Goal: Task Accomplishment & Management: Manage account settings

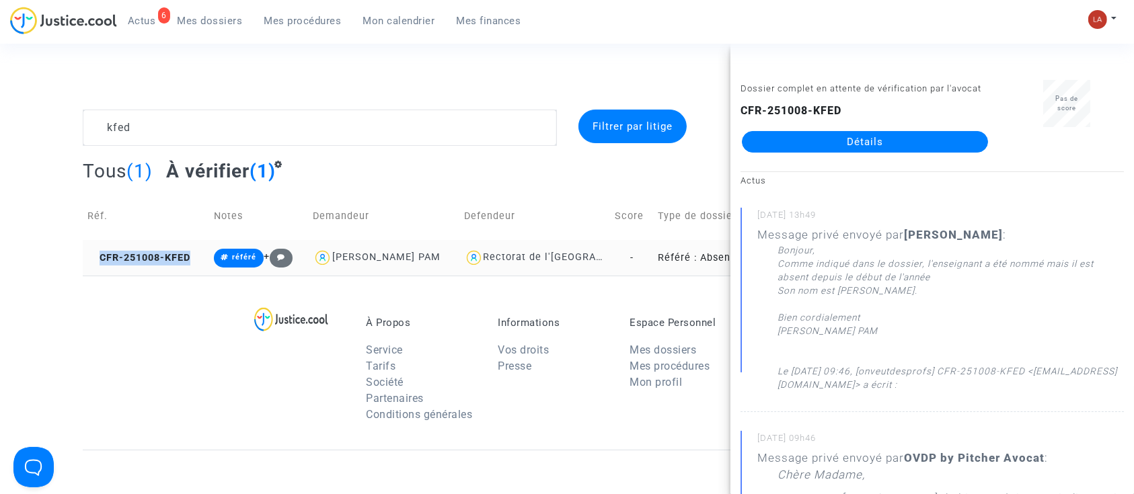
drag, startPoint x: 191, startPoint y: 261, endPoint x: 101, endPoint y: 263, distance: 90.2
click at [101, 263] on td "CFR-251008-KFED" at bounding box center [146, 258] width 126 height 36
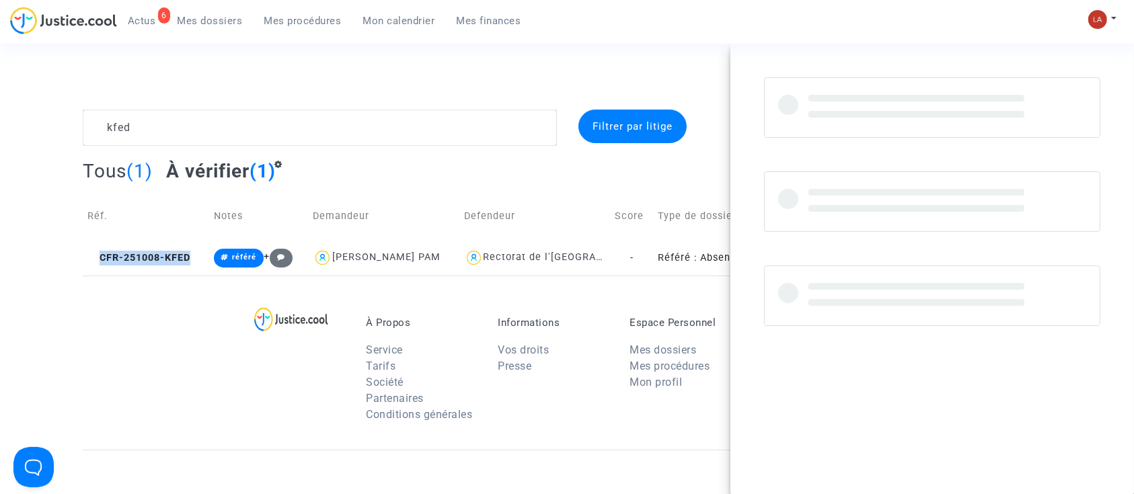
copy span "CFR-251008-KFED"
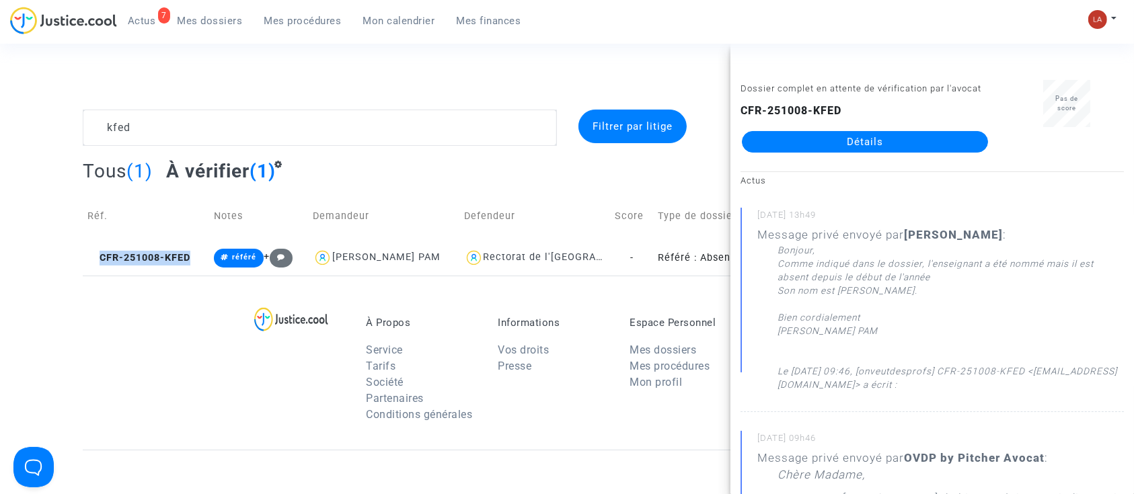
click at [343, 149] on complex-dispute-list "kfed Filtrer par litige Tous (1) À vérifier (1) Réf. Notes Demandeur Defendeur …" at bounding box center [567, 193] width 969 height 166
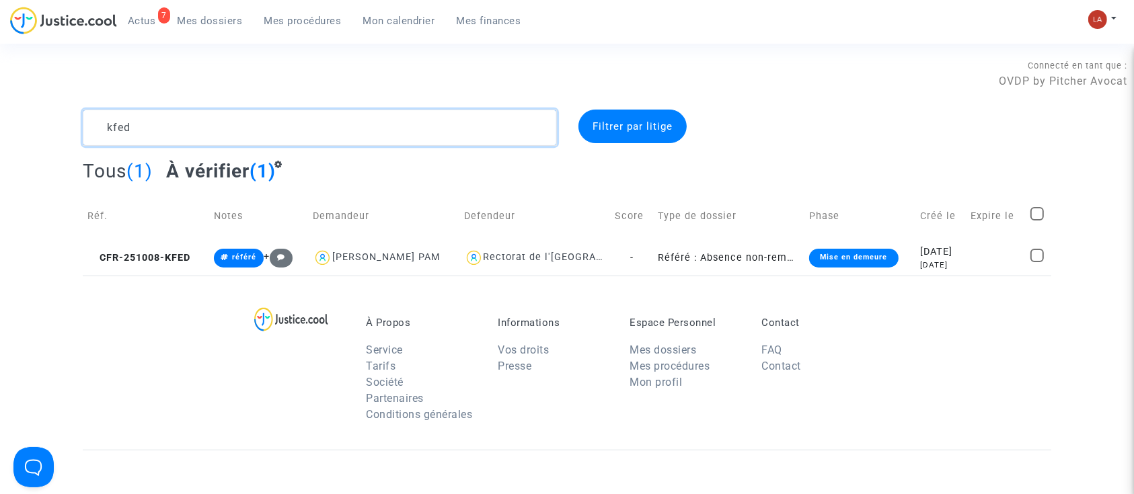
click at [344, 139] on textarea at bounding box center [320, 128] width 474 height 36
click at [388, 118] on textarea at bounding box center [320, 128] width 474 height 36
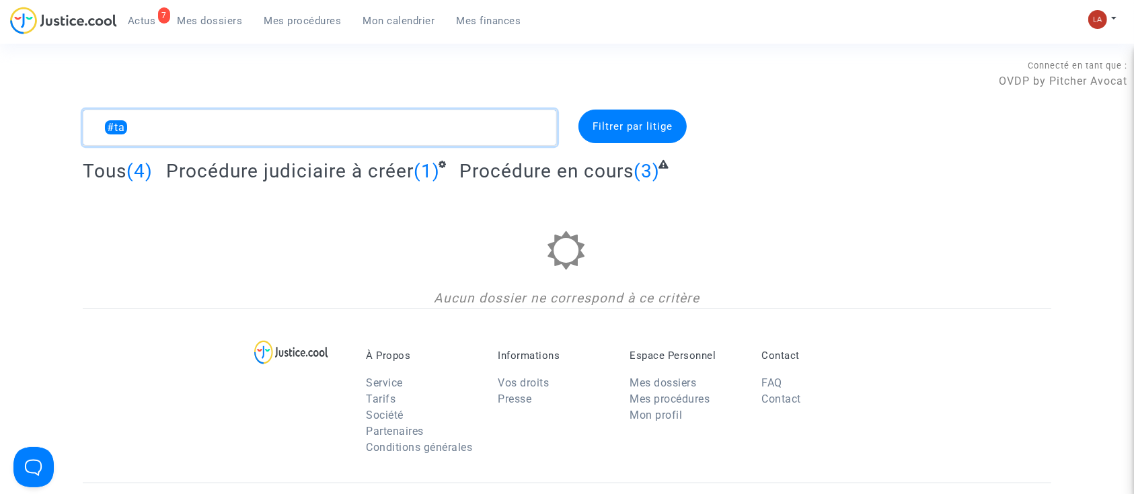
type textarea "#ta"
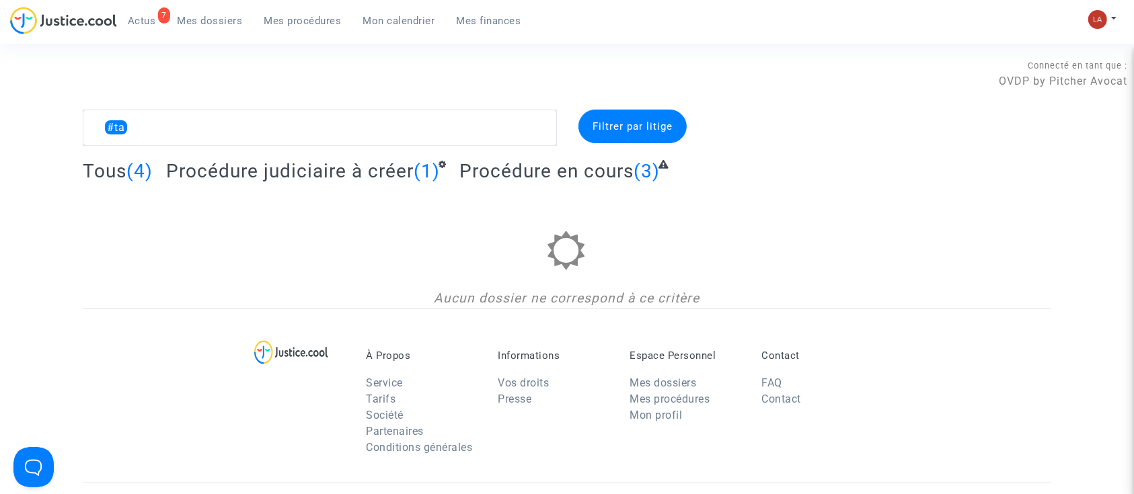
click at [369, 155] on complex-dispute-list "#ta Filtrer par litige Tous (4) Procédure judiciaire à créer (1) Procédure en c…" at bounding box center [567, 209] width 969 height 199
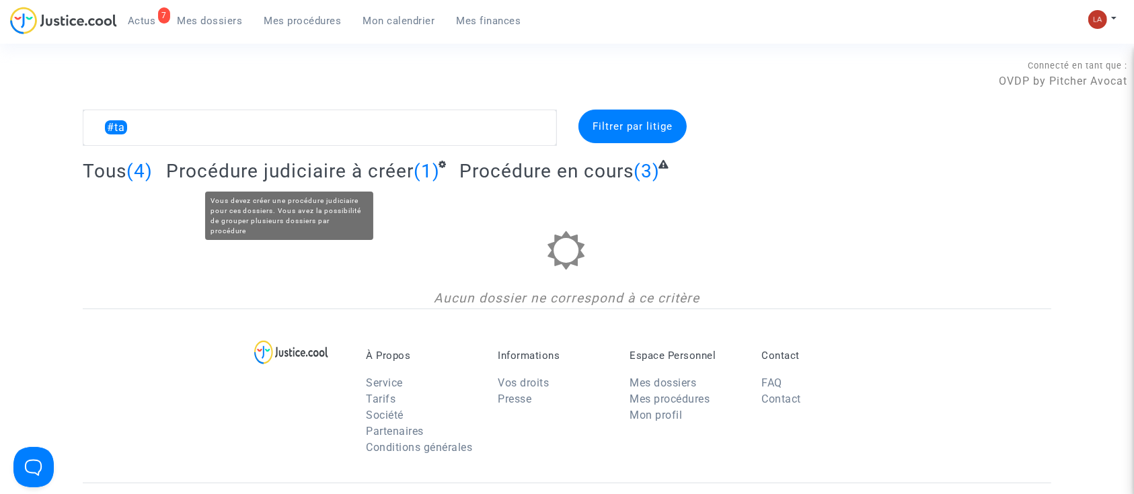
click at [371, 160] on span "Procédure judiciaire à créer" at bounding box center [290, 171] width 248 height 22
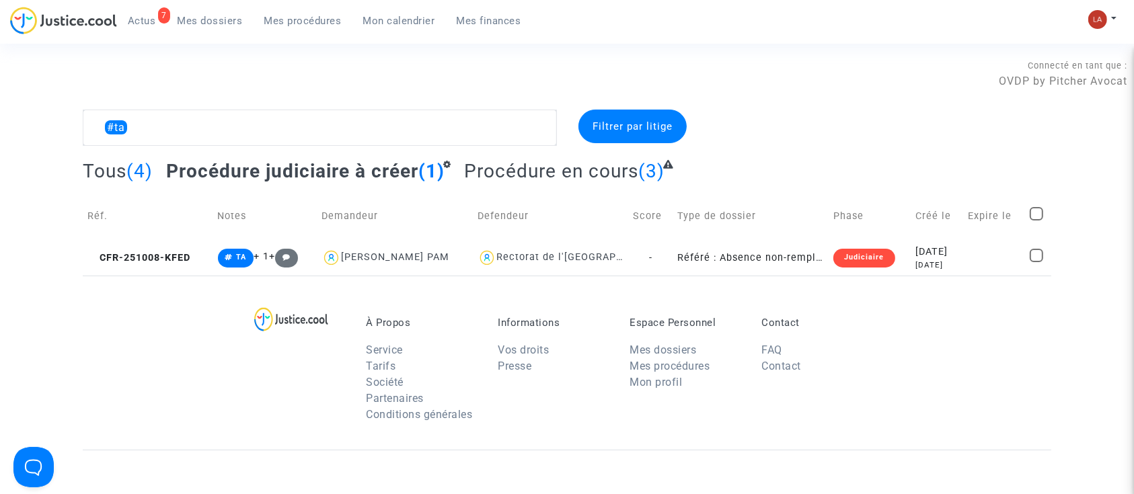
click at [1036, 217] on span at bounding box center [1036, 213] width 13 height 13
click at [1036, 221] on input "checkbox" at bounding box center [1036, 221] width 1 height 1
checkbox input "true"
click at [997, 125] on span "Sélection" at bounding box center [987, 126] width 48 height 12
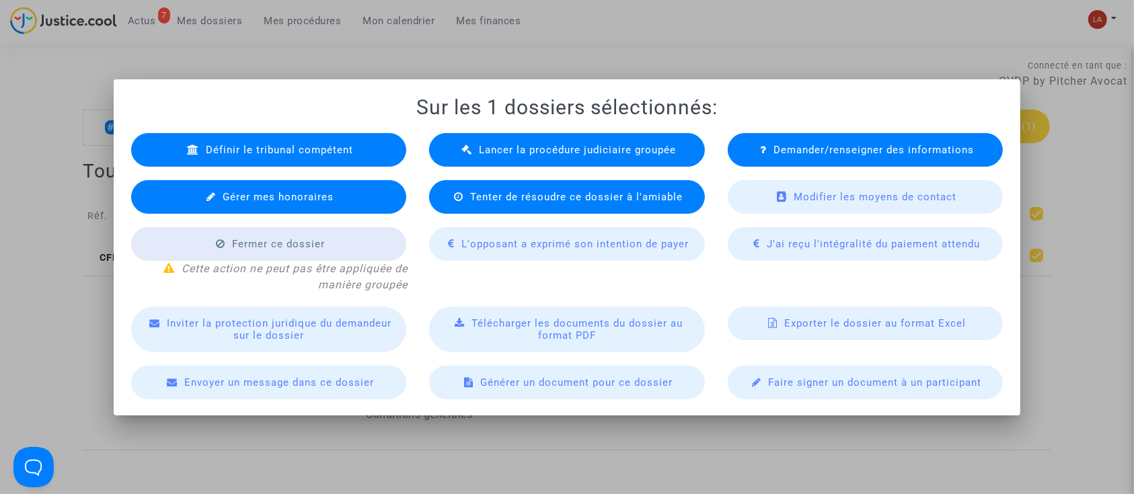
drag, startPoint x: 449, startPoint y: 137, endPoint x: 468, endPoint y: 145, distance: 20.2
click at [450, 137] on div "Lancer la procédure judiciaire groupée" at bounding box center [567, 150] width 276 height 34
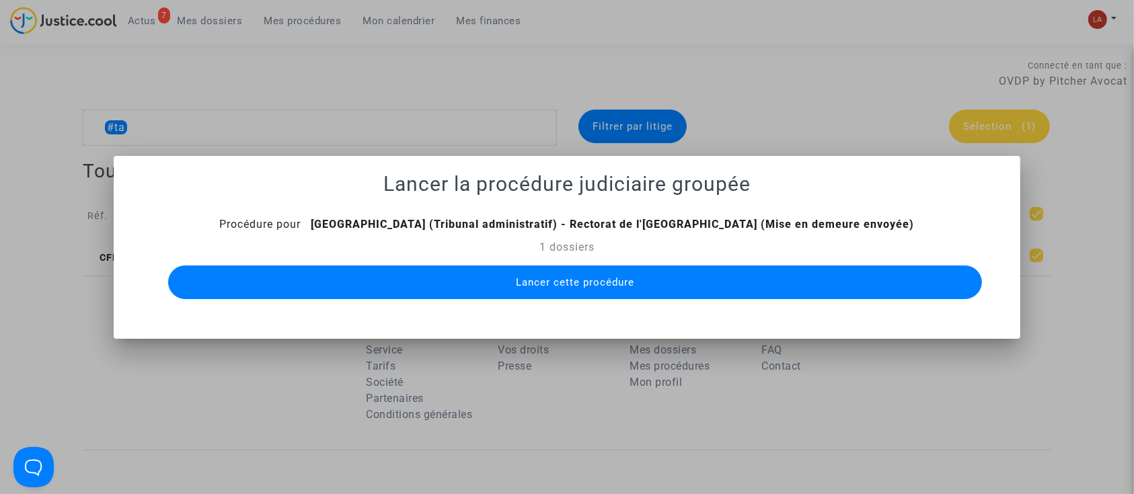
click at [616, 281] on span "Lancer cette procédure" at bounding box center [575, 283] width 118 height 12
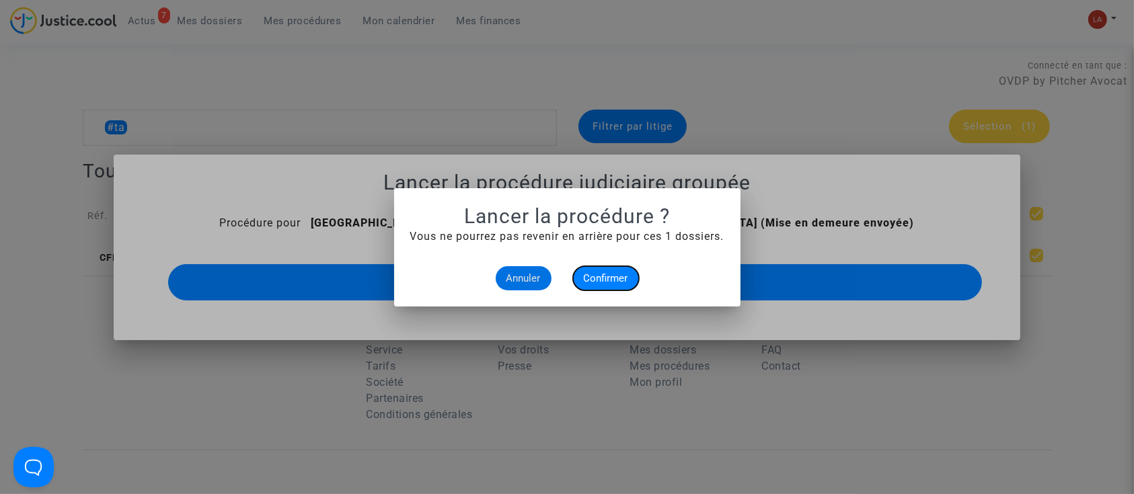
click at [616, 280] on span "Confirmer" at bounding box center [606, 278] width 44 height 12
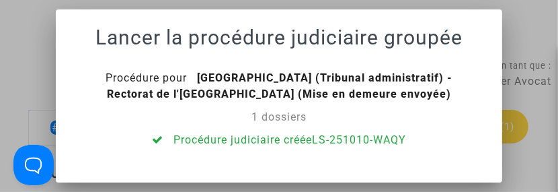
drag, startPoint x: 126, startPoint y: 57, endPoint x: 147, endPoint y: 53, distance: 20.6
click at [126, 57] on div "Lancer la procédure judiciaire groupée Procédure pour Versailles (Tribunal admi…" at bounding box center [279, 87] width 414 height 122
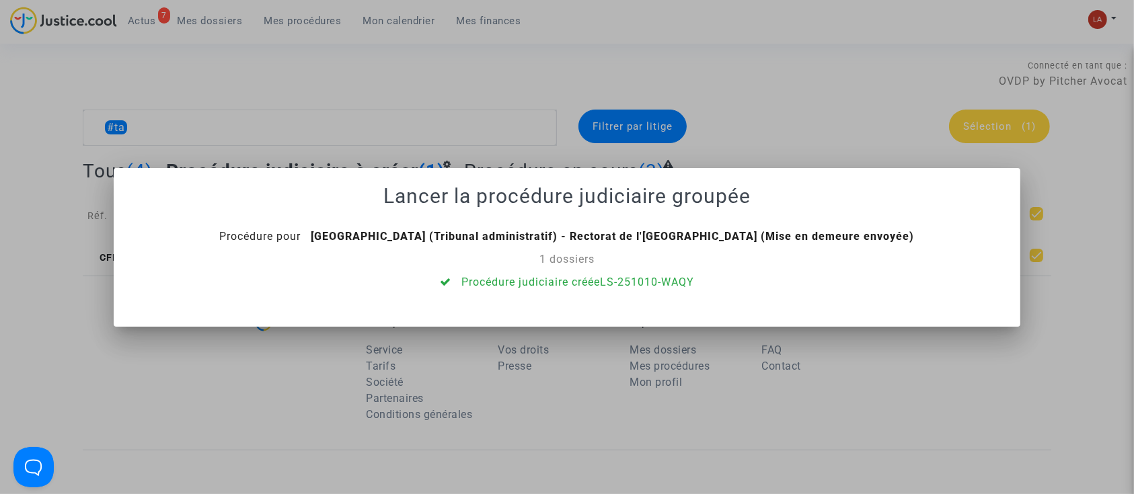
click at [767, 114] on div at bounding box center [567, 247] width 1134 height 494
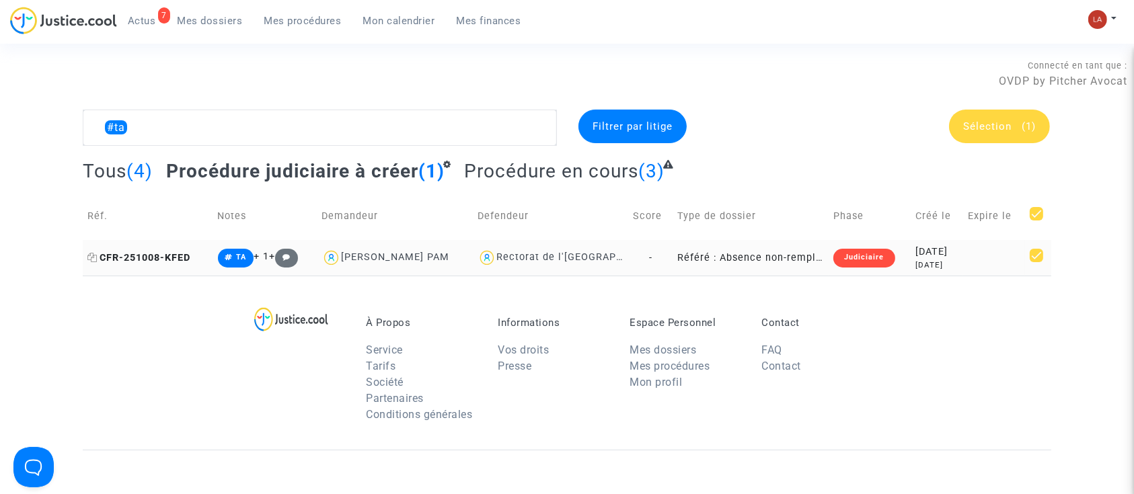
click at [188, 262] on span "CFR-251008-KFED" at bounding box center [138, 257] width 103 height 11
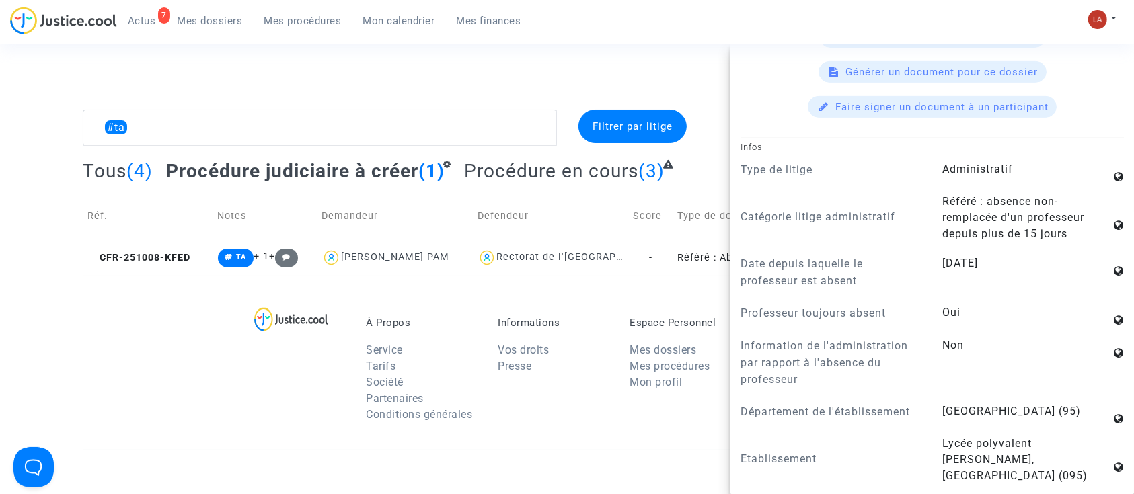
scroll to position [897, 0]
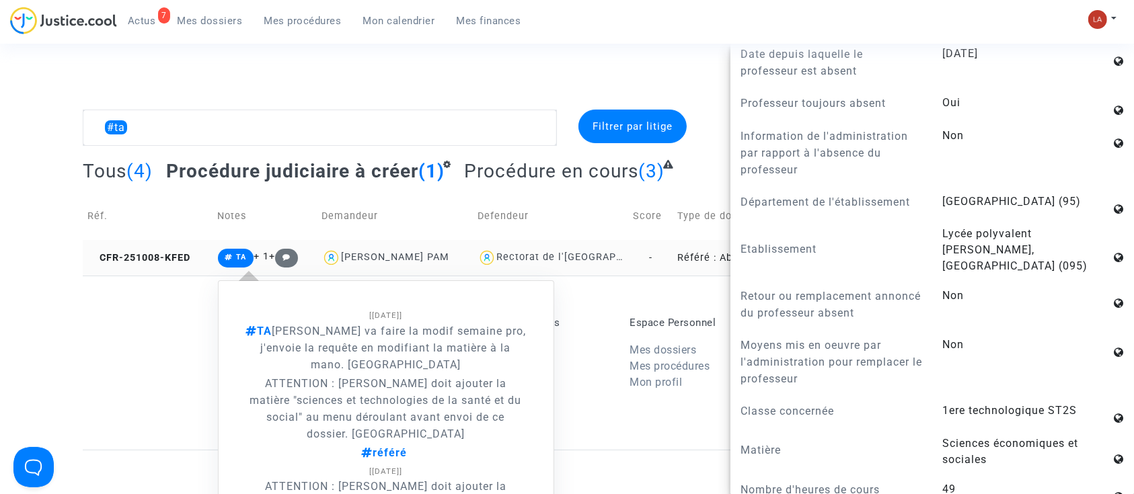
drag, startPoint x: 258, startPoint y: 401, endPoint x: 522, endPoint y: 400, distance: 263.7
click at [522, 400] on p "ATTENTION : [PERSON_NAME] doit ajouter la matière "sciences et technologies de …" at bounding box center [386, 408] width 281 height 67
copy p "sciences et technologies de la santé et du social"
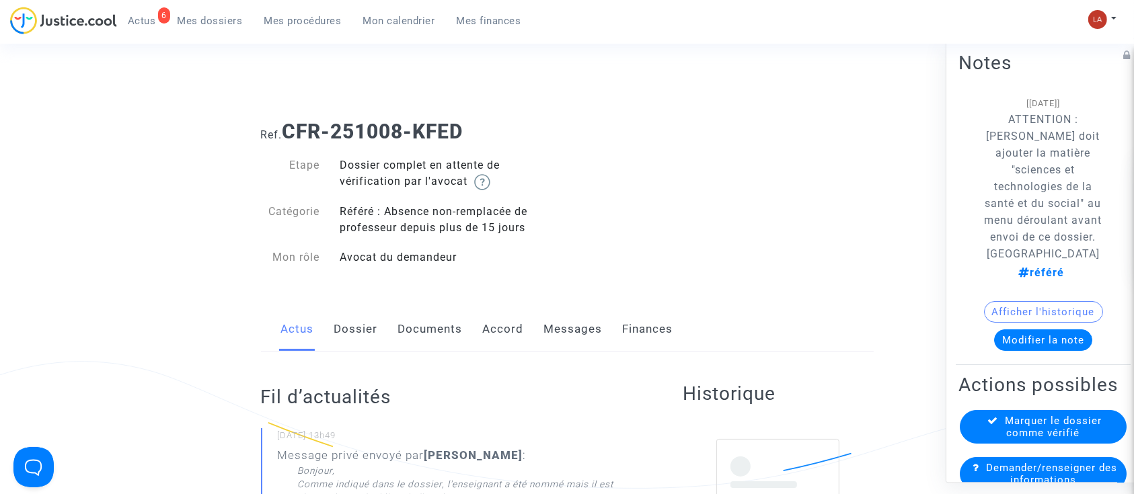
click at [375, 328] on link "Dossier" at bounding box center [356, 329] width 44 height 44
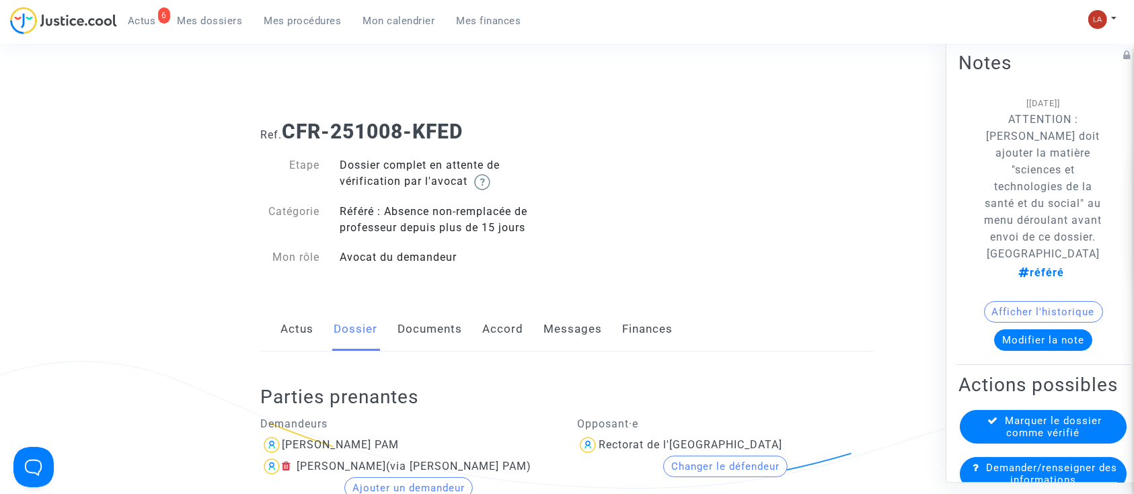
scroll to position [359, 0]
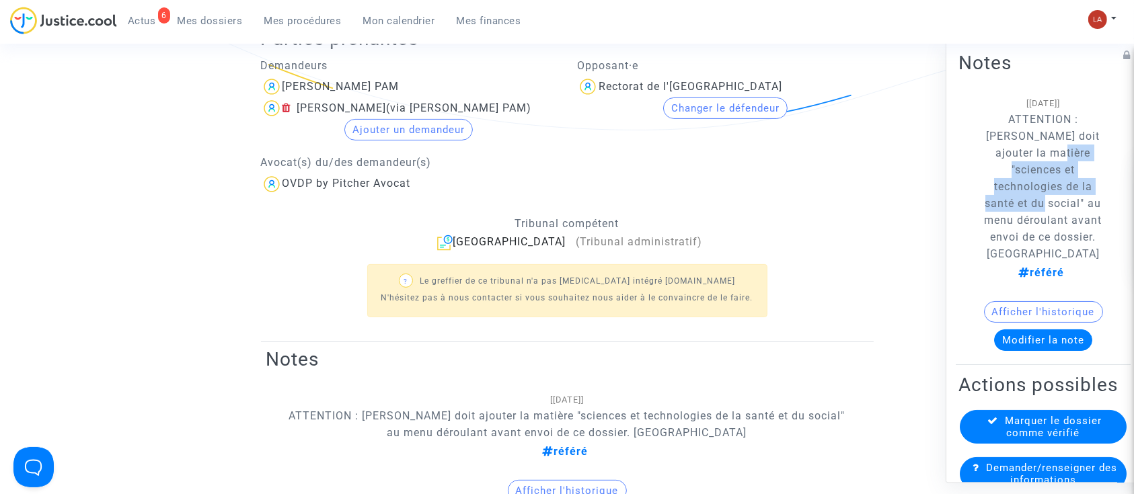
drag, startPoint x: 1029, startPoint y: 153, endPoint x: 1081, endPoint y: 191, distance: 64.1
click at [1081, 191] on p "ATTENTION : [PERSON_NAME] doit ajouter la matière "sciences et technologies de …" at bounding box center [1043, 186] width 129 height 151
copy p "sciences et technologies de la santé et du social"
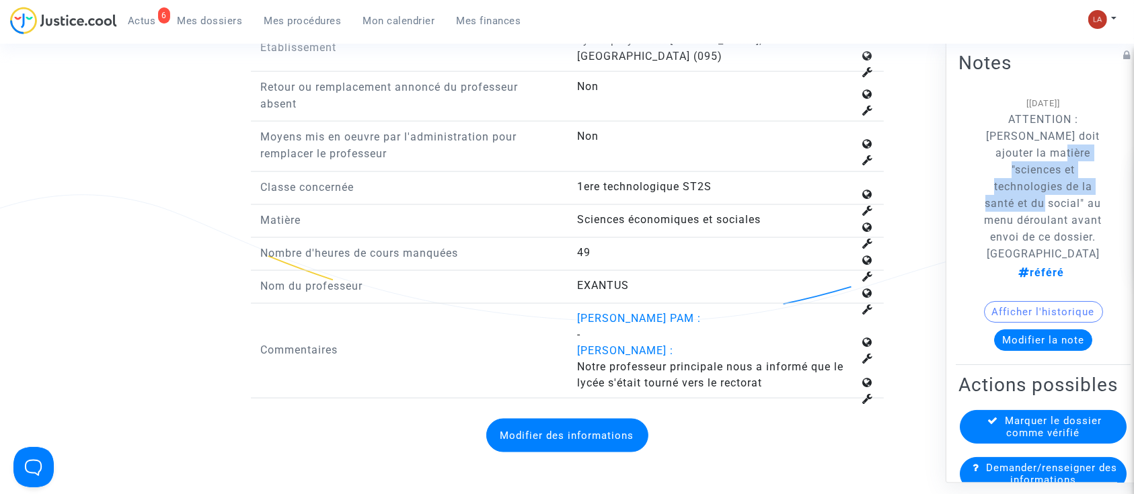
scroll to position [2063, 0]
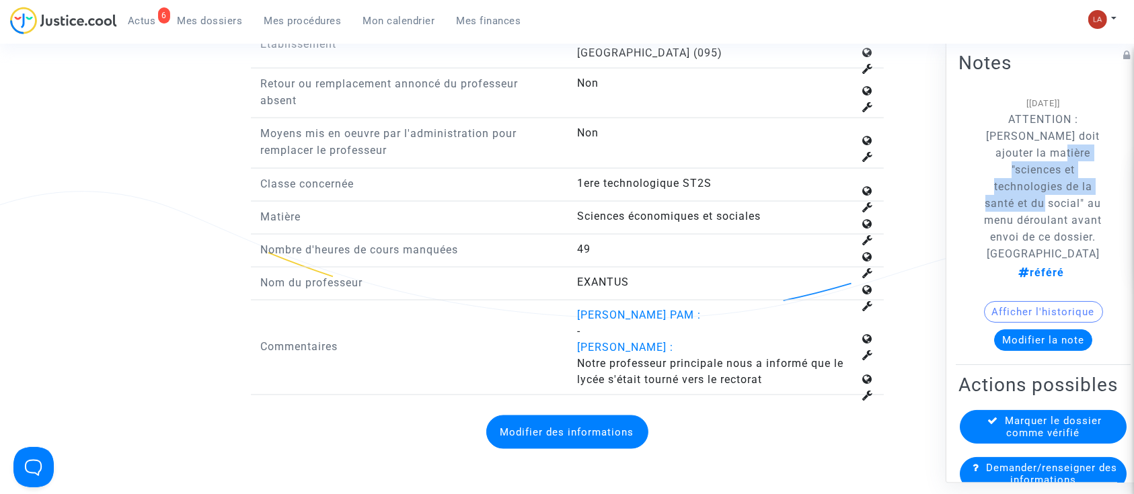
drag, startPoint x: 628, startPoint y: 418, endPoint x: 708, endPoint y: 374, distance: 90.6
click at [628, 419] on button "Modifier des informations" at bounding box center [567, 433] width 162 height 34
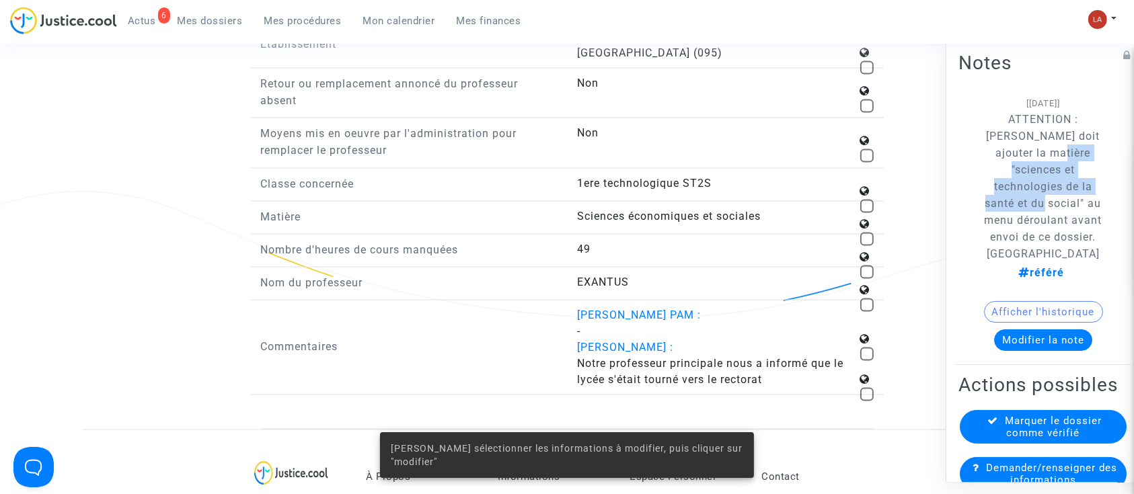
click at [869, 234] on span at bounding box center [866, 239] width 13 height 13
click at [867, 246] on input "checkbox" at bounding box center [867, 246] width 1 height 1
checkbox input "true"
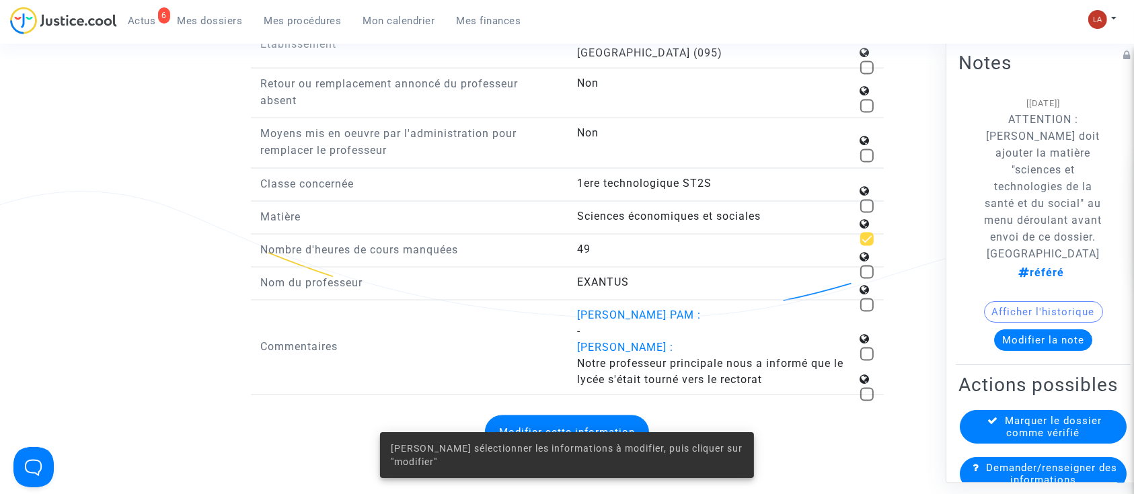
click at [533, 428] on div "Veuillez sélectionner les informations à modifier, puis cliquer sur "modifier"" at bounding box center [567, 455] width 406 height 78
click at [544, 419] on div "Veuillez sélectionner les informations à modifier, puis cliquer sur "modifier"" at bounding box center [567, 455] width 406 height 78
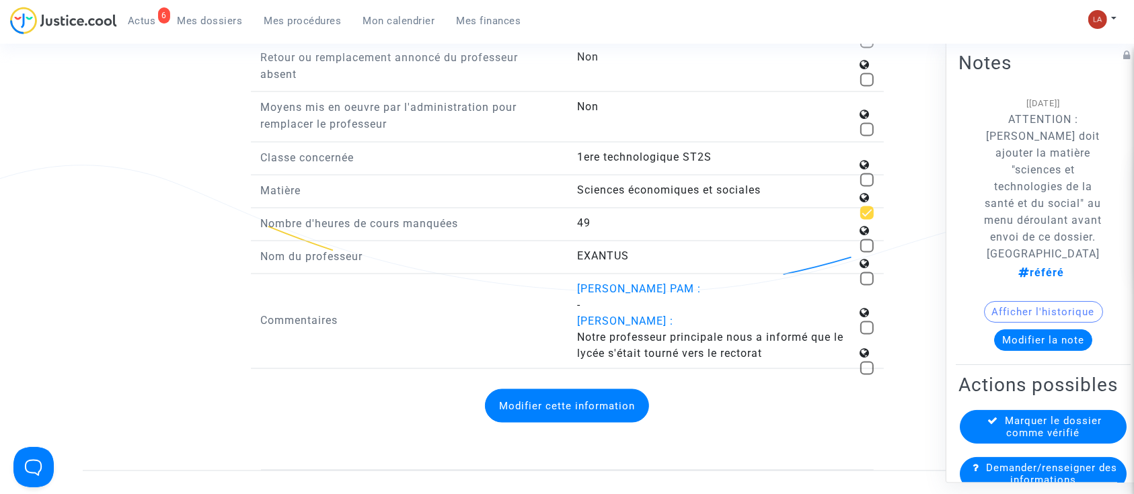
scroll to position [2153, 0]
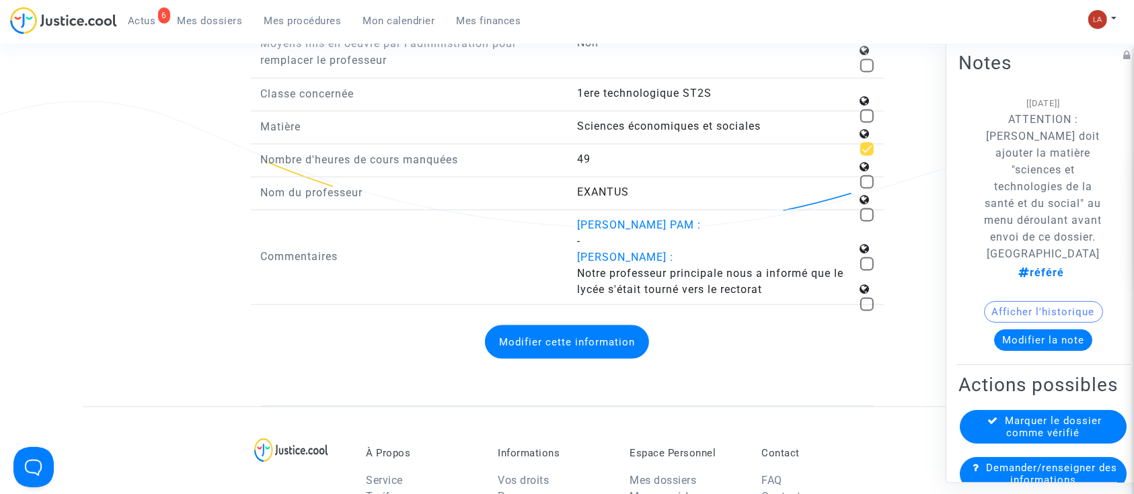
click at [595, 338] on button "Modifier cette information" at bounding box center [567, 343] width 164 height 34
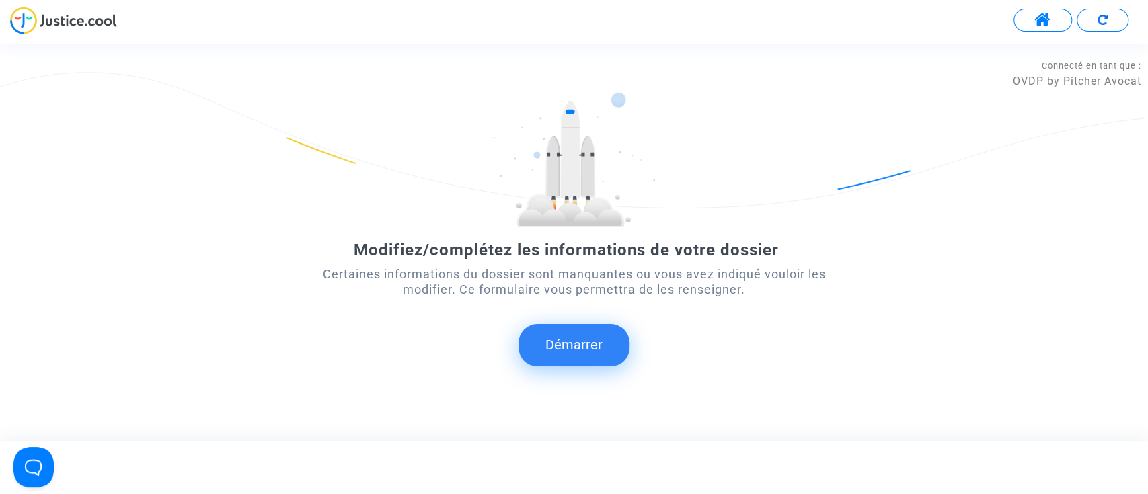
click at [540, 348] on button "Démarrer" at bounding box center [574, 345] width 111 height 42
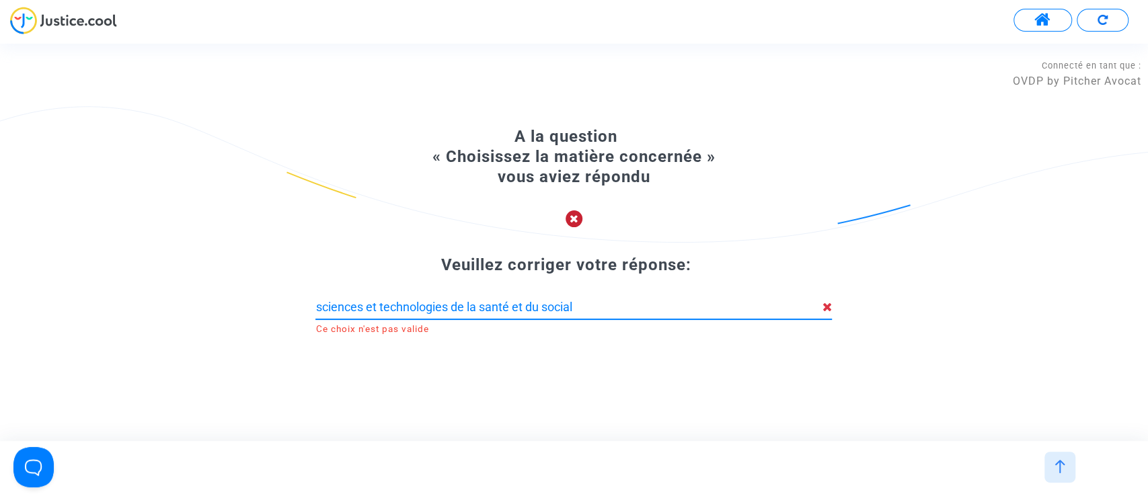
drag, startPoint x: 571, startPoint y: 302, endPoint x: 363, endPoint y: 303, distance: 208.6
click at [363, 304] on input "sciences et technologies de la santé et du social" at bounding box center [569, 307] width 507 height 13
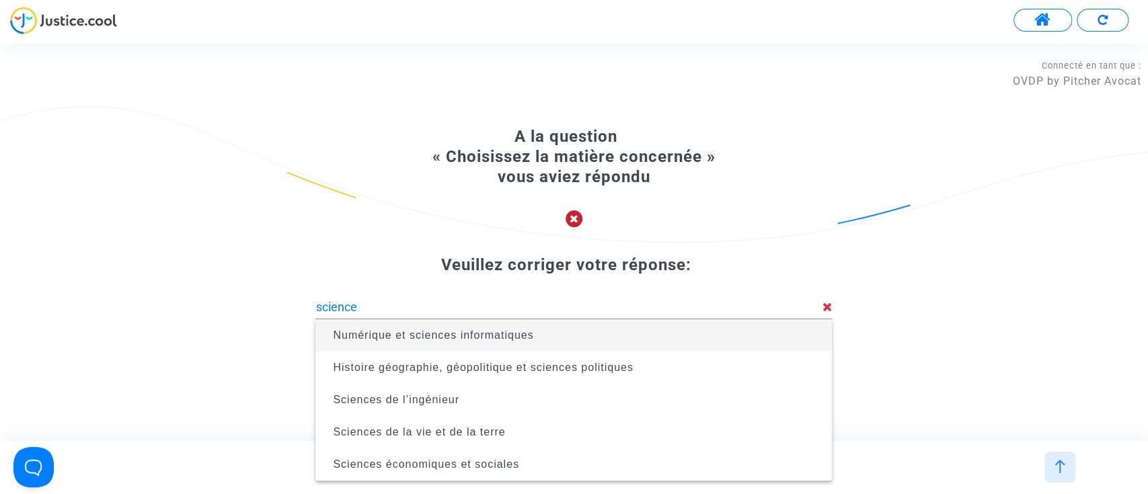
type input "Numérique et sciences informatiques"
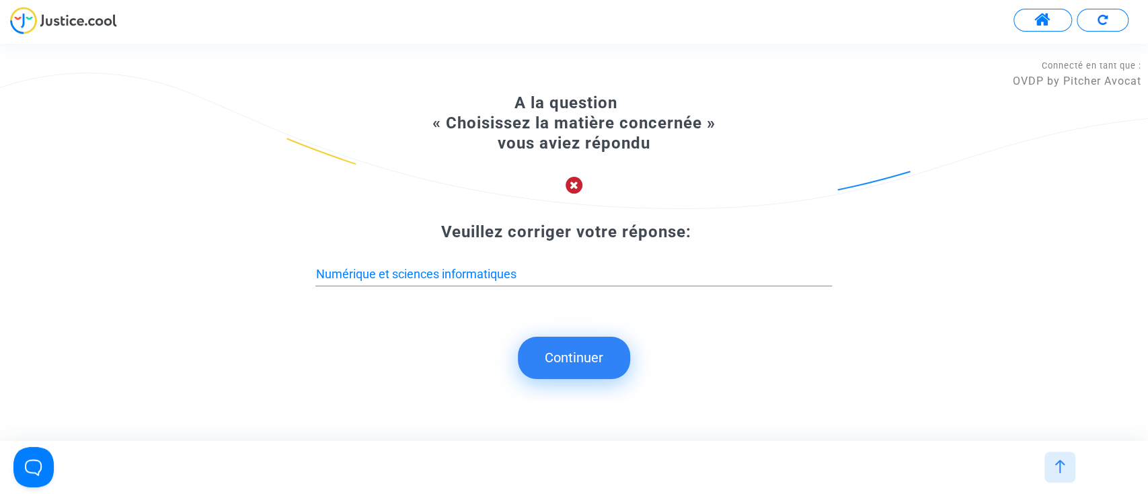
click at [1041, 178] on div "A la question « Choisissez la matière concernée » vous aviez répondu Veuillez c…" at bounding box center [574, 209] width 1148 height 232
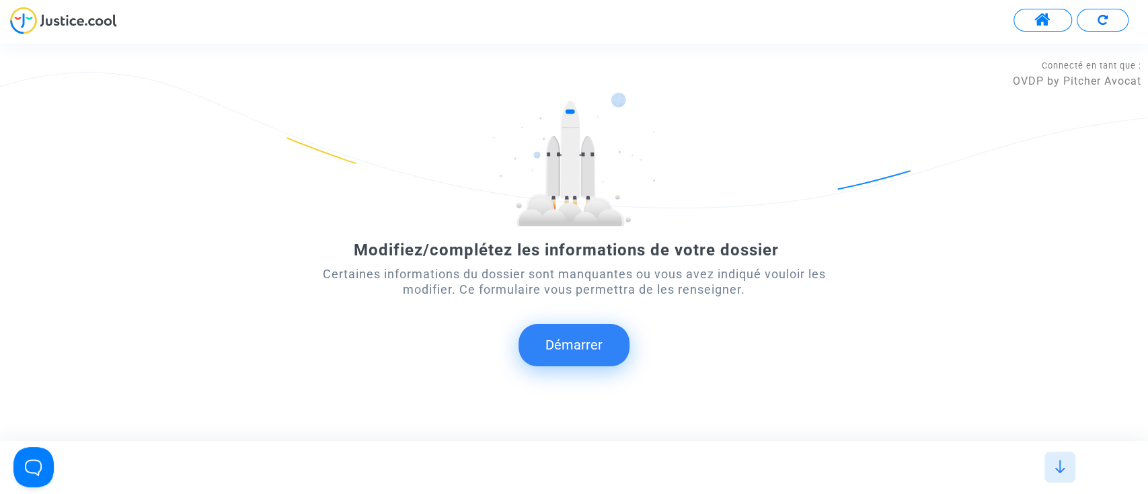
drag, startPoint x: 392, startPoint y: 134, endPoint x: 179, endPoint y: 4, distance: 249.7
click at [392, 134] on div at bounding box center [574, 159] width 517 height 135
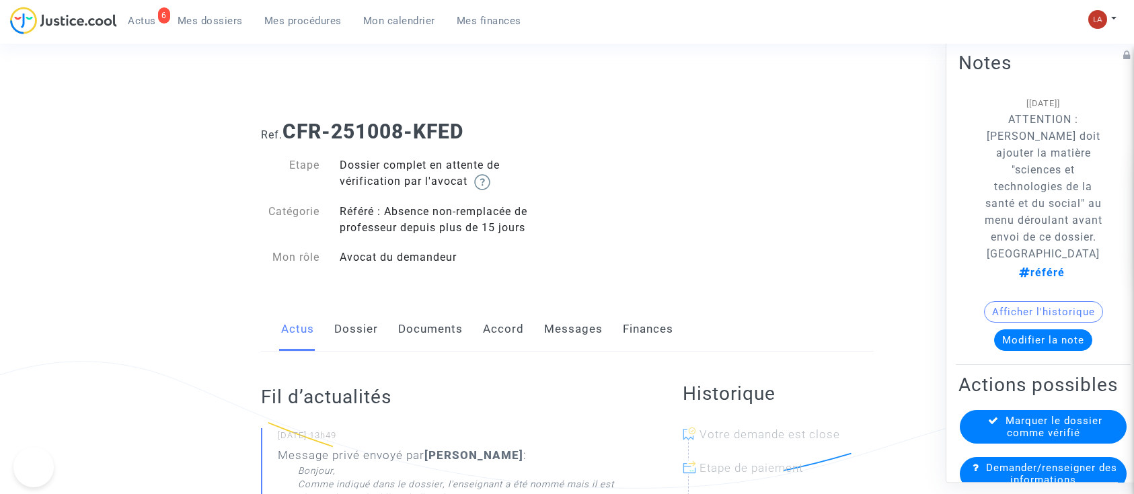
drag, startPoint x: 0, startPoint y: 0, endPoint x: 585, endPoint y: 334, distance: 673.5
click at [573, 334] on link "Messages" at bounding box center [573, 329] width 59 height 44
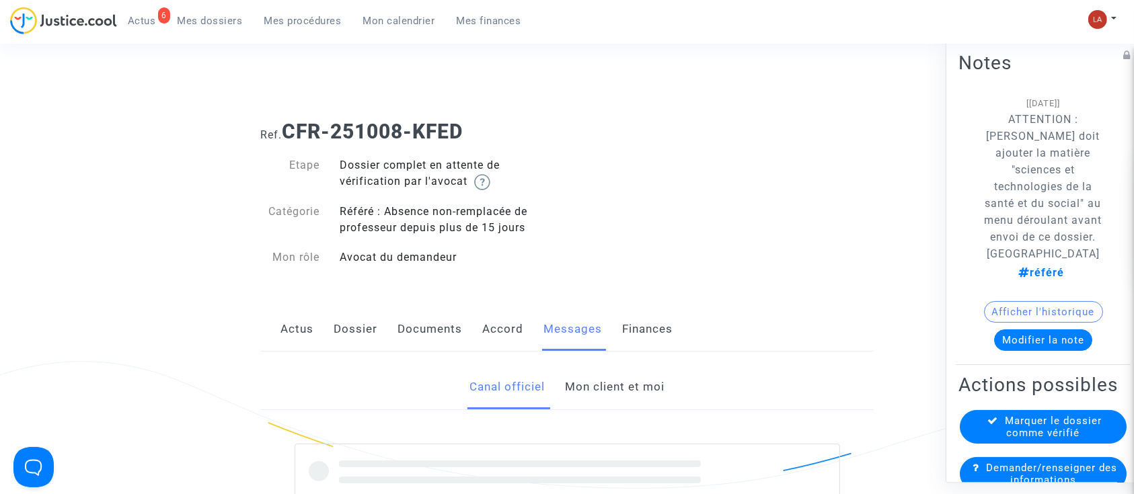
click at [598, 385] on link "Mon client et moi" at bounding box center [615, 387] width 100 height 44
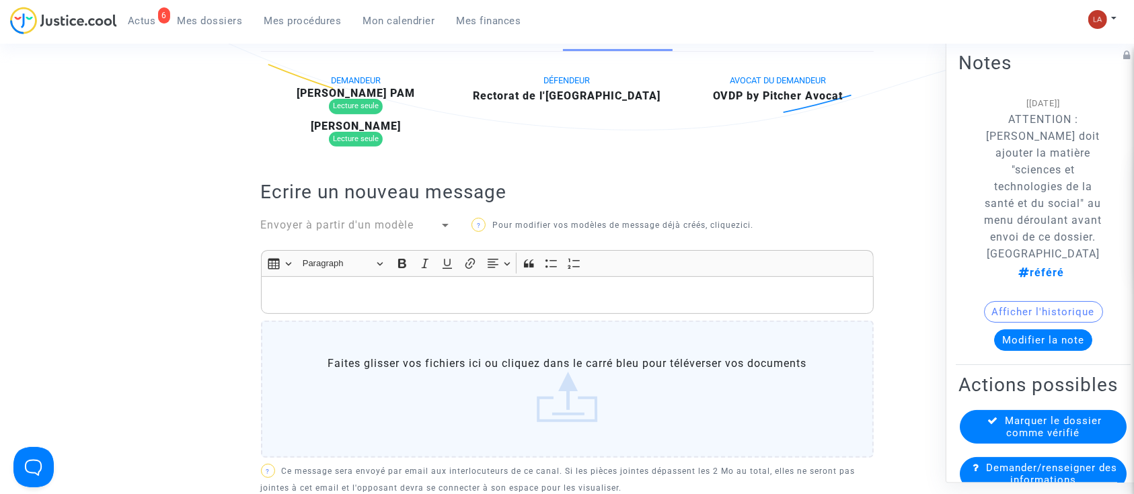
scroll to position [269, 0]
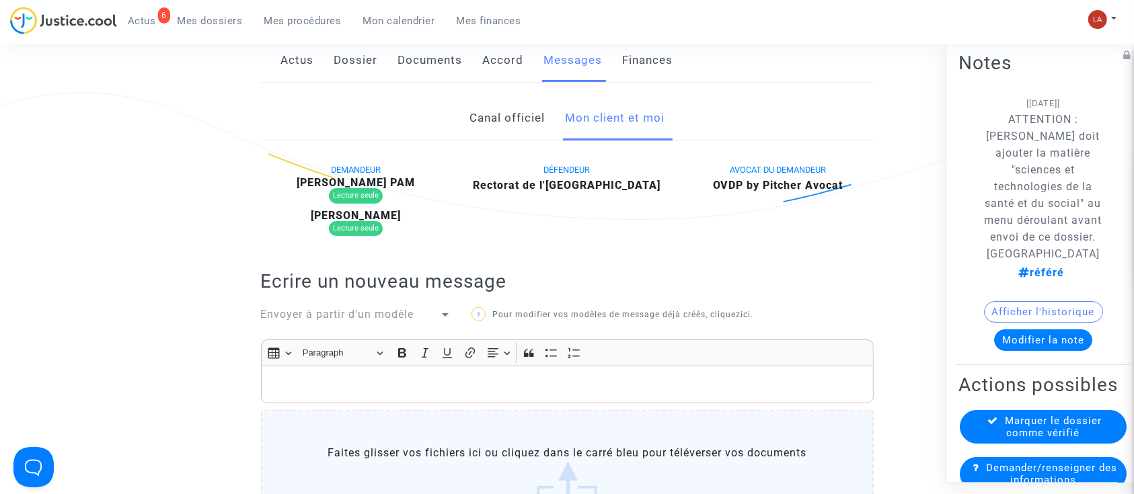
click at [517, 108] on link "Canal officiel" at bounding box center [507, 118] width 75 height 44
click at [597, 122] on link "Mon client et moi" at bounding box center [615, 118] width 100 height 44
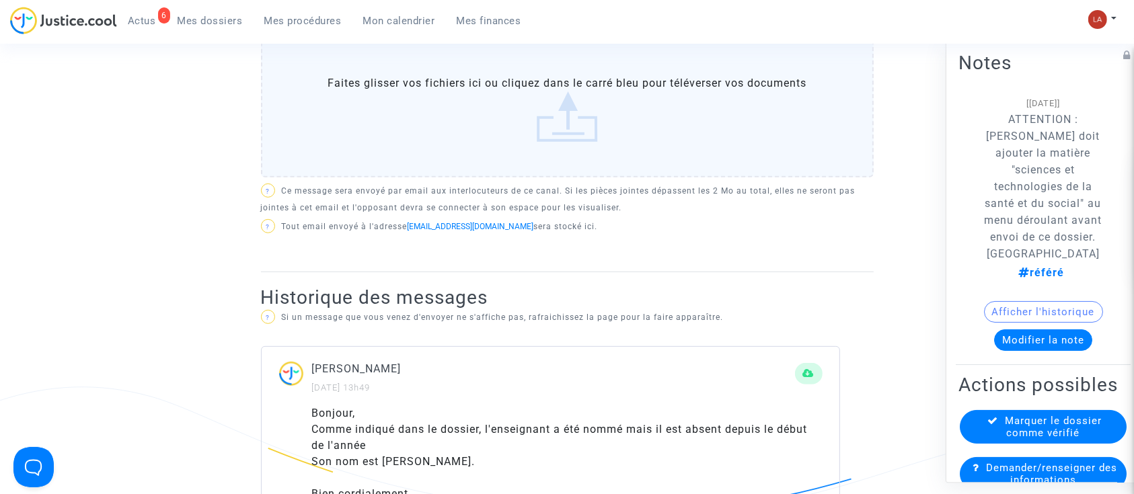
scroll to position [538, 0]
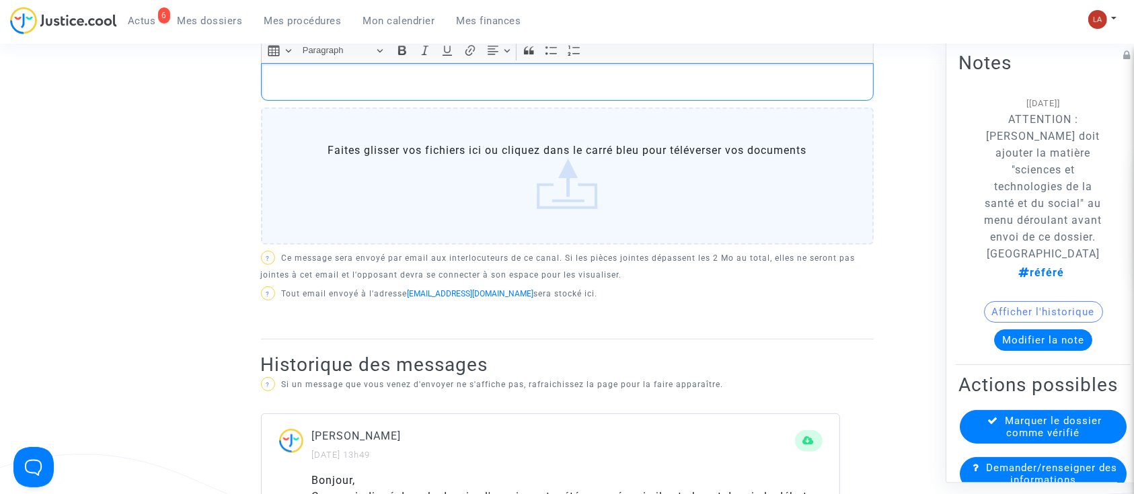
click at [597, 83] on p "Rich Text Editor, main" at bounding box center [567, 82] width 599 height 17
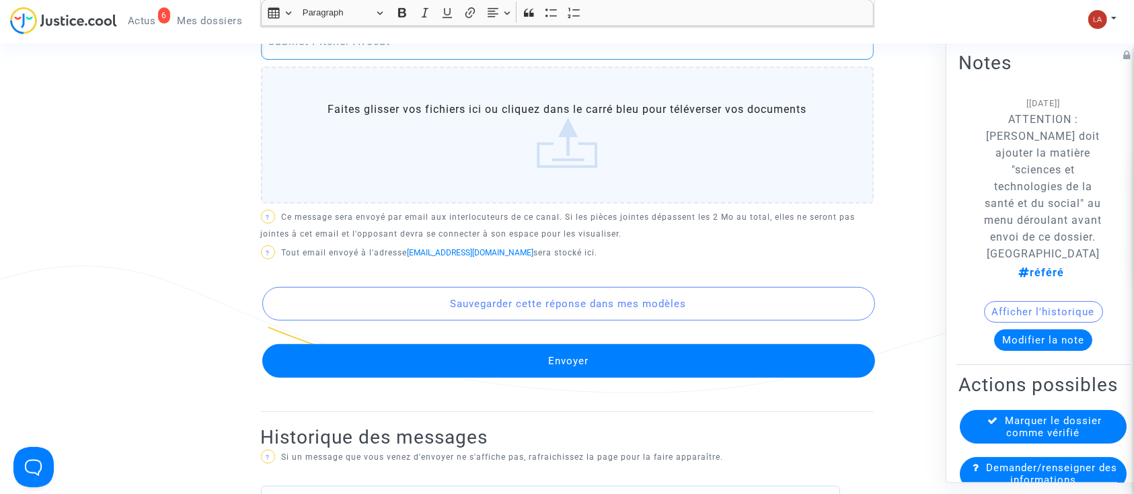
scroll to position [833, 0]
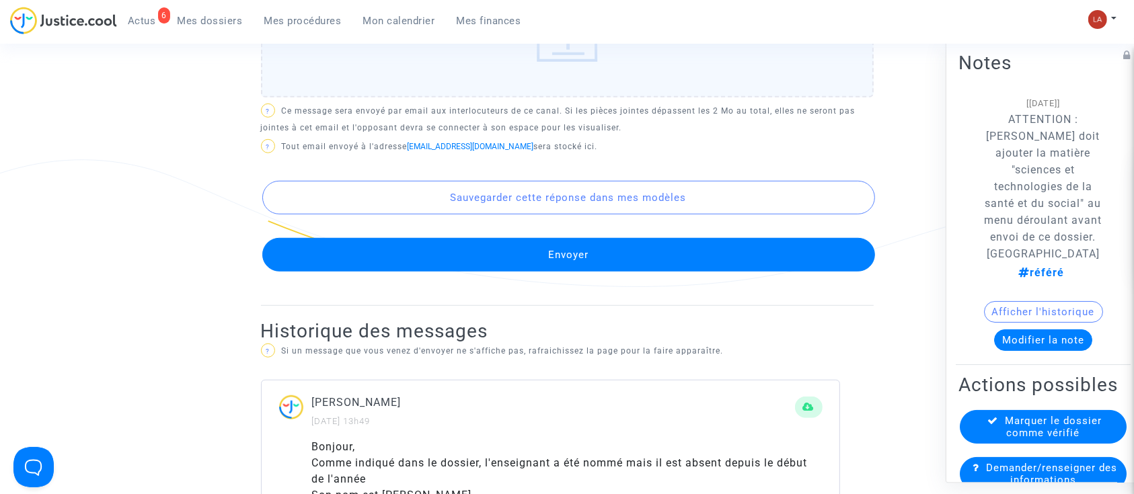
click at [614, 246] on button "Envoyer" at bounding box center [568, 255] width 613 height 34
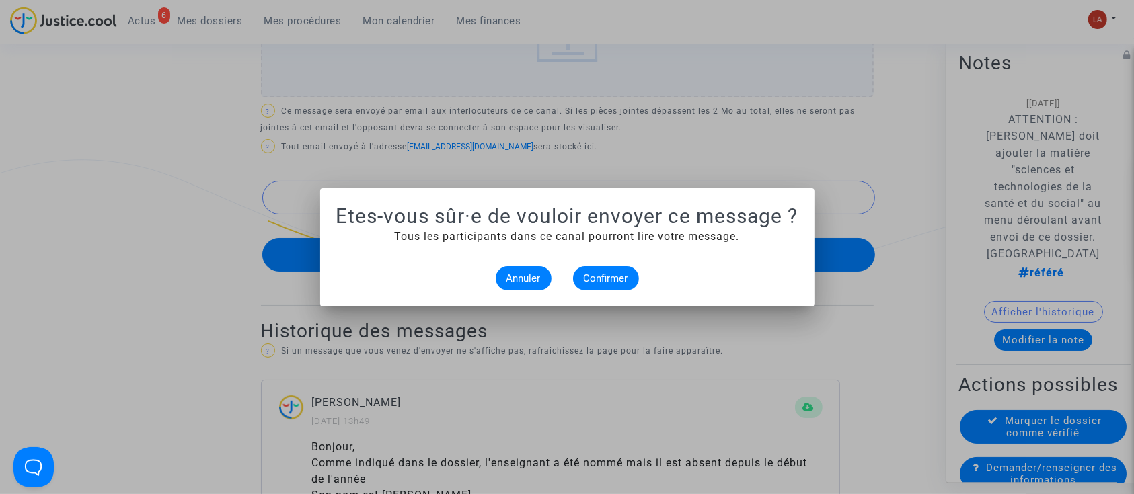
scroll to position [0, 0]
click at [603, 280] on span "Confirmer" at bounding box center [606, 278] width 44 height 12
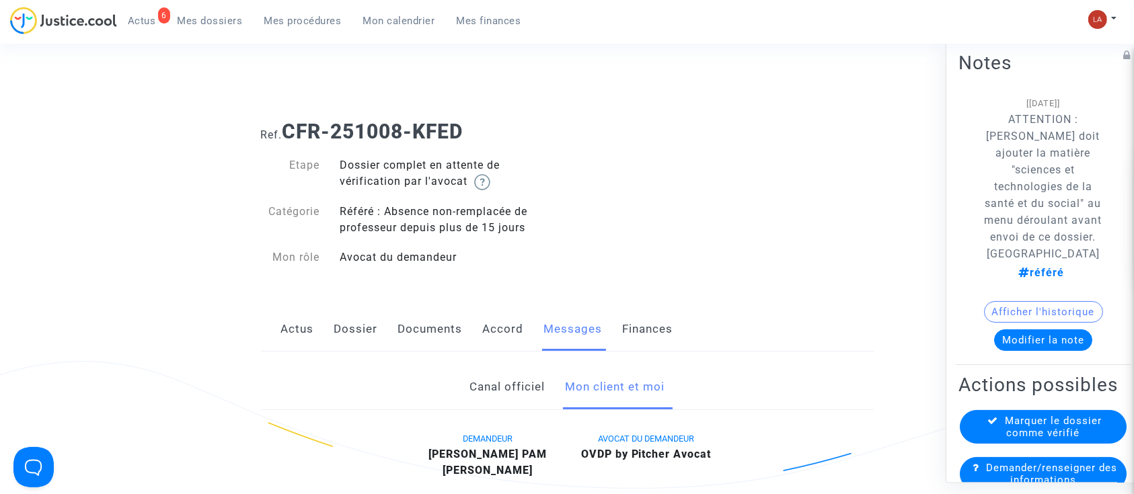
click at [357, 332] on link "Dossier" at bounding box center [356, 329] width 44 height 44
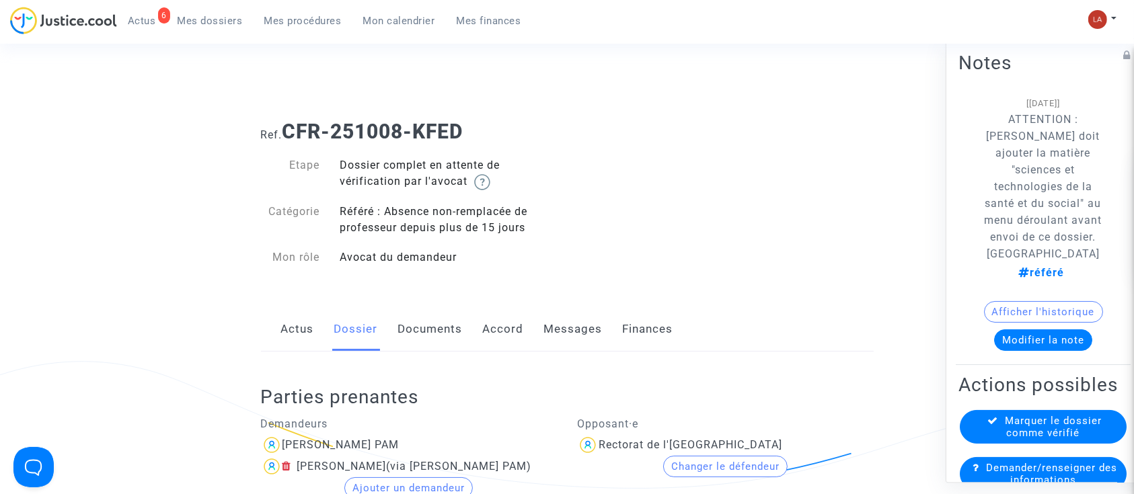
scroll to position [448, 0]
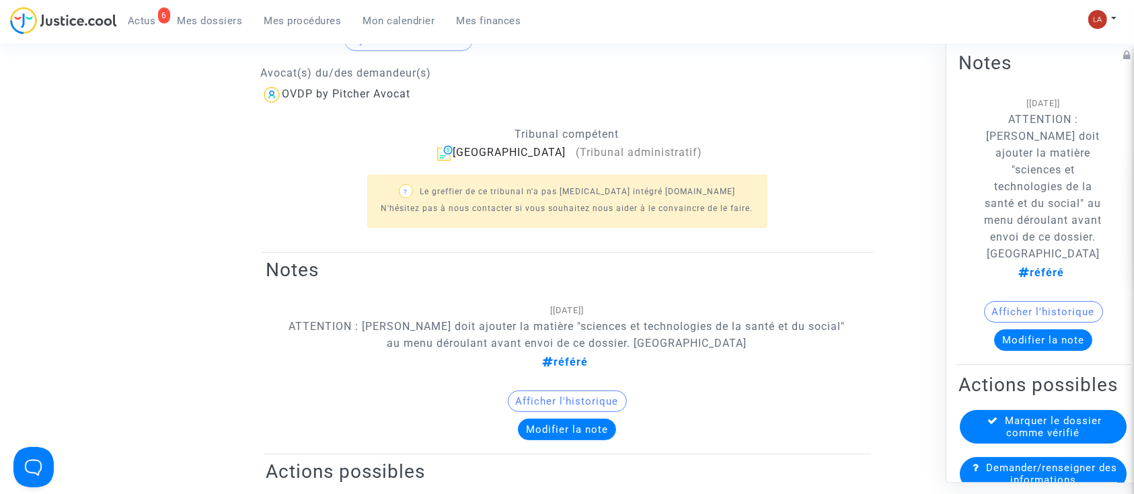
click at [1008, 439] on span "Marquer le dossier comme vérifié" at bounding box center [1054, 427] width 97 height 24
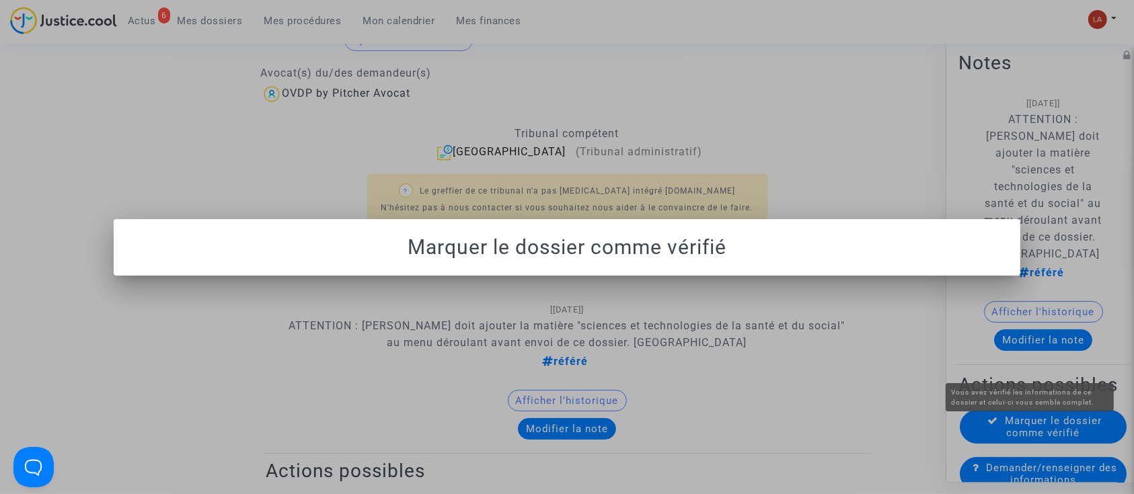
scroll to position [0, 0]
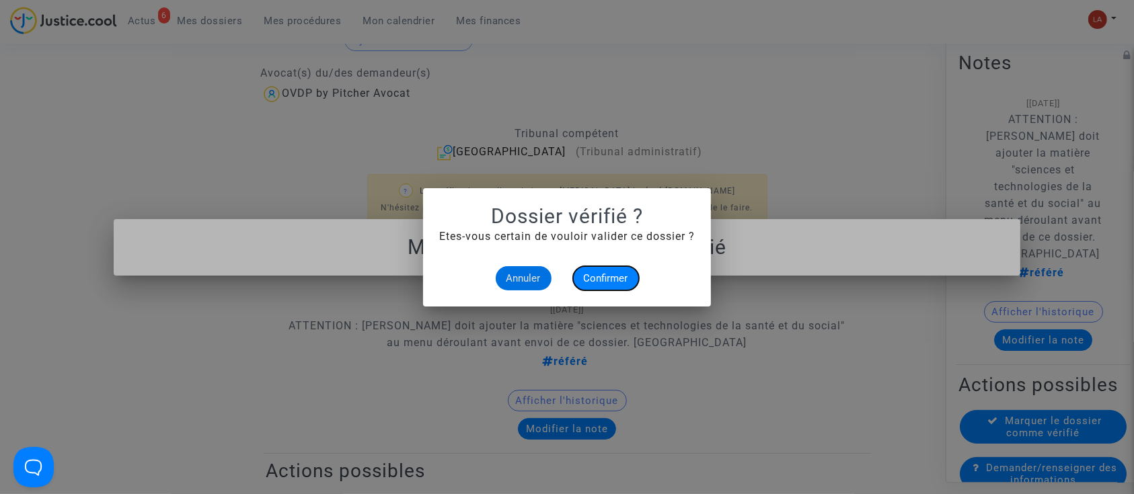
click at [616, 277] on span "Confirmer" at bounding box center [606, 278] width 44 height 12
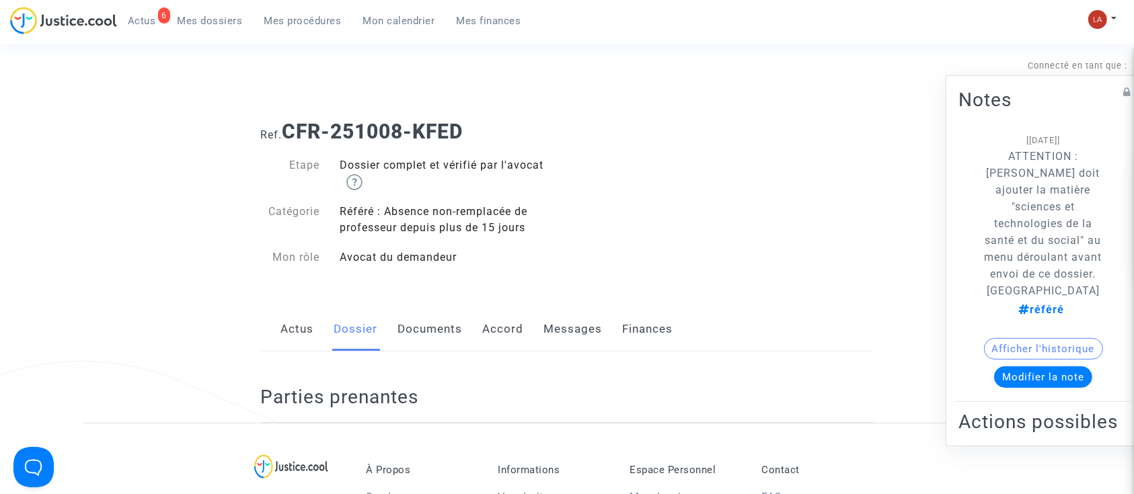
scroll to position [2637, 0]
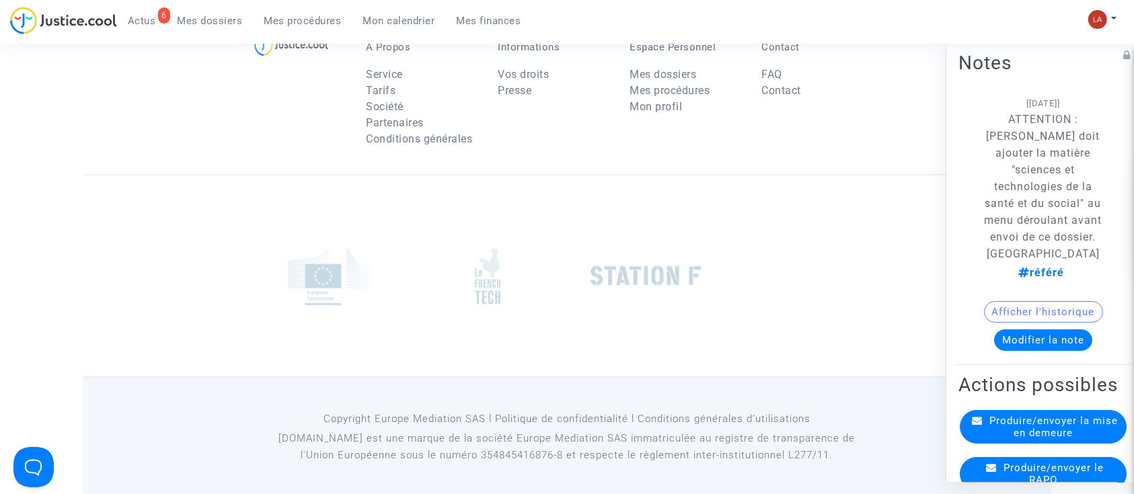
click at [1011, 330] on button "Modifier la note" at bounding box center [1043, 341] width 98 height 22
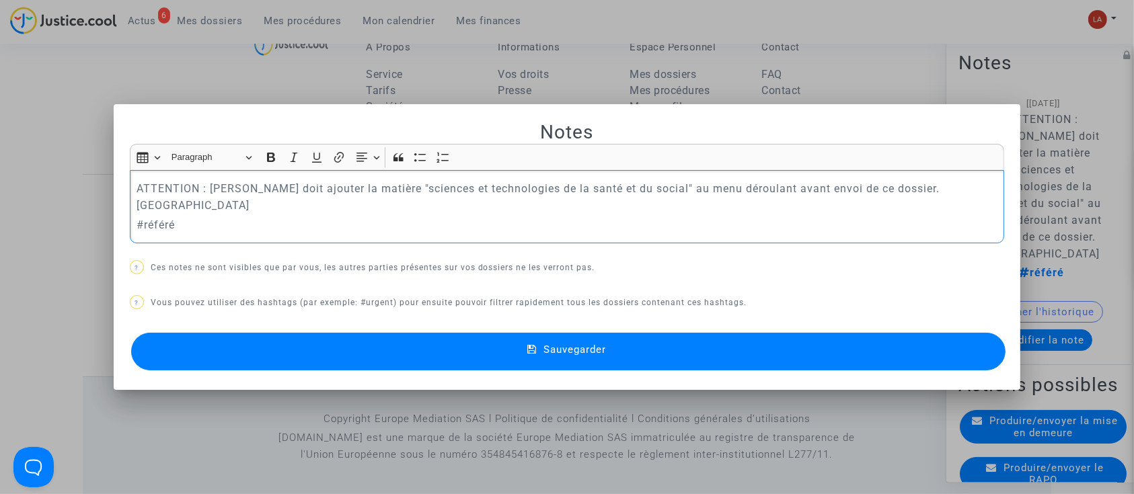
scroll to position [0, 0]
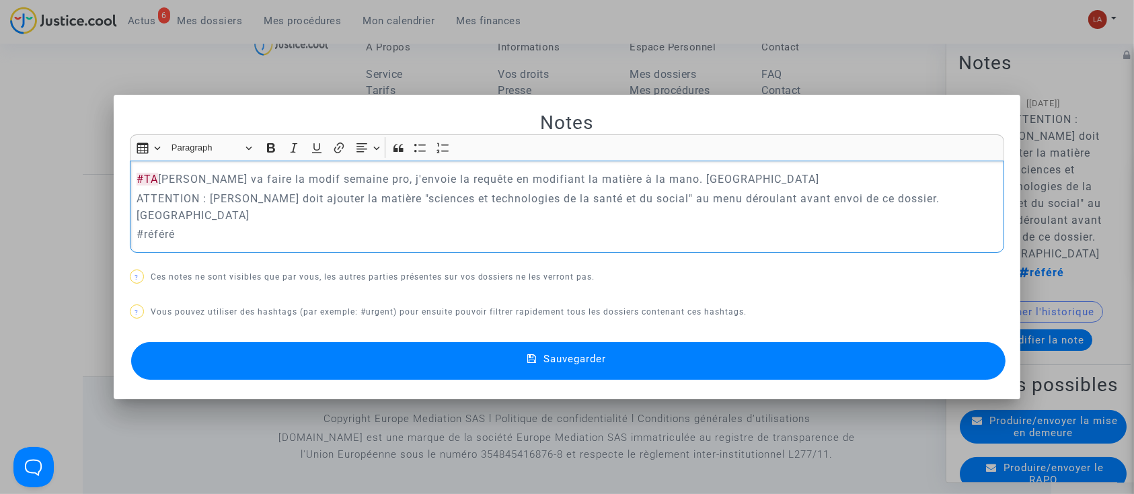
click at [477, 350] on button "Sauvegarder" at bounding box center [568, 361] width 875 height 38
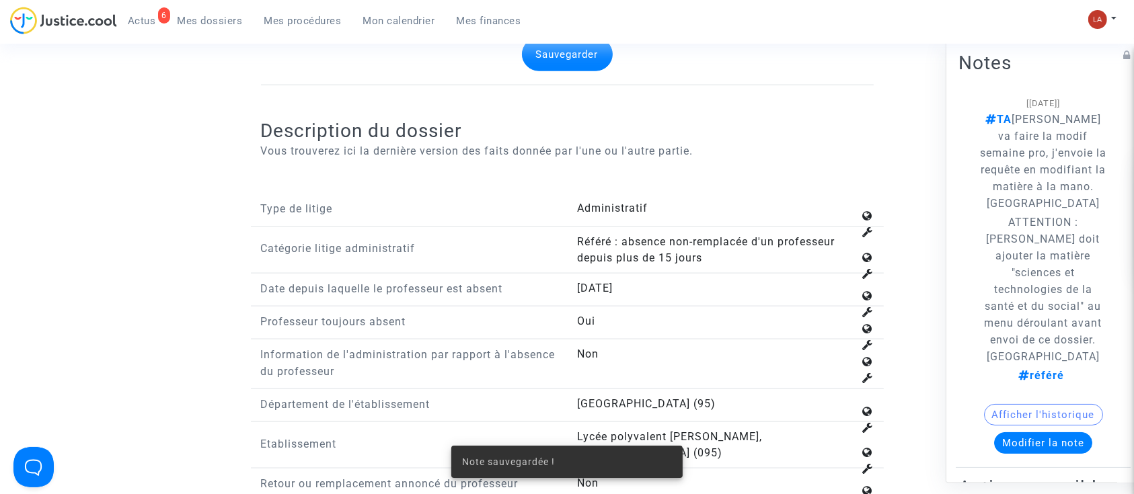
scroll to position [448, 0]
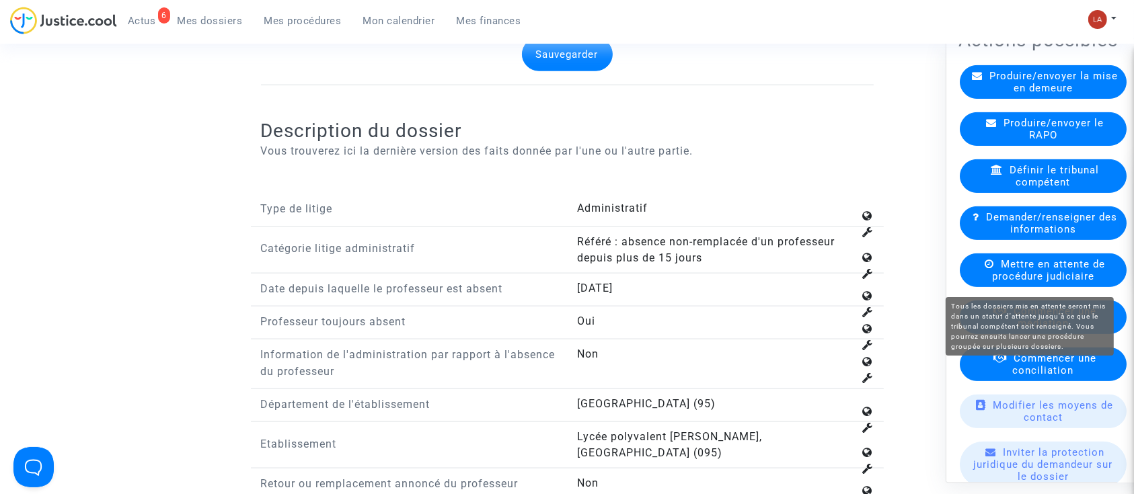
click at [1041, 274] on span "Mettre en attente de procédure judiciaire" at bounding box center [1048, 270] width 113 height 24
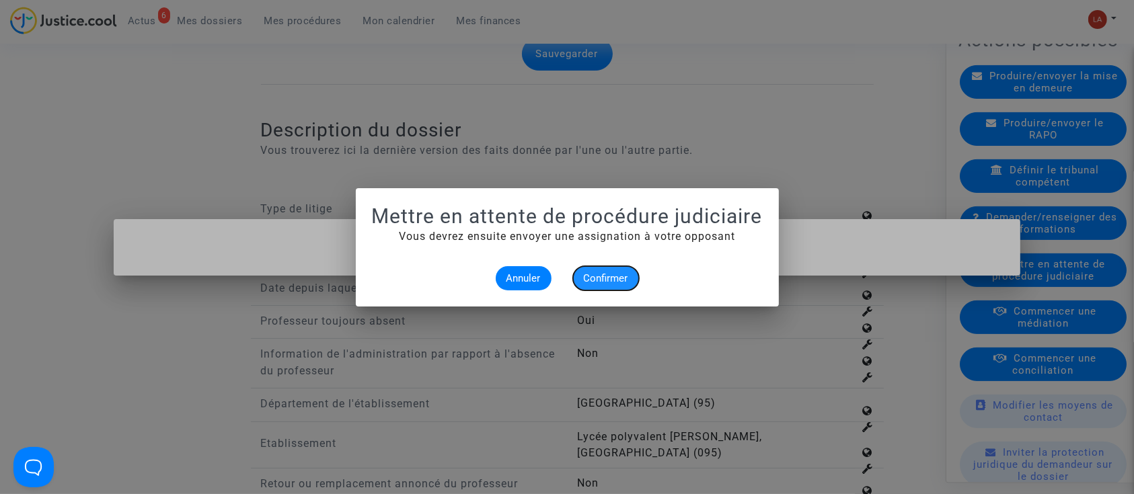
click at [621, 272] on span "Confirmer" at bounding box center [606, 278] width 44 height 12
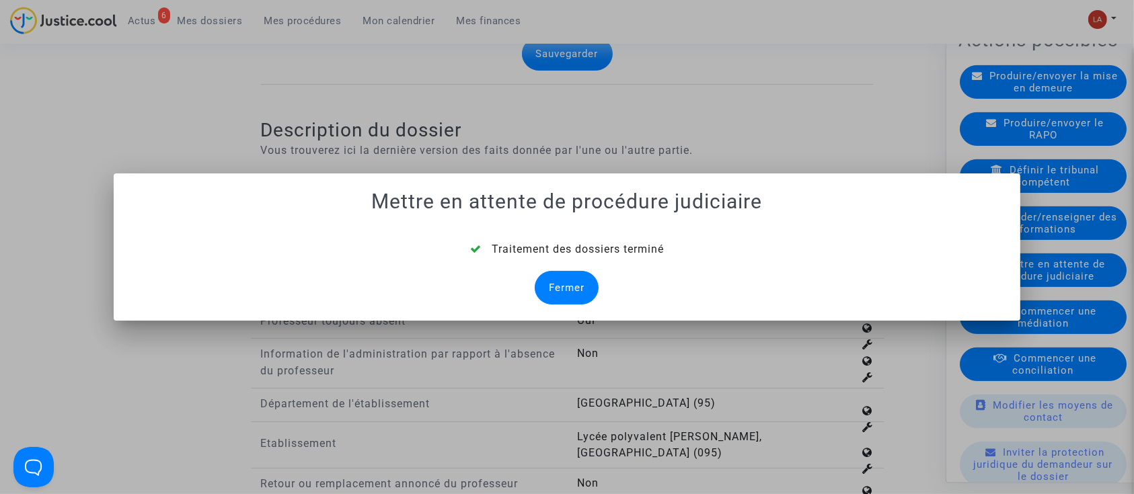
click at [574, 288] on div "Fermer" at bounding box center [567, 288] width 64 height 34
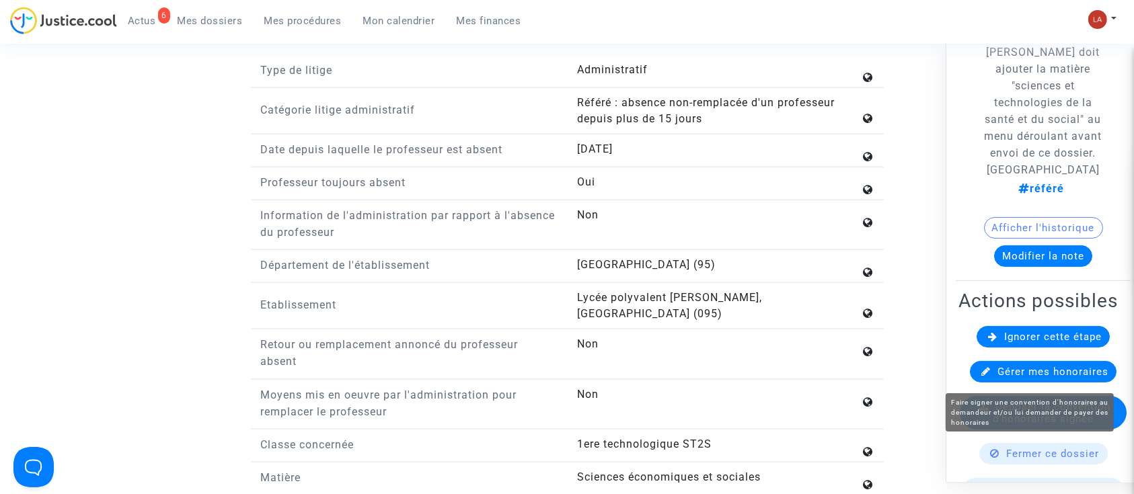
scroll to position [269, 0]
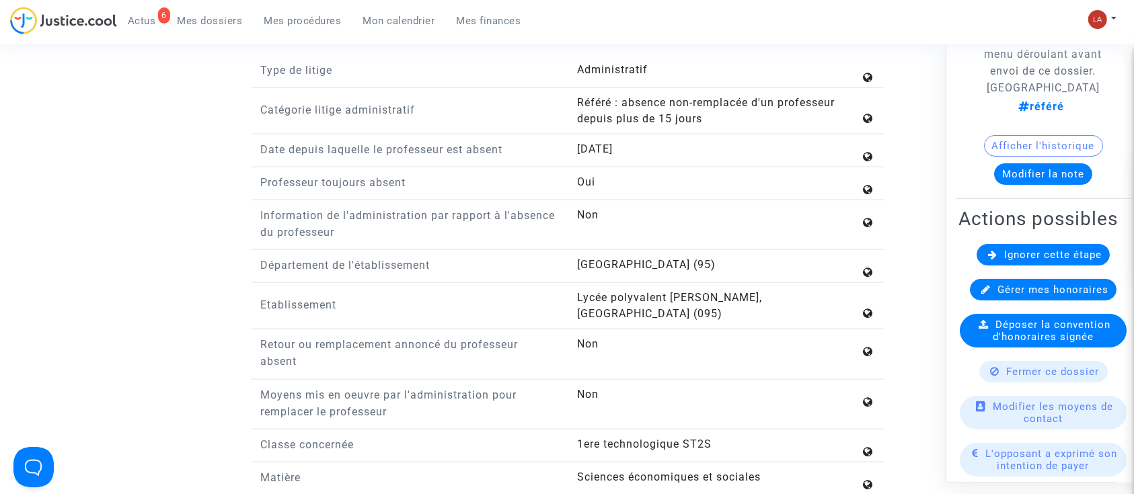
click at [1004, 256] on span "Ignorer cette étape" at bounding box center [1053, 255] width 98 height 12
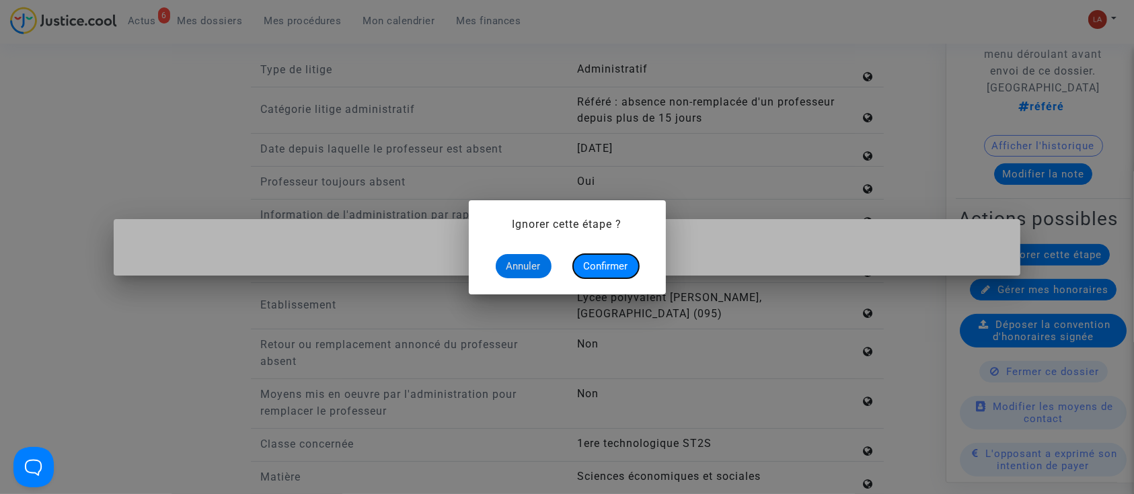
click at [601, 264] on span "Confirmer" at bounding box center [606, 266] width 44 height 12
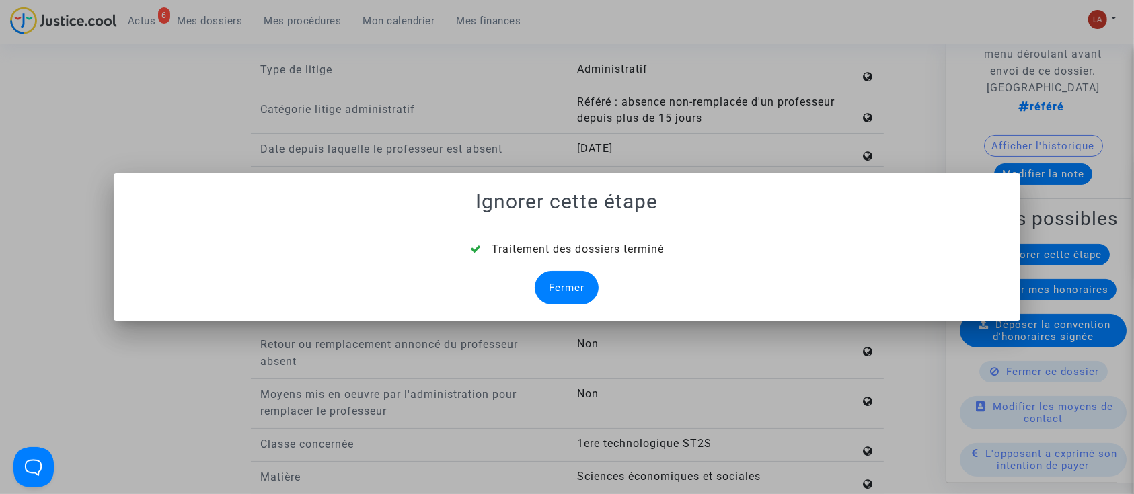
drag, startPoint x: 581, startPoint y: 288, endPoint x: 591, endPoint y: 290, distance: 9.6
click at [581, 289] on div "Fermer" at bounding box center [567, 288] width 64 height 34
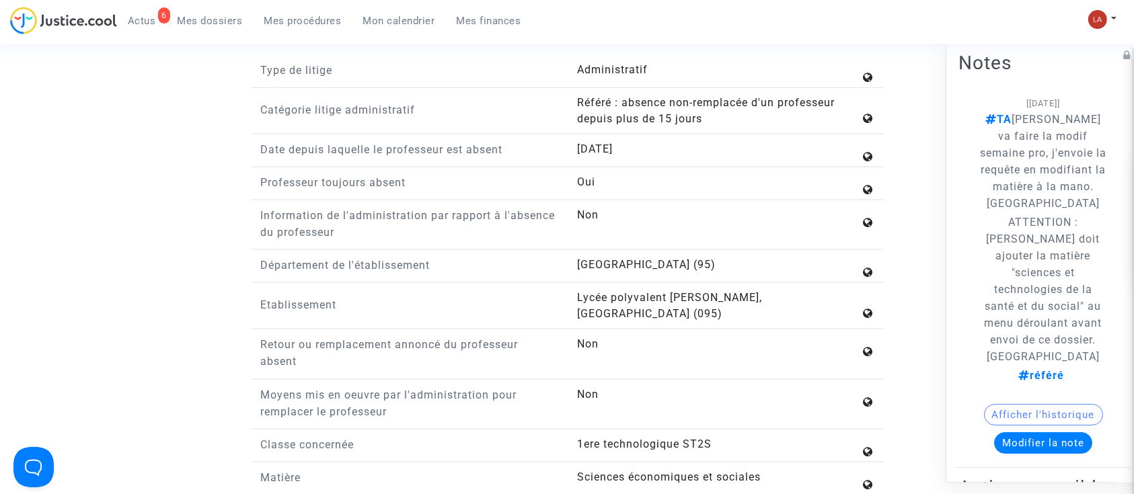
scroll to position [359, 0]
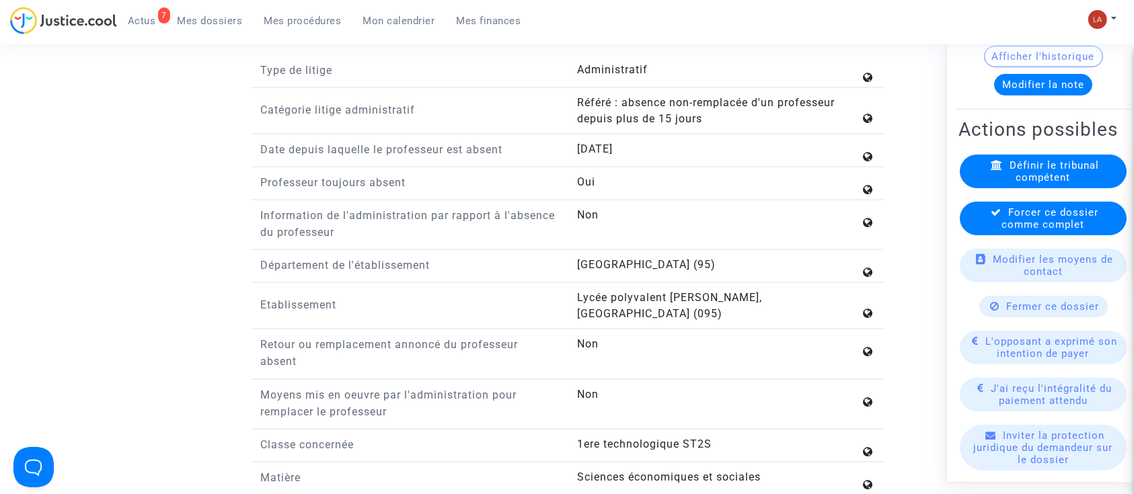
click at [1019, 206] on available-action-list "Définir le tribunal compétent Forcer ce dossier comme complet Modifier les moye…" at bounding box center [1044, 437] width 170 height 564
click at [1024, 213] on span "Forcer ce dossier comme complet" at bounding box center [1050, 219] width 97 height 24
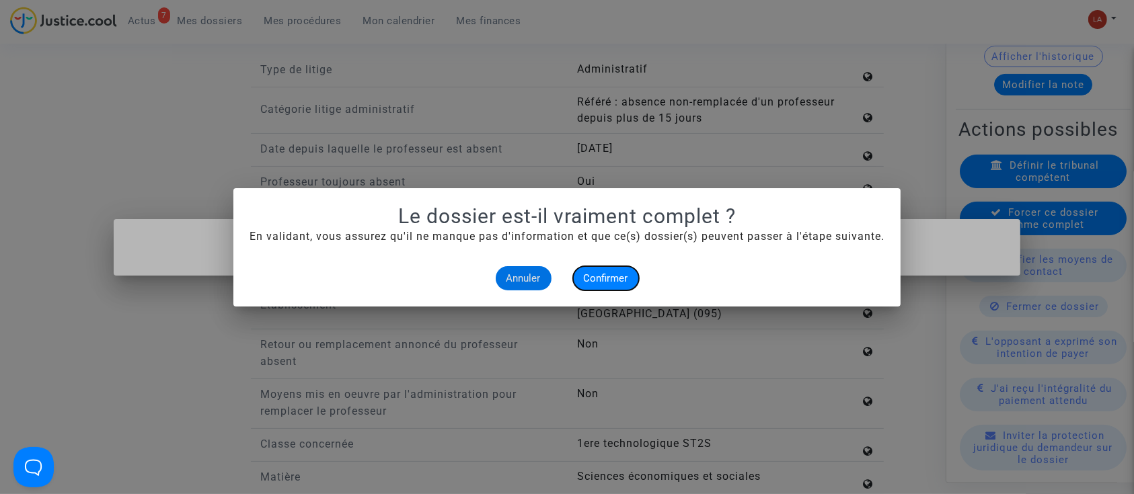
click at [591, 272] on span "Confirmer" at bounding box center [606, 278] width 44 height 12
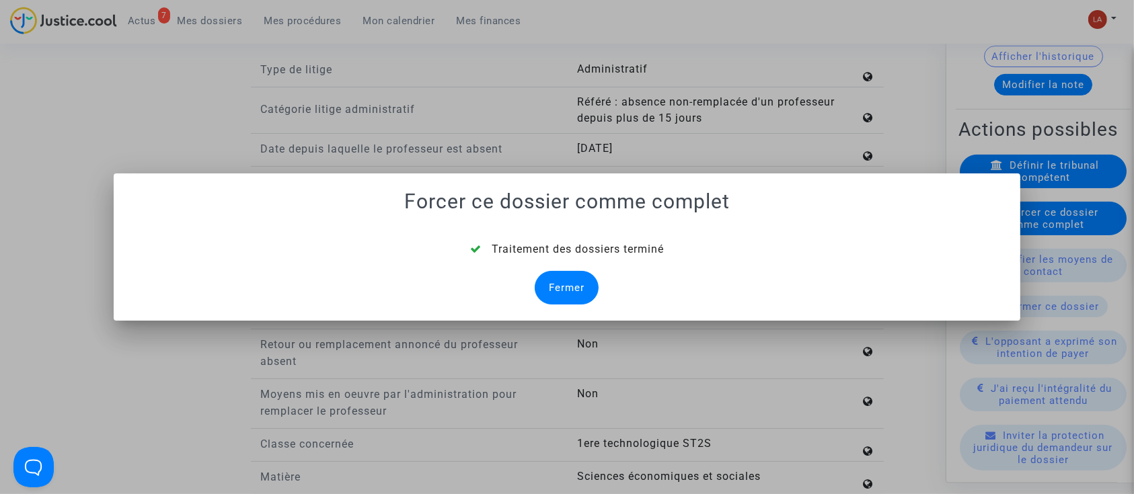
click at [571, 284] on div "Fermer" at bounding box center [567, 288] width 64 height 34
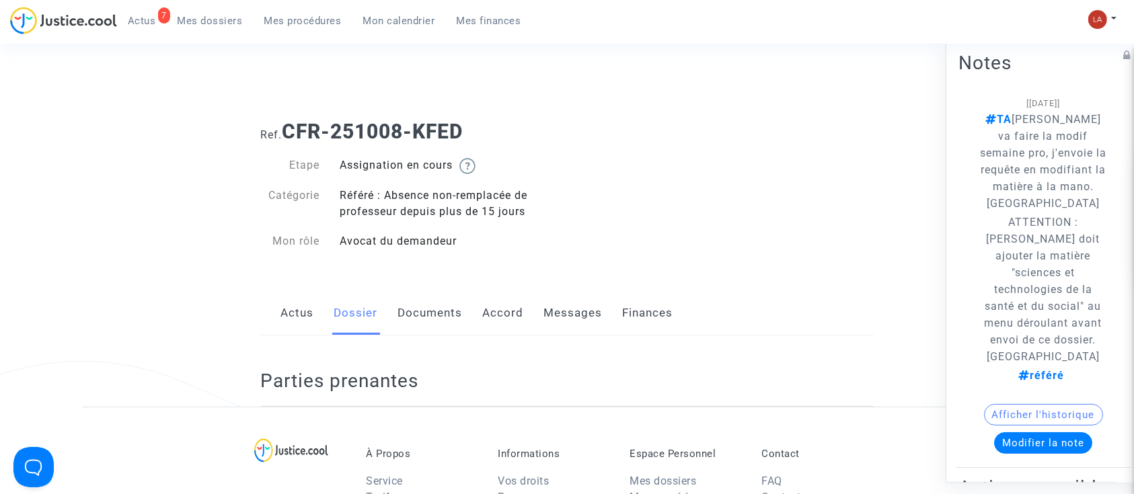
scroll to position [855, 0]
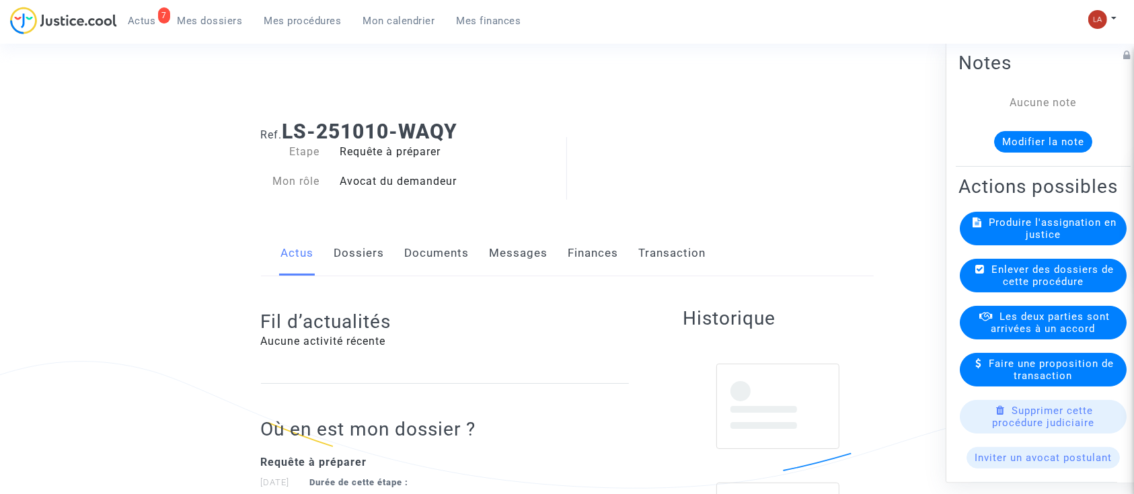
click at [1049, 165] on div "Notes Aucune note Modifier la note" at bounding box center [1043, 107] width 175 height 118
click at [1046, 141] on button "Modifier la note" at bounding box center [1043, 142] width 98 height 22
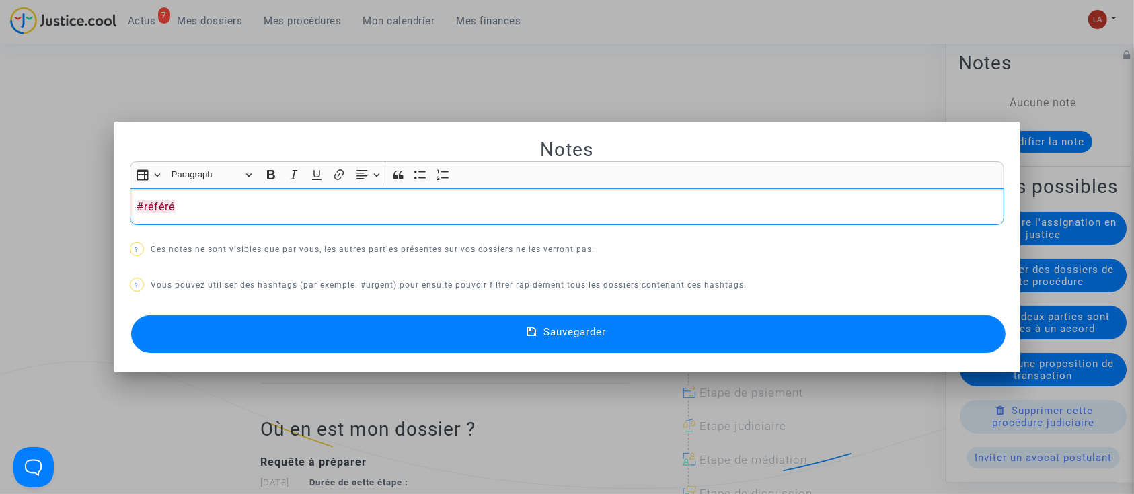
click at [486, 334] on button "Sauvegarder" at bounding box center [568, 335] width 875 height 38
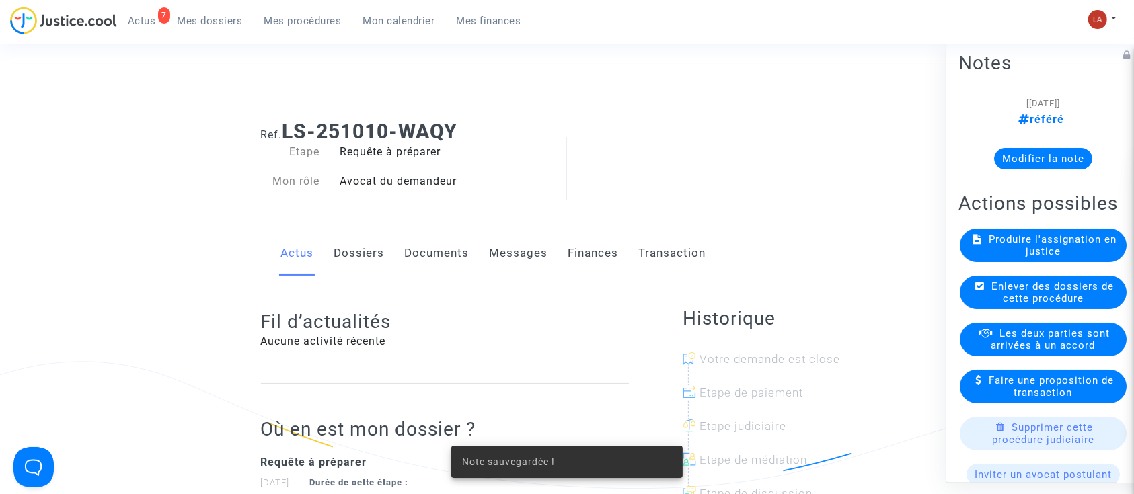
click at [1095, 262] on div "Produire l'assignation en justice" at bounding box center [1043, 246] width 167 height 34
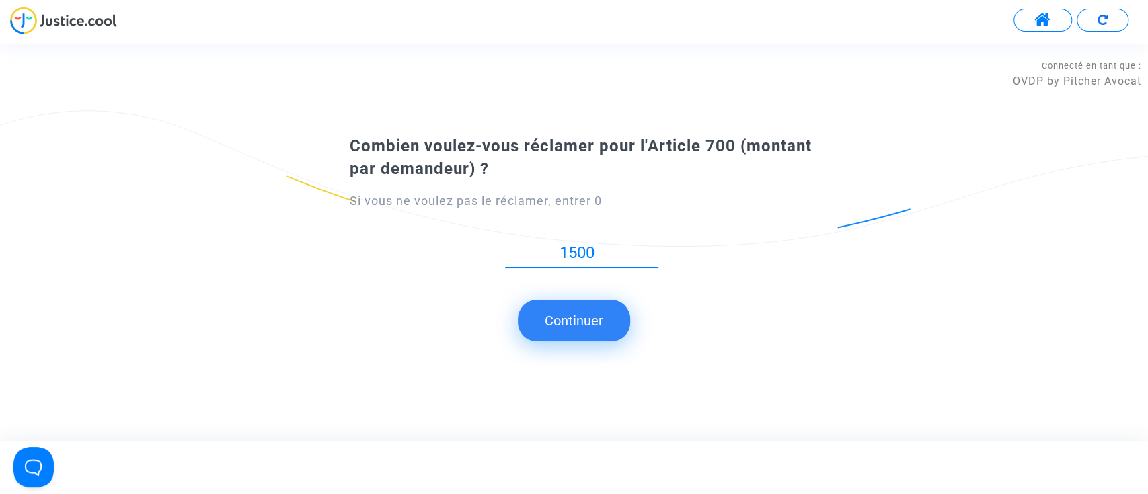
type input "1500"
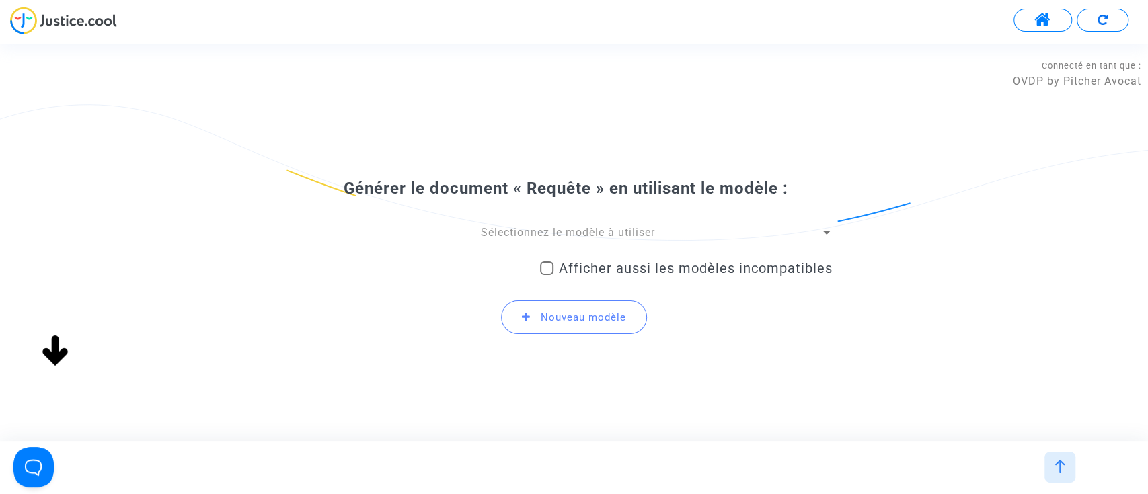
click at [649, 231] on span "Sélectionnez le modèle à utiliser" at bounding box center [568, 232] width 174 height 13
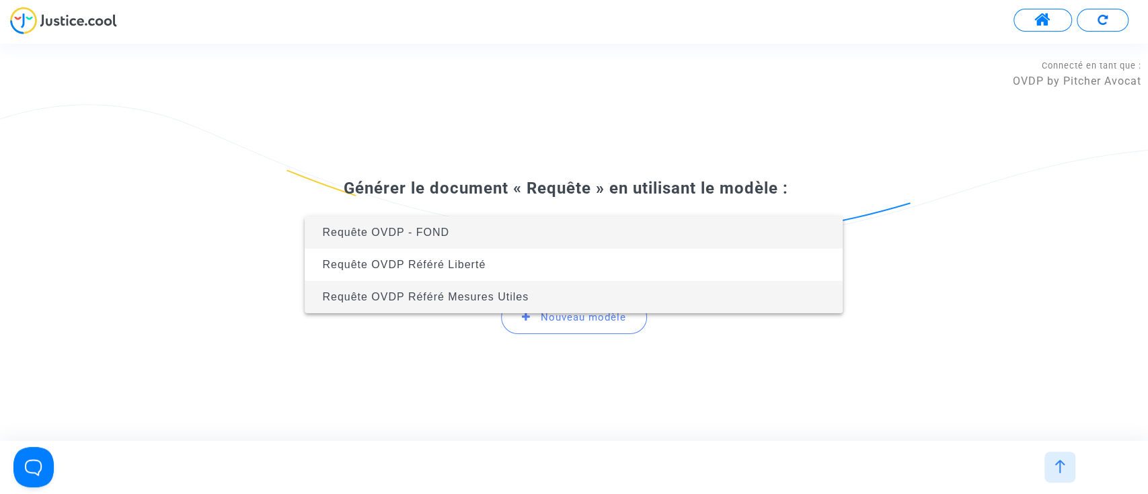
click at [636, 297] on span "Requête OVDP Référé Mesures Utiles" at bounding box center [574, 297] width 517 height 32
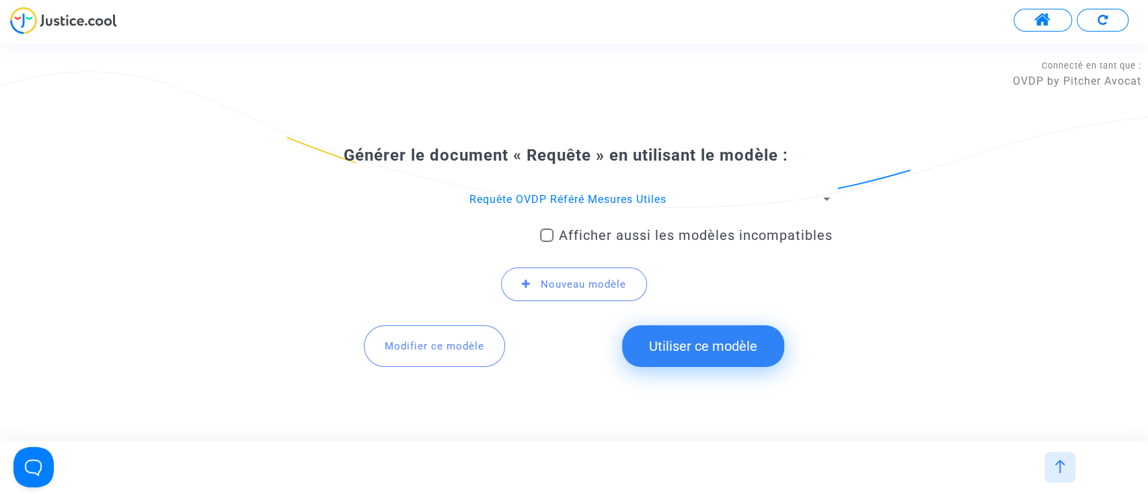
click at [690, 331] on button "Utiliser ce modèle" at bounding box center [703, 347] width 162 height 42
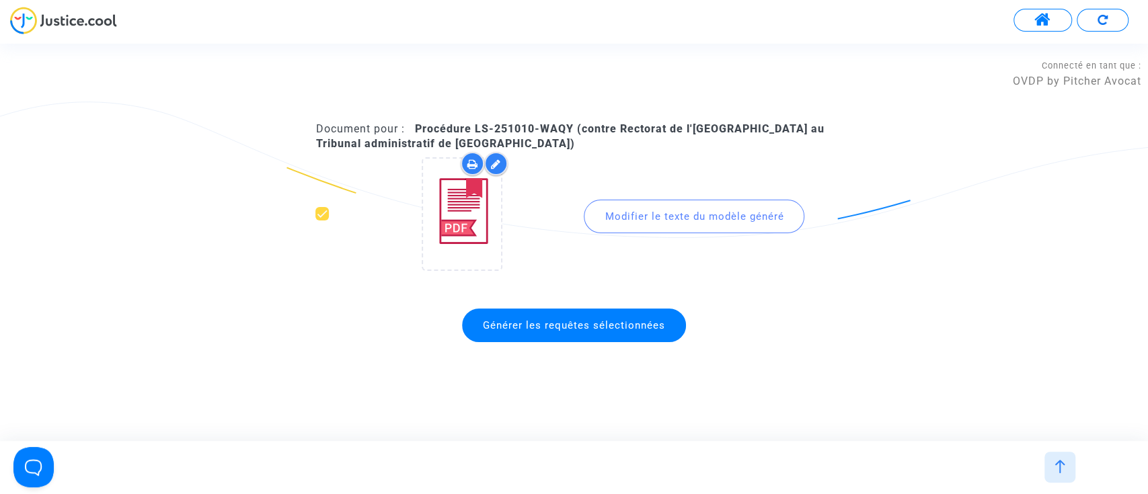
click at [632, 224] on div "Modifier le texte du modèle généré" at bounding box center [694, 217] width 221 height 34
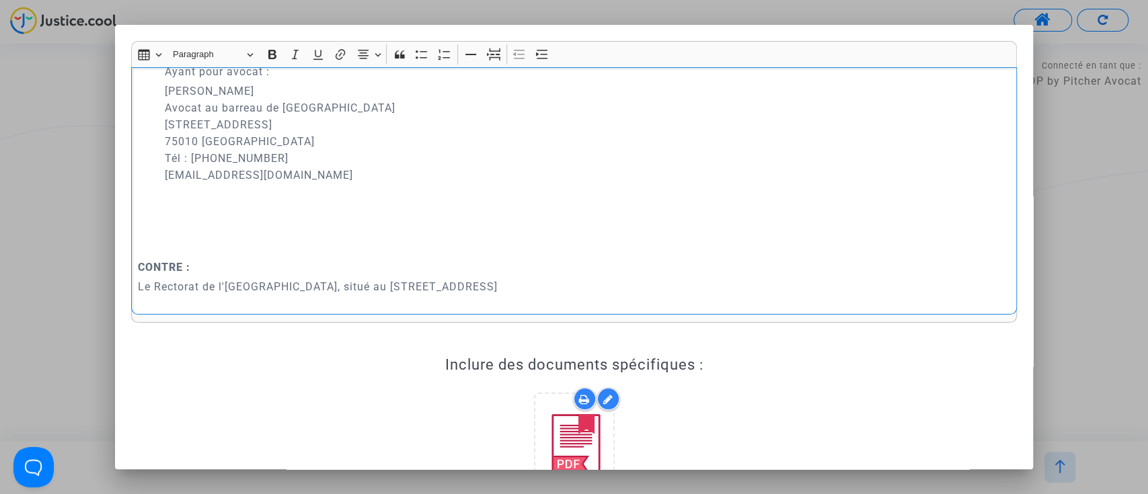
scroll to position [269, 0]
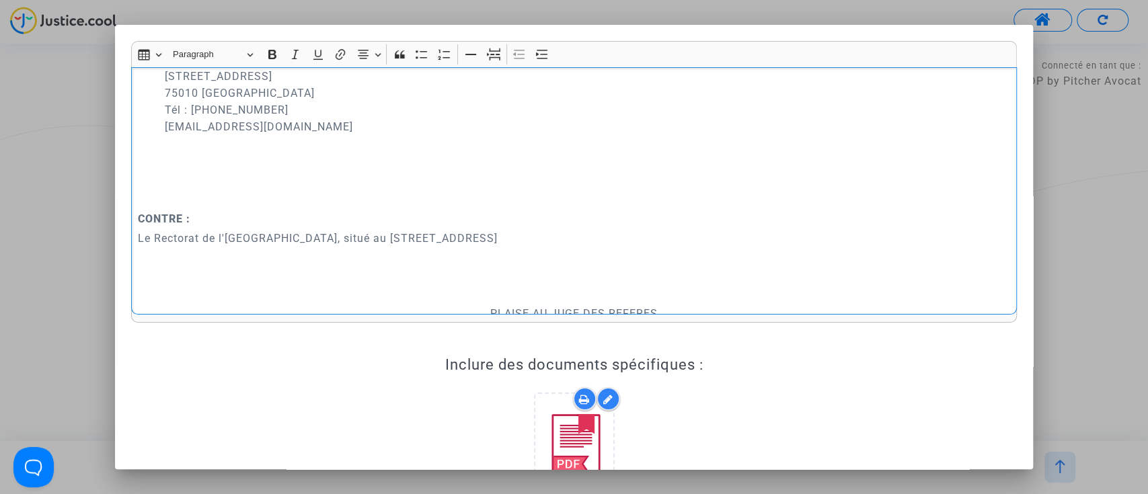
click at [246, 209] on p "Rich Text Editor, main" at bounding box center [574, 192] width 872 height 34
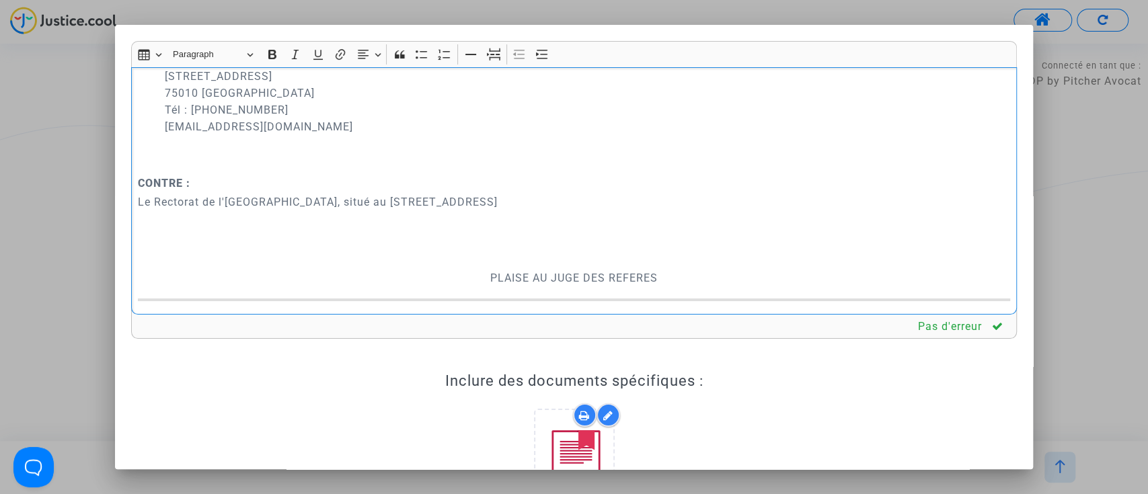
click at [388, 304] on div "Tribunal administratif de Versailles REQUETE EN REFERE MESURES UTILES Article L…" at bounding box center [574, 191] width 887 height 248
click at [443, 268] on p "Rich Text Editor, main" at bounding box center [574, 259] width 872 height 17
click at [457, 287] on p "PLAISE AU JUGE DES REFERES" at bounding box center [574, 278] width 872 height 17
click at [489, 62] on button "Page break Page break" at bounding box center [494, 54] width 20 height 20
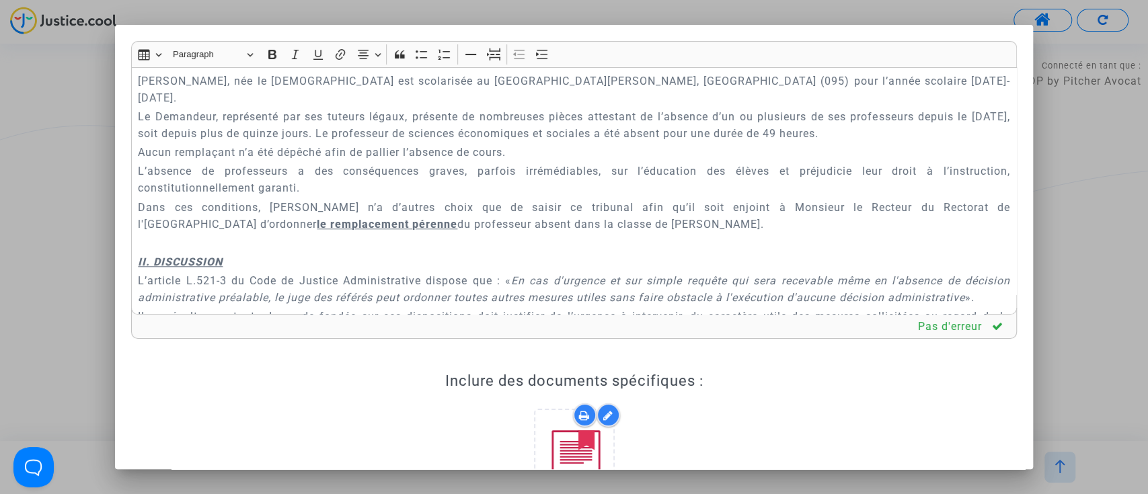
scroll to position [538, 0]
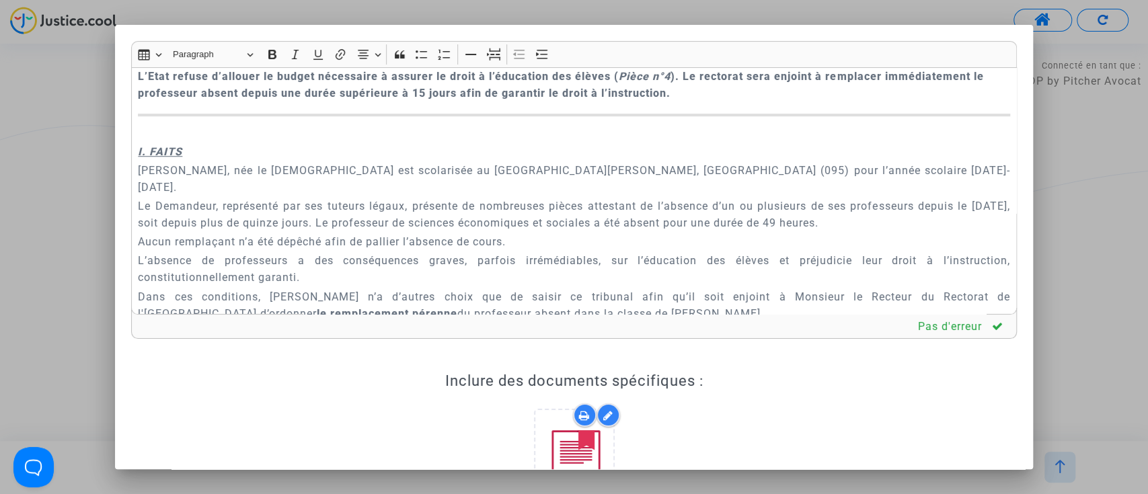
click at [482, 250] on div "Tribunal administratif de Versailles REQUETE EN REFERE MESURES UTILES Article L…" at bounding box center [574, 191] width 887 height 248
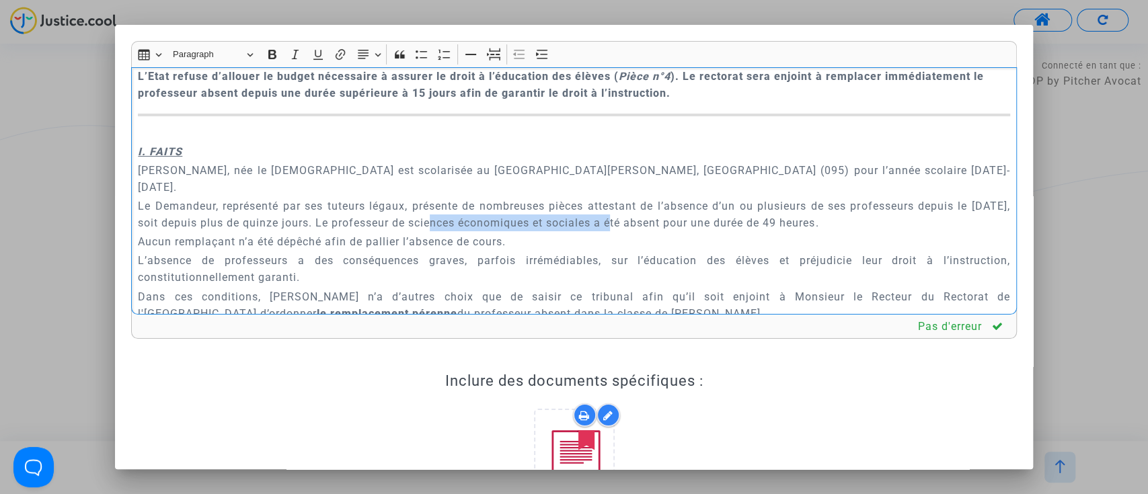
drag, startPoint x: 482, startPoint y: 223, endPoint x: 665, endPoint y: 216, distance: 183.1
click at [665, 216] on p "Le Demandeur, représenté par ses tuteurs légaux, présente de nombreuses pièces …" at bounding box center [574, 215] width 872 height 34
click at [581, 237] on p "Aucun remplaçant n’a été dépêché afin de pallier l’absence de cours." at bounding box center [574, 241] width 872 height 17
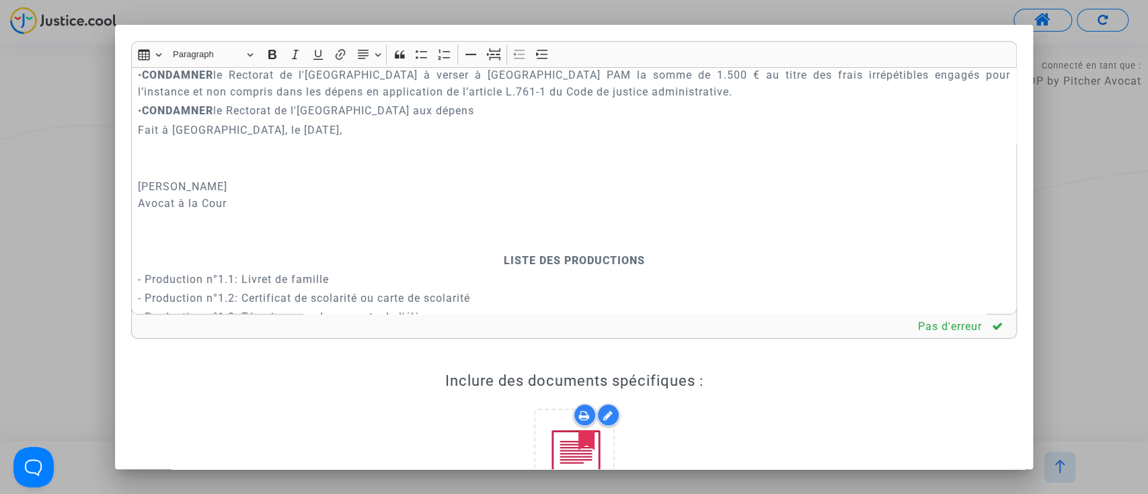
scroll to position [3565, 0]
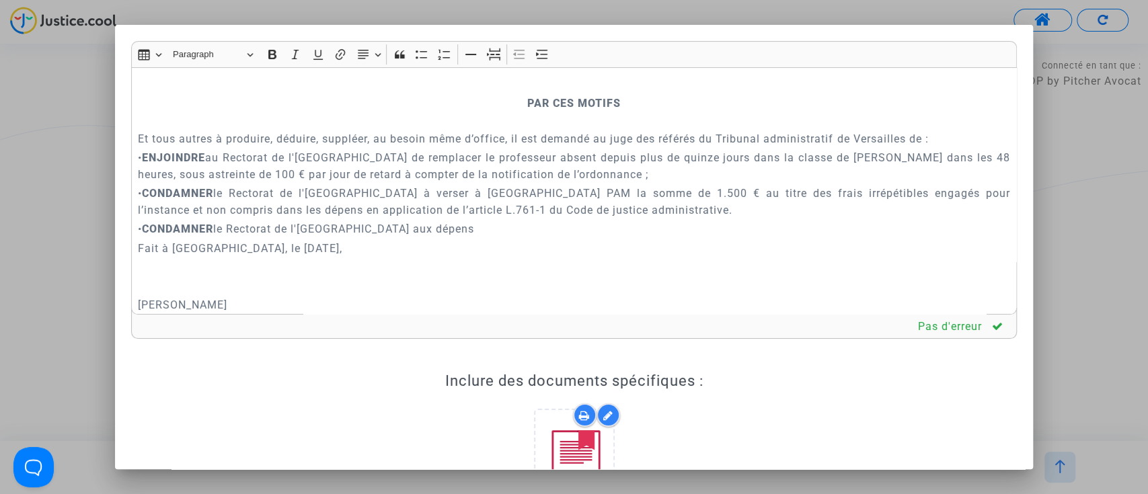
click at [493, 128] on p "PAR CES MOTIFS" at bounding box center [574, 112] width 872 height 34
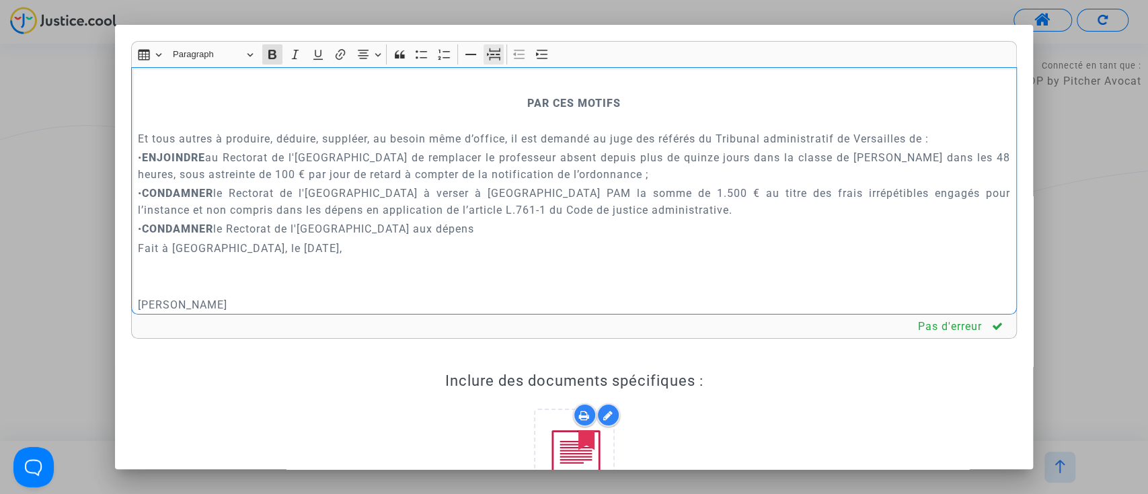
click at [497, 50] on icon "Editor toolbar" at bounding box center [493, 54] width 13 height 13
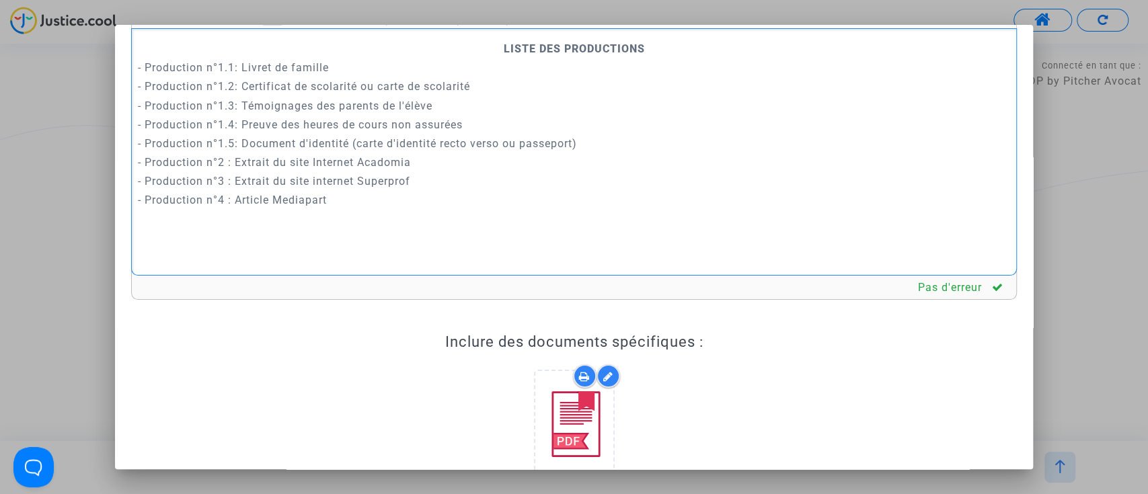
scroll to position [0, 0]
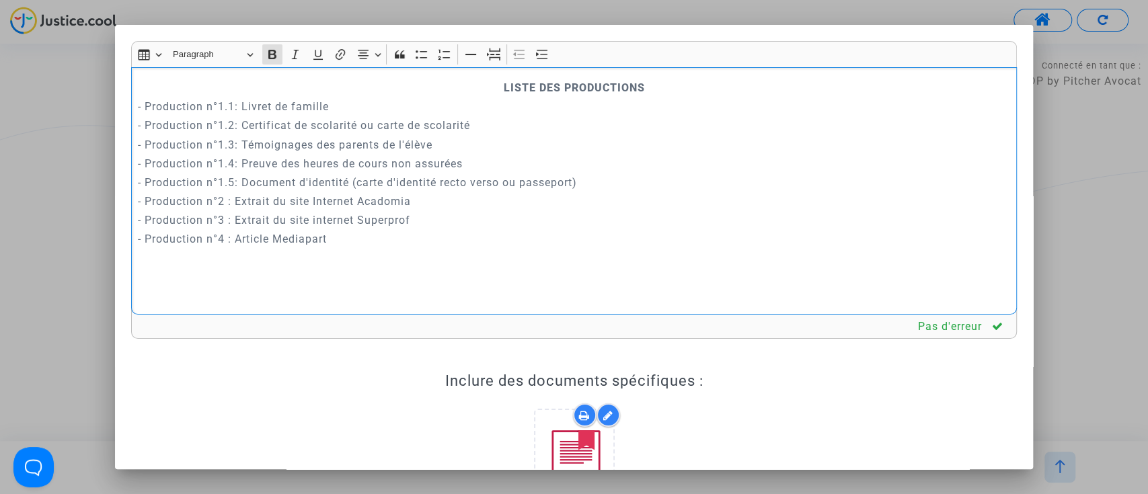
click at [504, 92] on strong "LISTE DES PRODUCTIONS" at bounding box center [574, 87] width 141 height 13
click at [488, 61] on icon "Editor toolbar" at bounding box center [493, 54] width 13 height 13
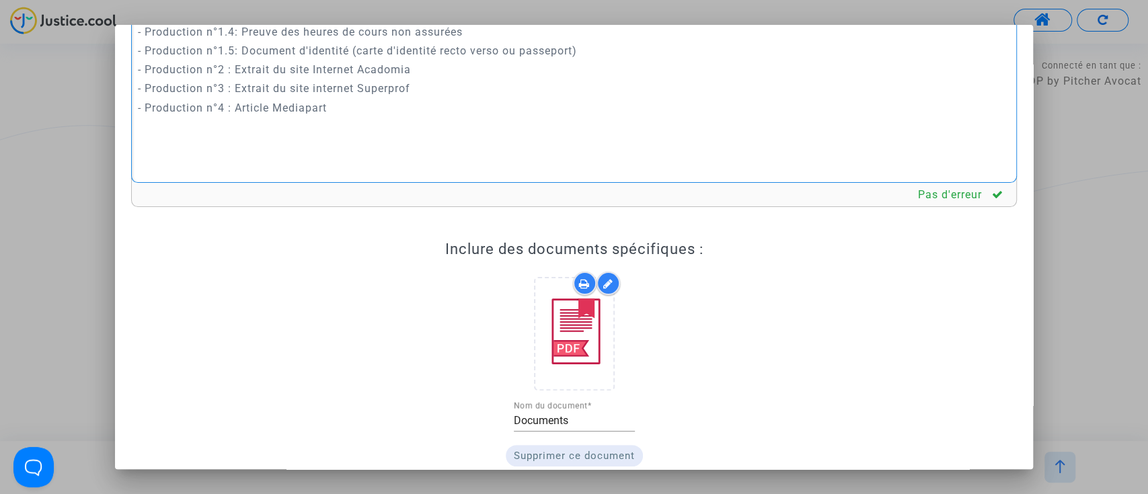
scroll to position [240, 0]
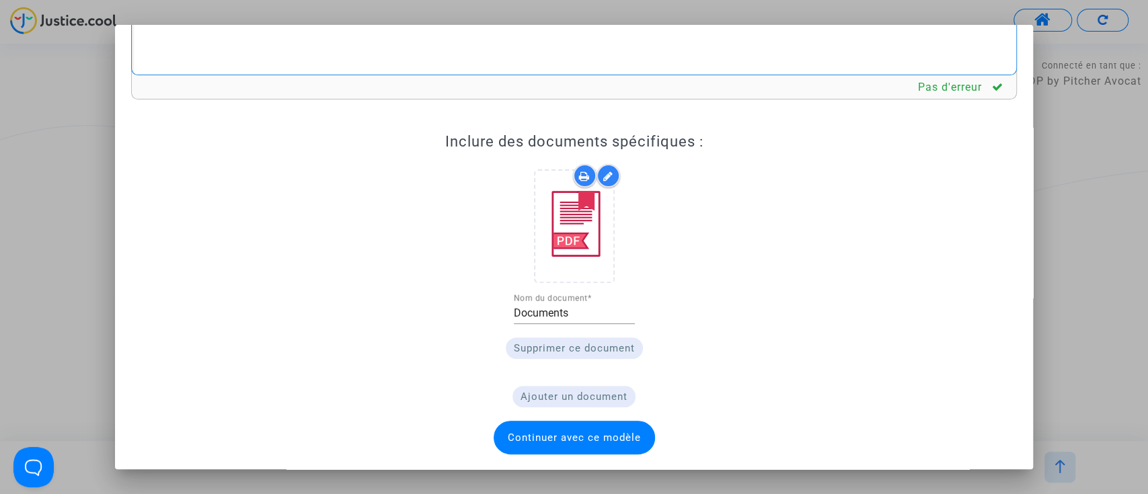
click at [624, 433] on span "Continuer avec ce modèle" at bounding box center [574, 438] width 133 height 12
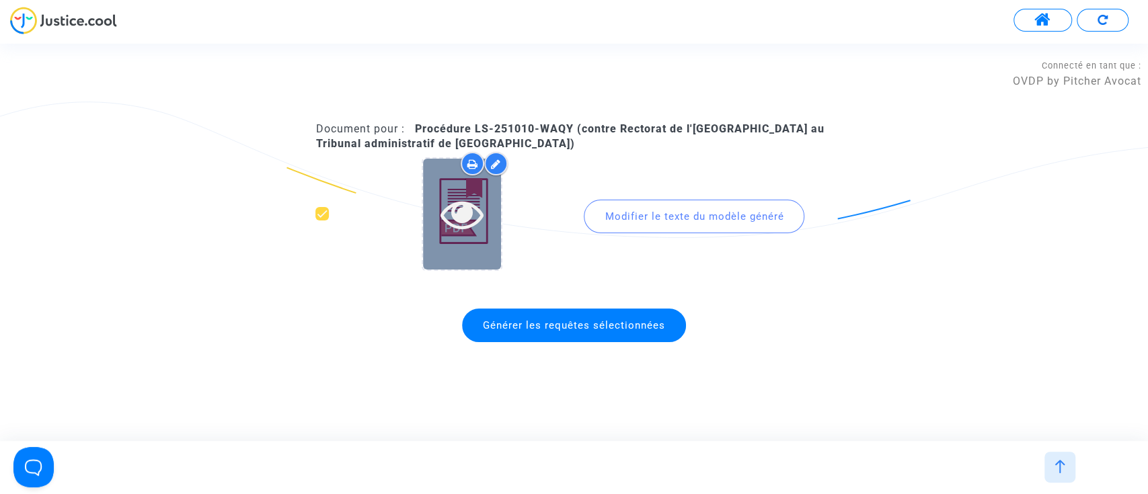
click at [463, 234] on icon at bounding box center [463, 213] width 44 height 43
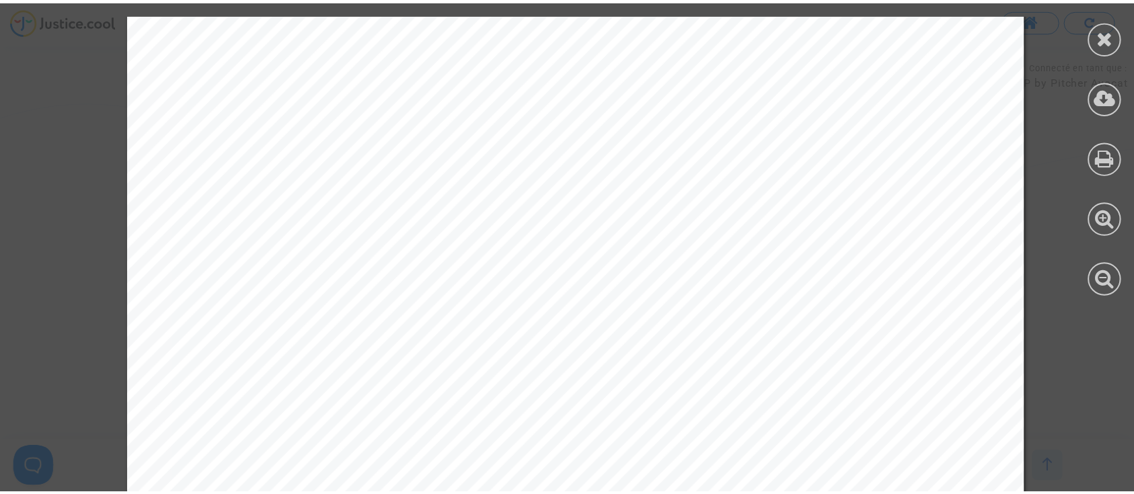
scroll to position [1615, 0]
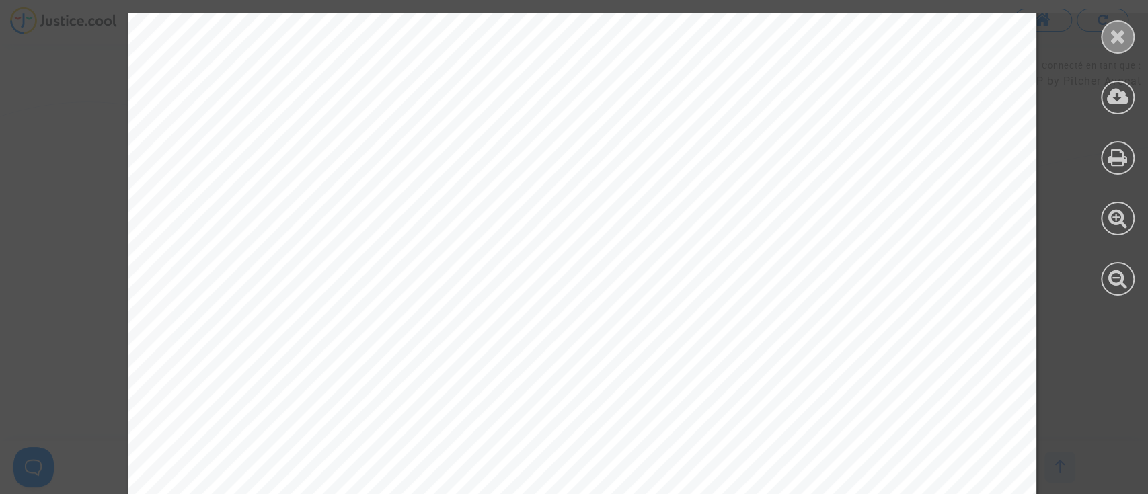
click at [1107, 40] on div at bounding box center [1118, 37] width 34 height 34
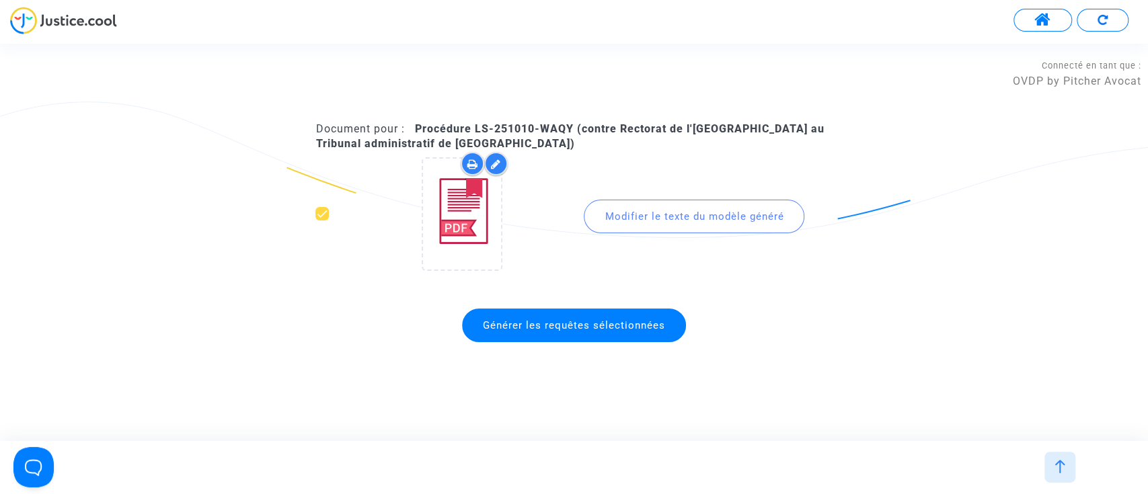
click at [598, 333] on span "Générer les requêtes sélectionnées" at bounding box center [574, 326] width 224 height 34
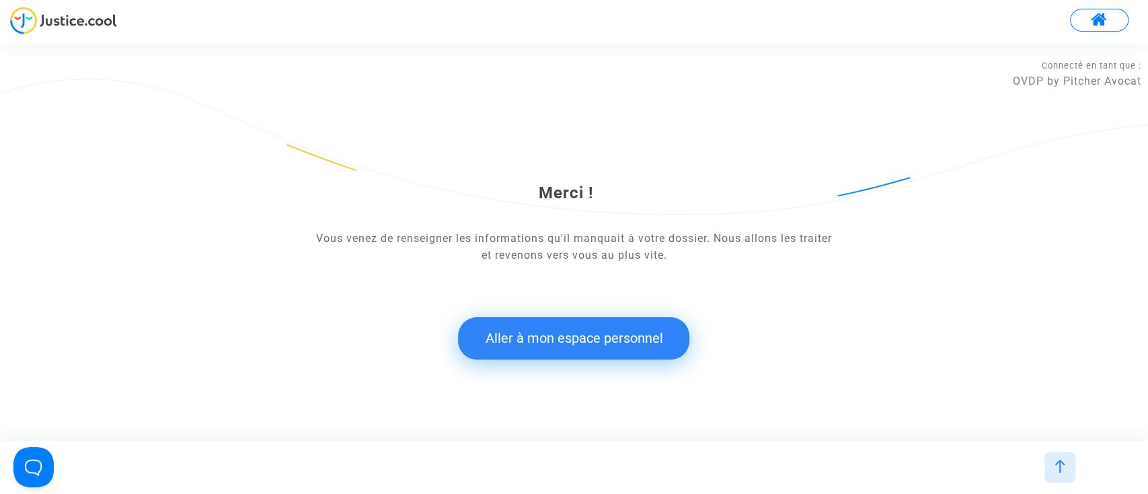
click at [524, 320] on button "Aller à mon espace personnel" at bounding box center [573, 339] width 231 height 42
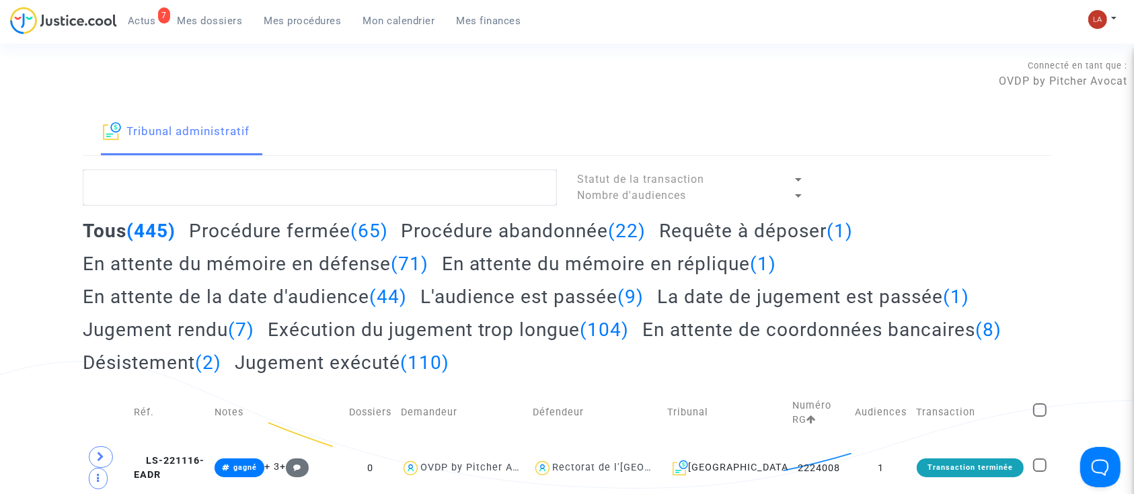
click at [683, 234] on h2 "Requête à déposer (1)" at bounding box center [756, 231] width 194 height 24
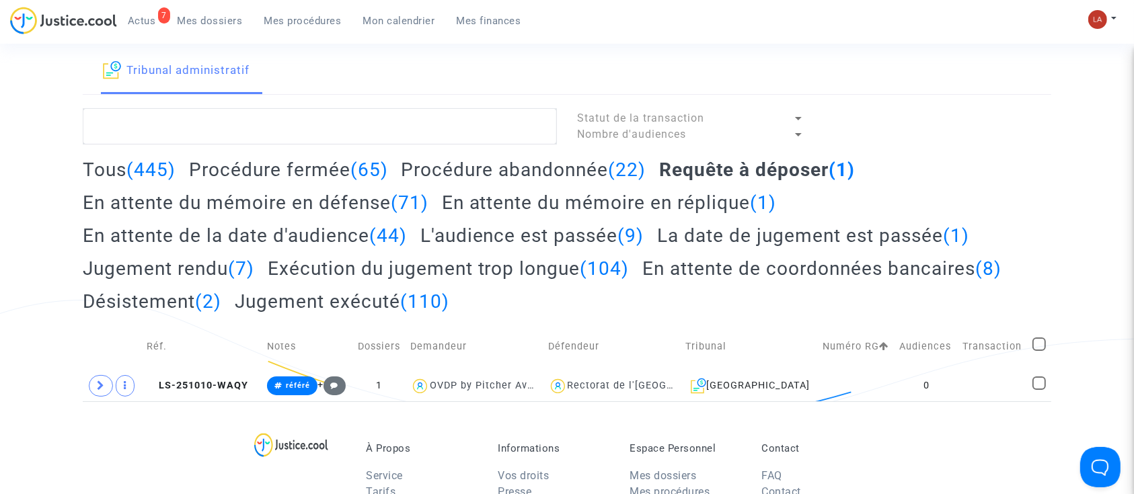
scroll to position [89, 0]
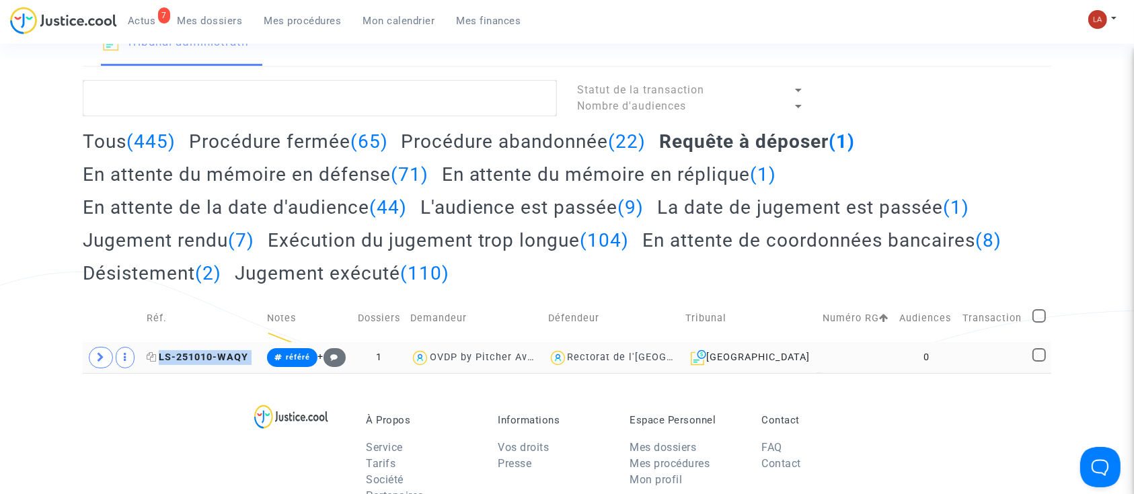
drag, startPoint x: 215, startPoint y: 357, endPoint x: 161, endPoint y: 353, distance: 54.0
click at [161, 353] on td "LS-251010-WAQY" at bounding box center [202, 357] width 120 height 31
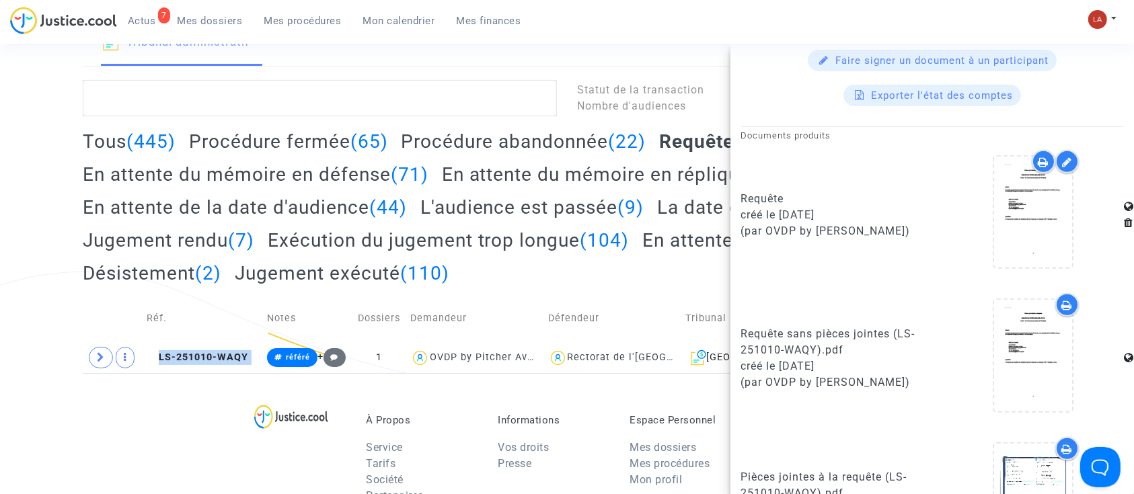
scroll to position [707, 0]
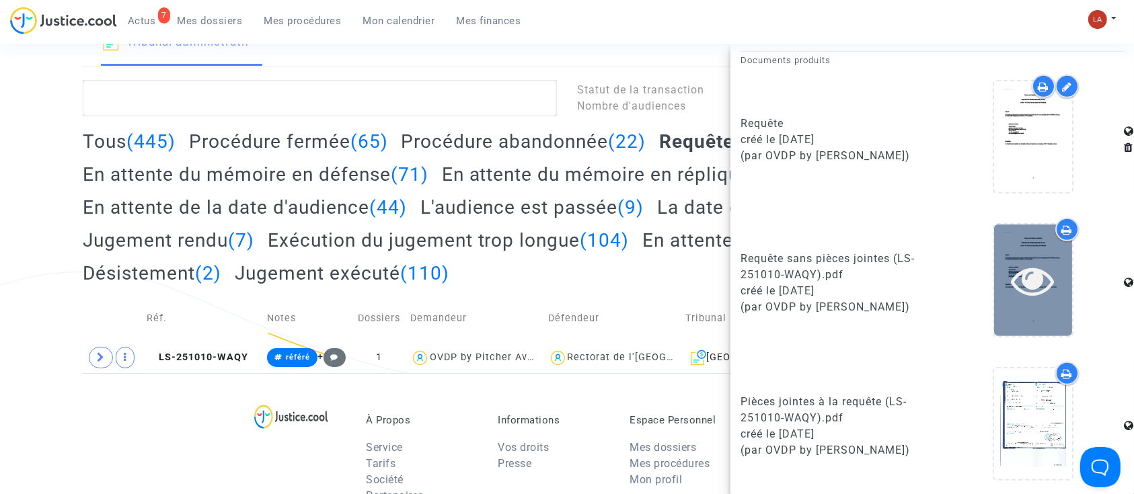
click at [1015, 277] on icon at bounding box center [1034, 280] width 44 height 43
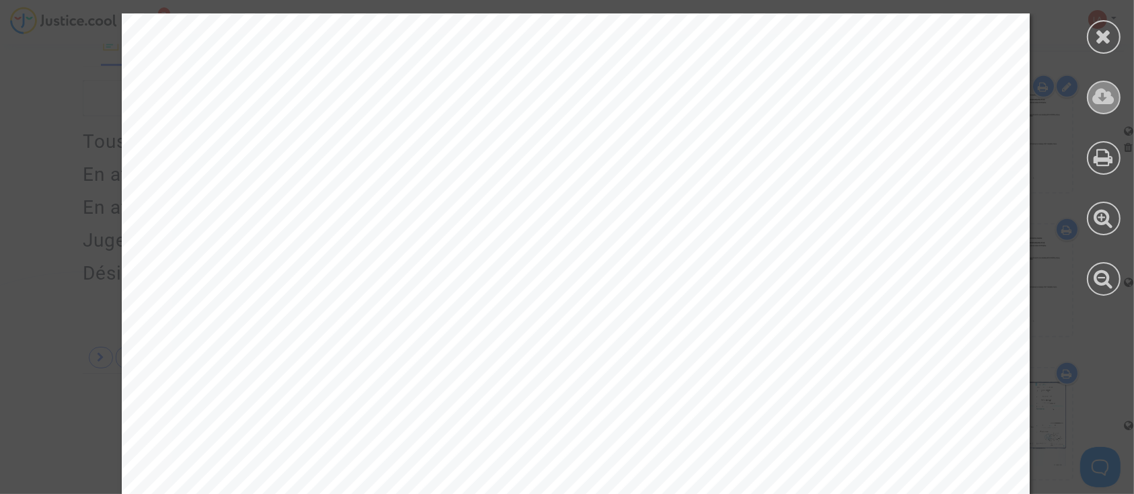
click at [1104, 94] on icon at bounding box center [1104, 97] width 22 height 20
click at [1092, 100] on div at bounding box center [1104, 98] width 34 height 34
click at [1100, 38] on icon at bounding box center [1104, 36] width 17 height 20
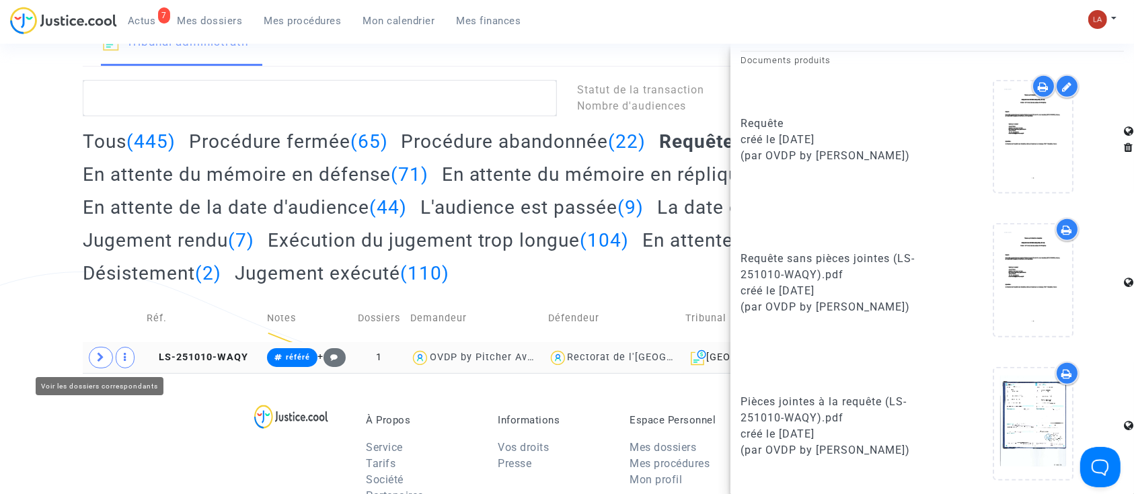
click at [108, 363] on span at bounding box center [101, 358] width 24 height 22
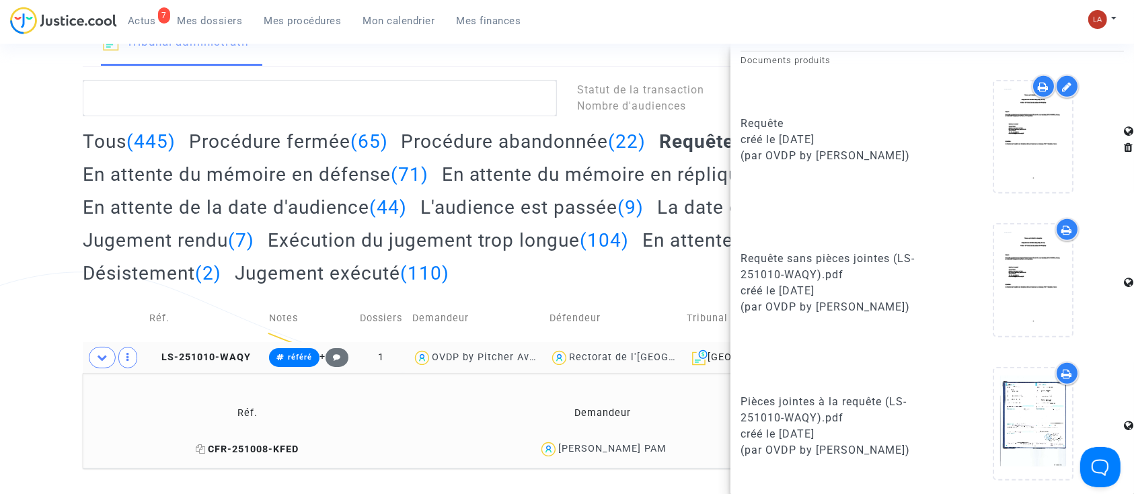
click at [244, 449] on span "CFR-251008-KFED" at bounding box center [247, 449] width 103 height 11
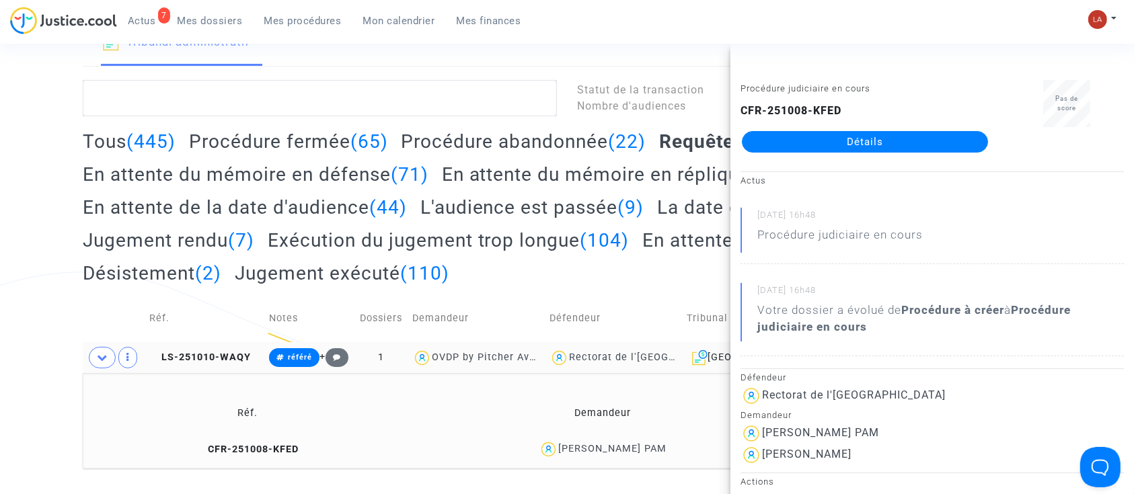
scroll to position [269, 0]
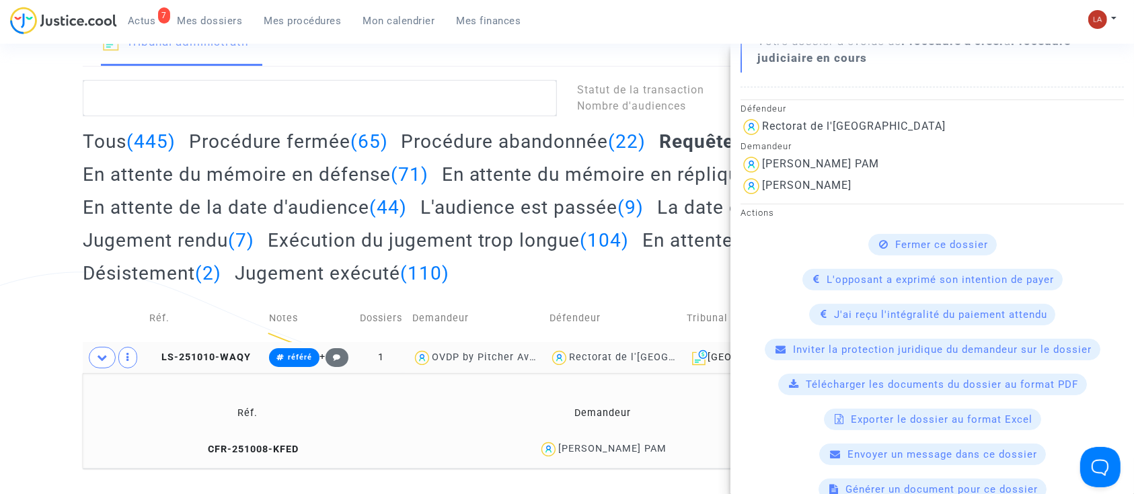
click at [842, 396] on available-action-list "Fermer ce dossier L'opposant a exprimé son intention de payer J'ai reçu l'intég…" at bounding box center [932, 384] width 383 height 301
click at [841, 390] on div "Télécharger les documents du dossier au format PDF" at bounding box center [932, 385] width 309 height 22
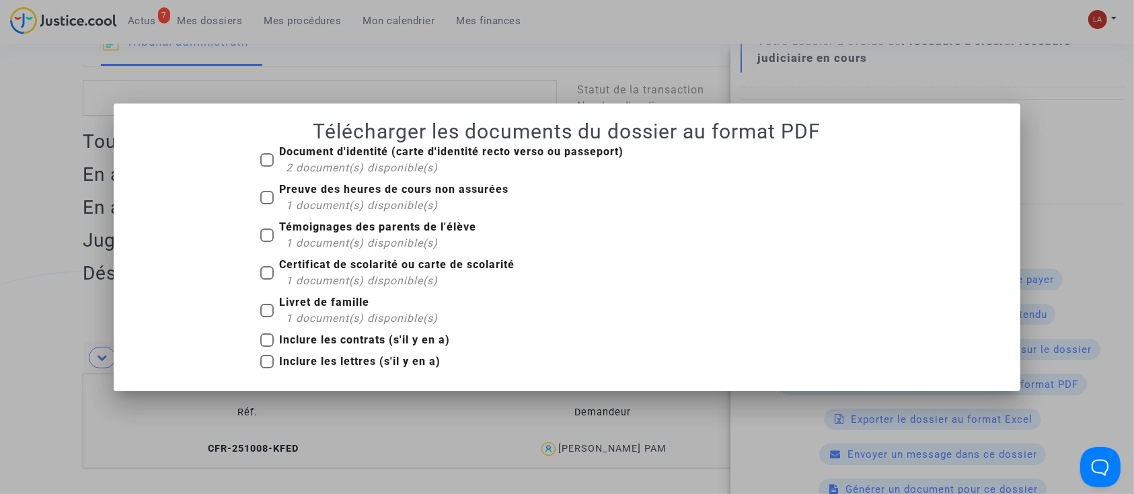
click at [334, 163] on span "2 document(s) disponible(s)" at bounding box center [362, 167] width 152 height 13
click at [267, 167] on input "Document d'identité (carte d'identité recto verso ou passeport) 2 document(s) d…" at bounding box center [266, 167] width 1 height 1
checkbox input "true"
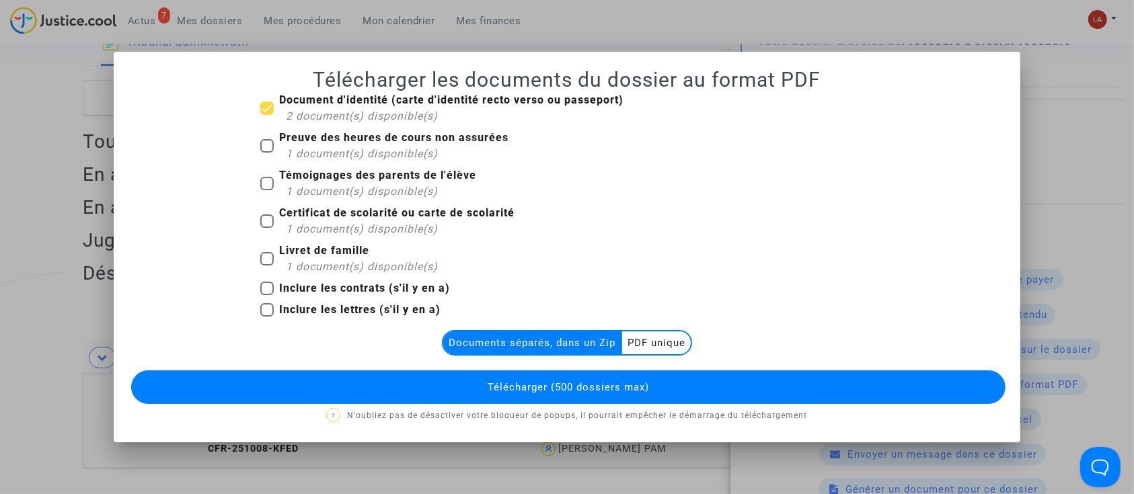
click at [323, 158] on span "1 document(s) disponible(s)" at bounding box center [362, 153] width 152 height 13
click at [267, 153] on input "Preuve des heures de cours non assurées 1 document(s) disponible(s)" at bounding box center [266, 153] width 1 height 1
checkbox input "true"
click at [318, 184] on div "1 document(s) disponible(s)" at bounding box center [381, 192] width 190 height 16
click at [267, 190] on input "Témoignages des parents de l'élève 1 document(s) disponible(s)" at bounding box center [266, 190] width 1 height 1
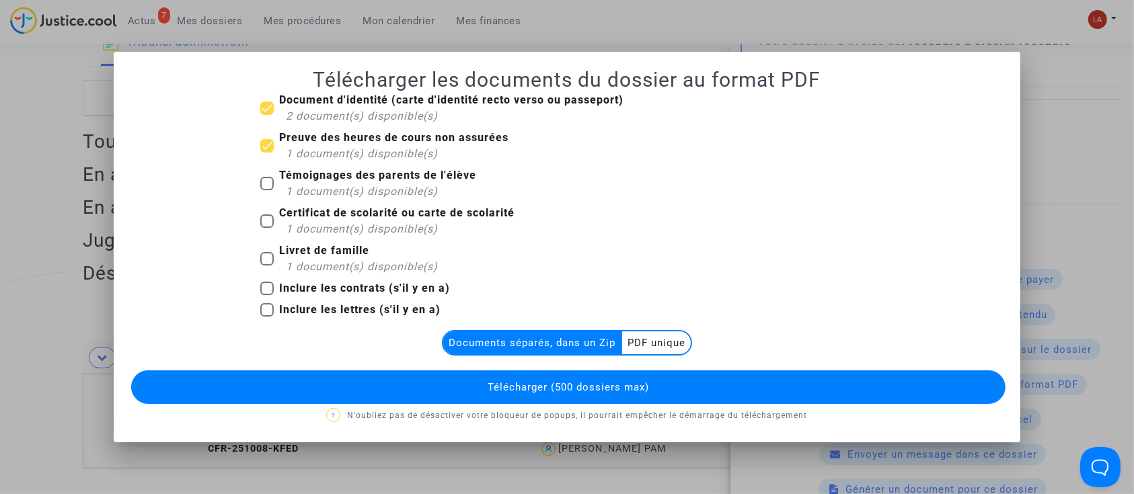
checkbox input "true"
click at [337, 228] on span "1 document(s) disponible(s)" at bounding box center [362, 229] width 152 height 13
click at [267, 228] on input "Certificat de scolarité ou carte de scolarité 1 document(s) disponible(s)" at bounding box center [266, 228] width 1 height 1
checkbox input "true"
click at [314, 258] on span "Livret de famille 1 document(s) disponible(s)" at bounding box center [358, 259] width 159 height 32
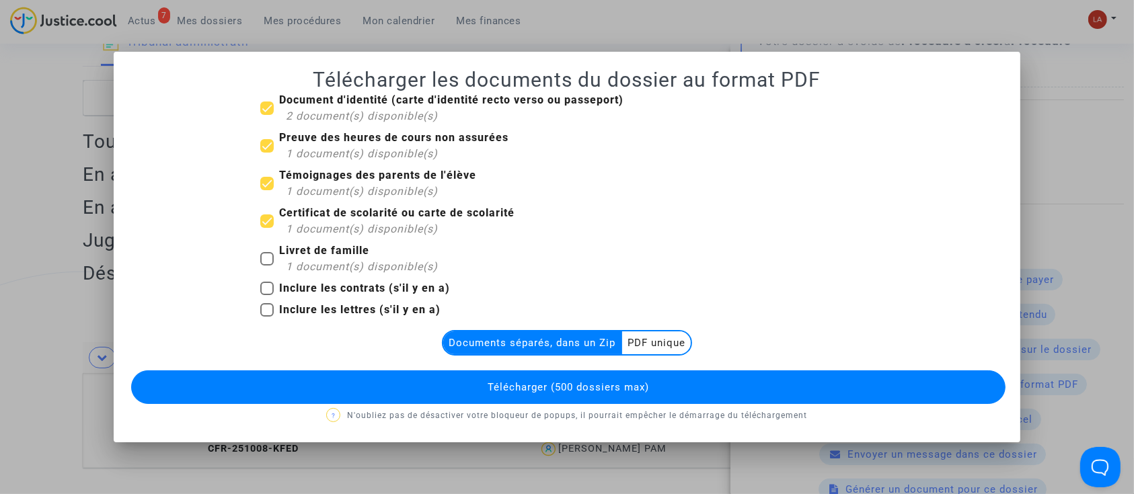
click at [267, 266] on input "Livret de famille 1 document(s) disponible(s)" at bounding box center [266, 266] width 1 height 1
checkbox input "true"
click at [662, 342] on multi-toggle-item "PDF unique" at bounding box center [656, 343] width 69 height 23
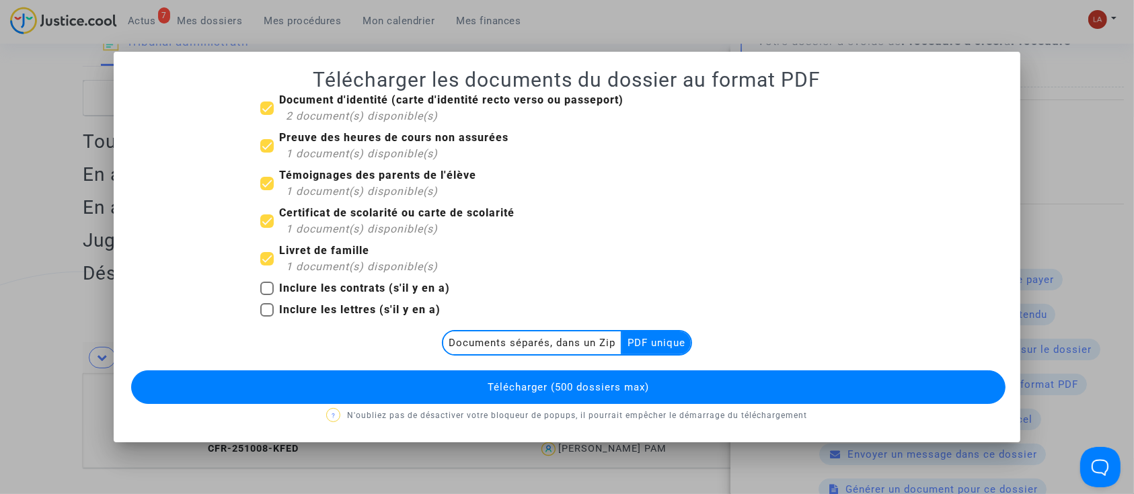
click at [593, 347] on multi-toggle-item "Documents séparés, dans un Zip" at bounding box center [532, 343] width 179 height 23
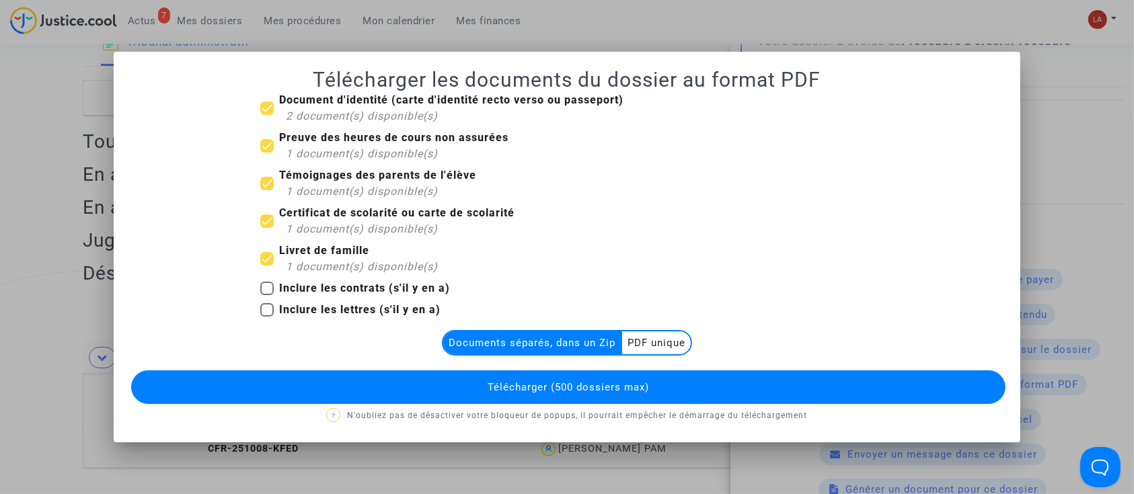
click at [614, 392] on span "Télécharger (500 dossiers max)" at bounding box center [568, 387] width 161 height 12
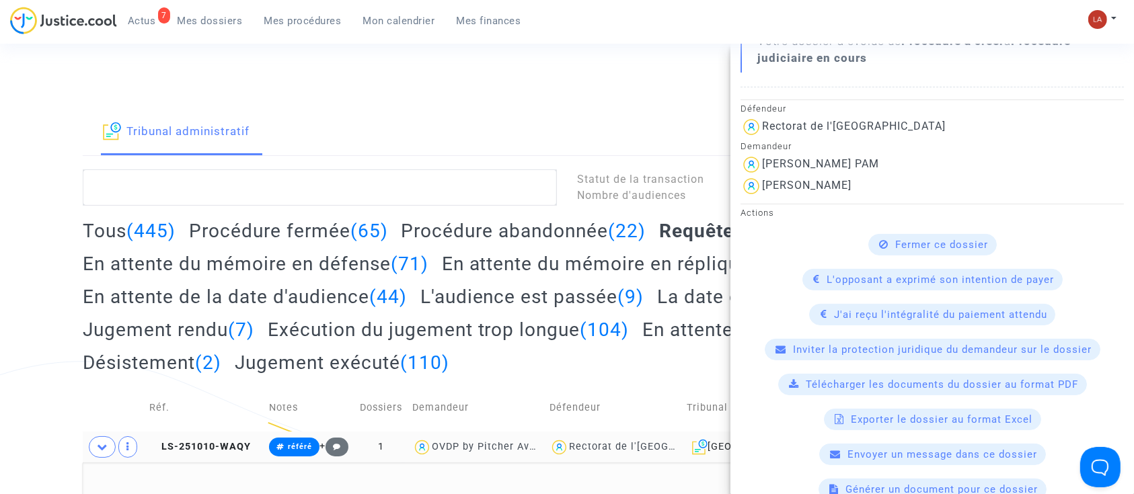
click at [215, 433] on td "LS-251010-WAQY" at bounding box center [205, 447] width 120 height 31
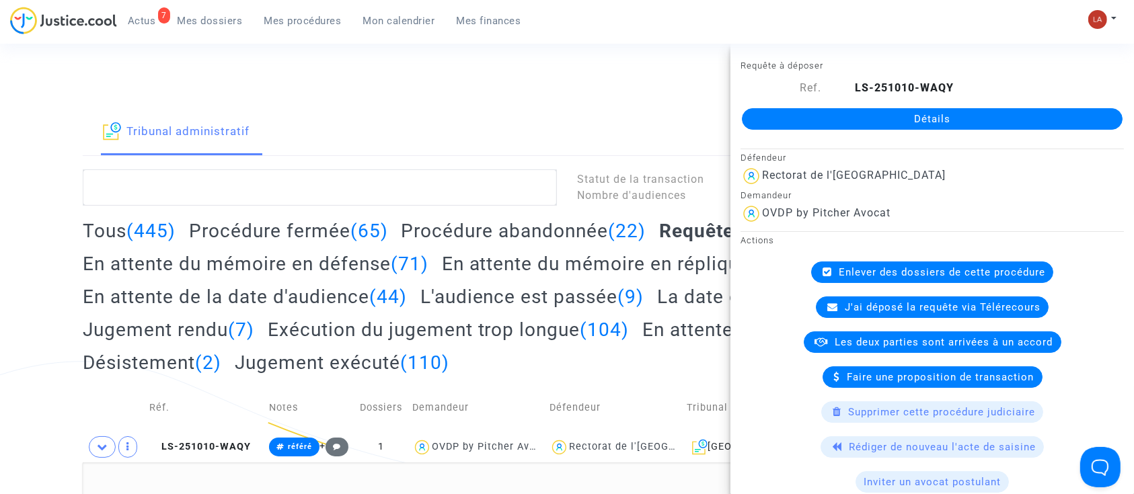
click at [624, 89] on div "Connecté en tant que : OVDP by Pitcher Avocat" at bounding box center [564, 73] width 1128 height 32
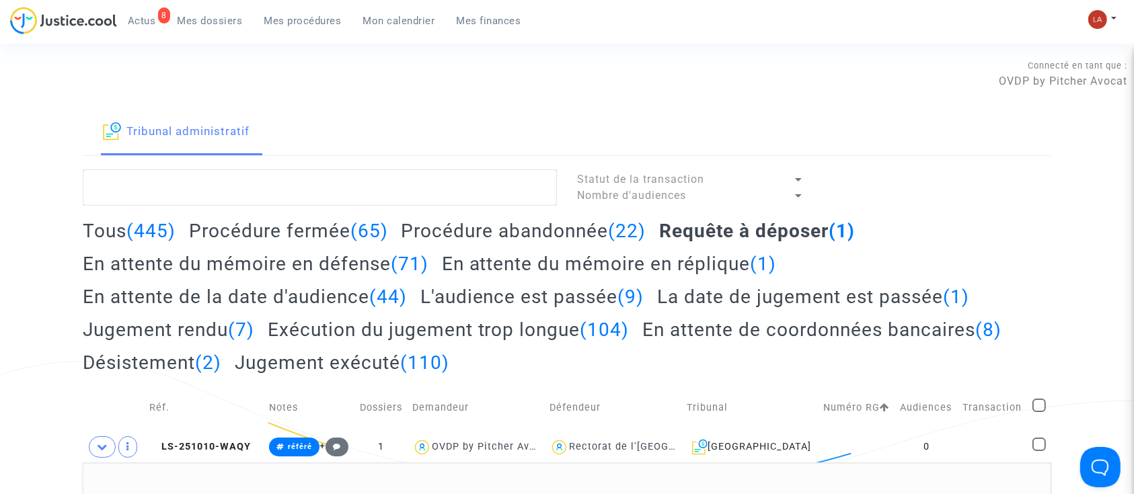
click at [150, 30] on link "8 Actus" at bounding box center [142, 21] width 50 height 20
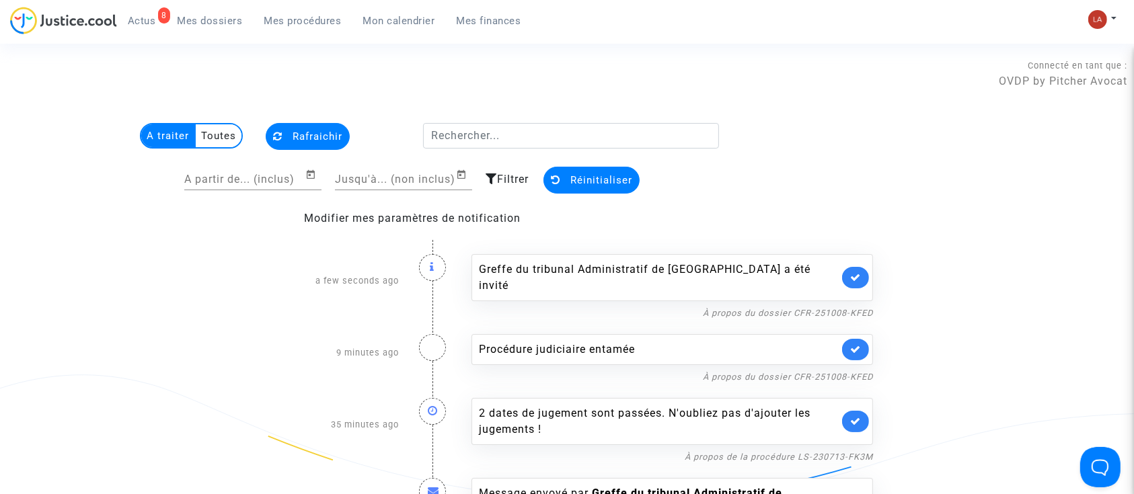
click at [869, 270] on link at bounding box center [855, 278] width 27 height 22
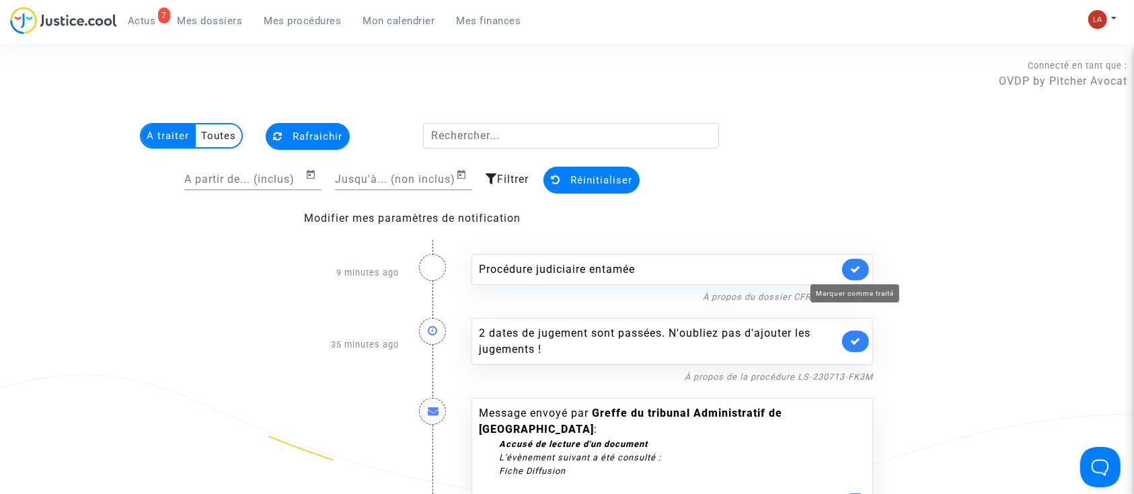
click at [858, 272] on icon at bounding box center [855, 269] width 11 height 10
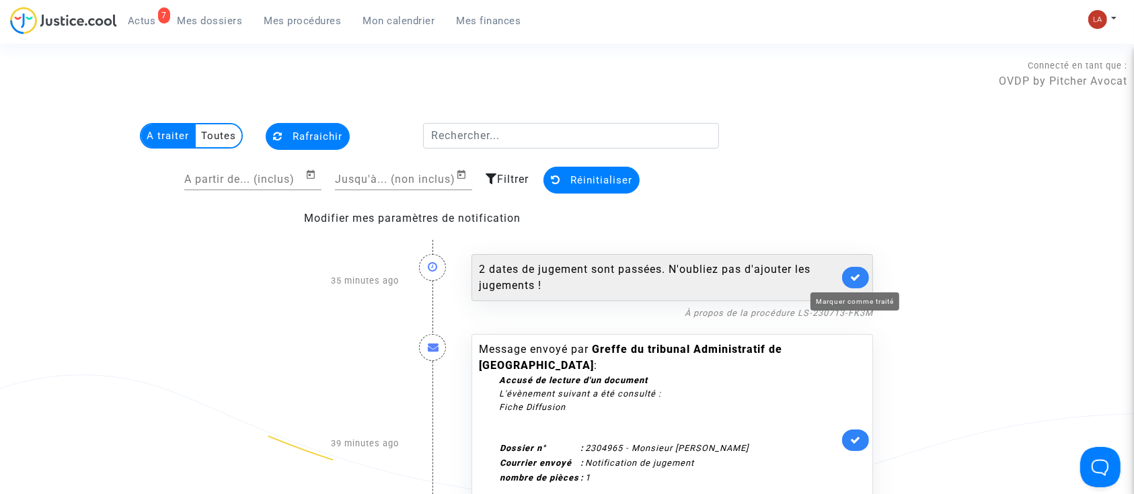
click at [860, 282] on icon at bounding box center [855, 277] width 11 height 10
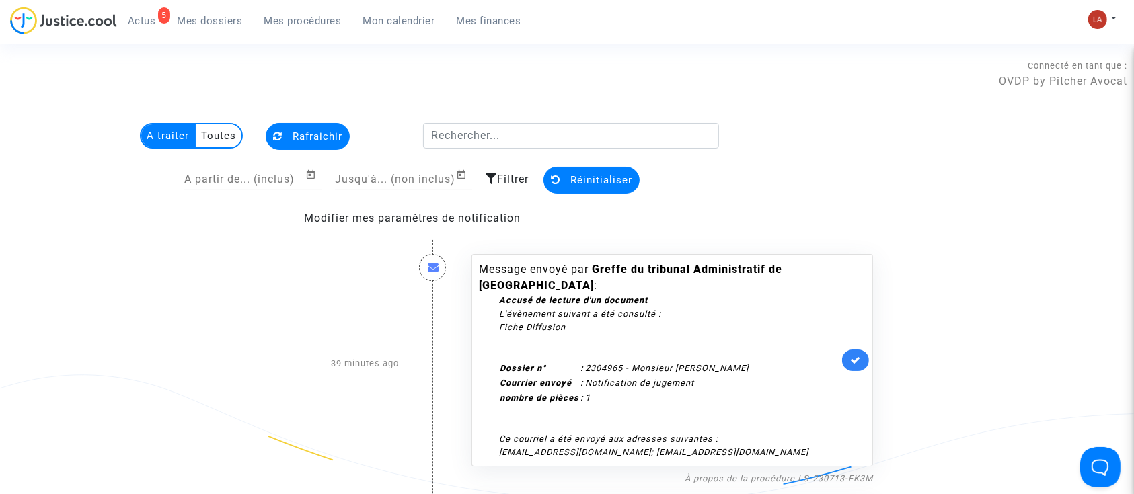
click at [846, 363] on link at bounding box center [855, 361] width 27 height 22
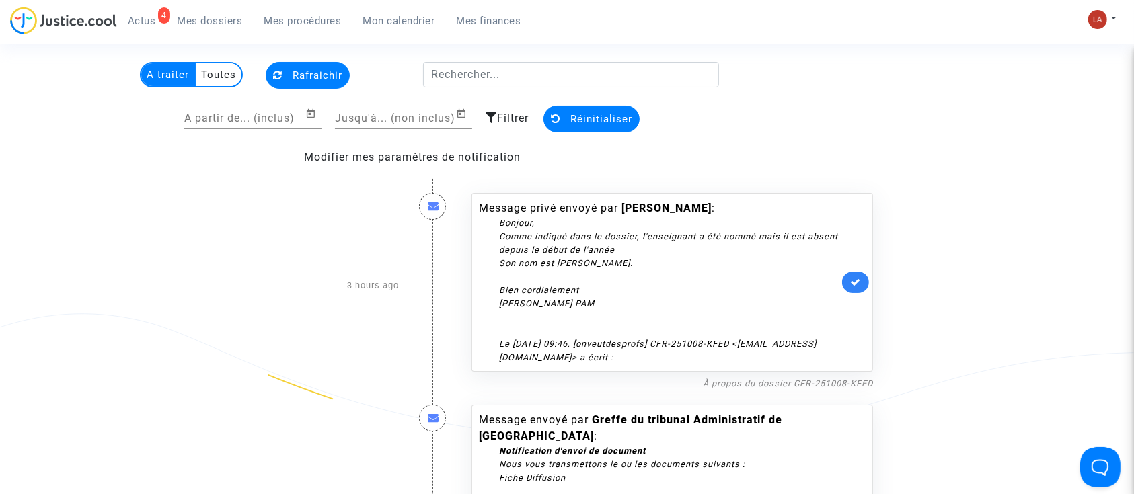
scroll to position [89, 0]
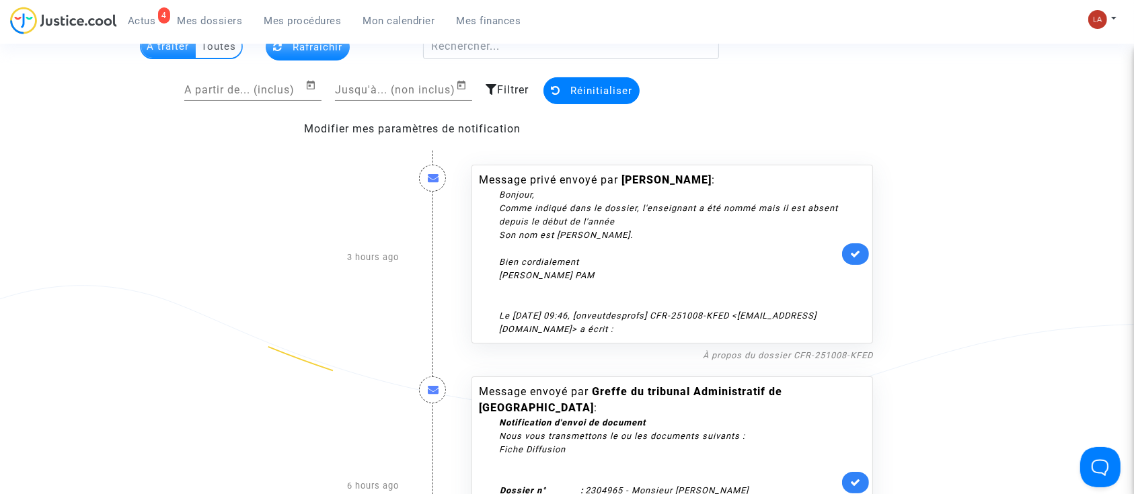
click at [861, 275] on div "Message privé envoyé par emeline : Bonjour, Comme indiqué dans le dossier, l'en…" at bounding box center [673, 254] width 402 height 179
click at [863, 256] on link at bounding box center [855, 255] width 27 height 22
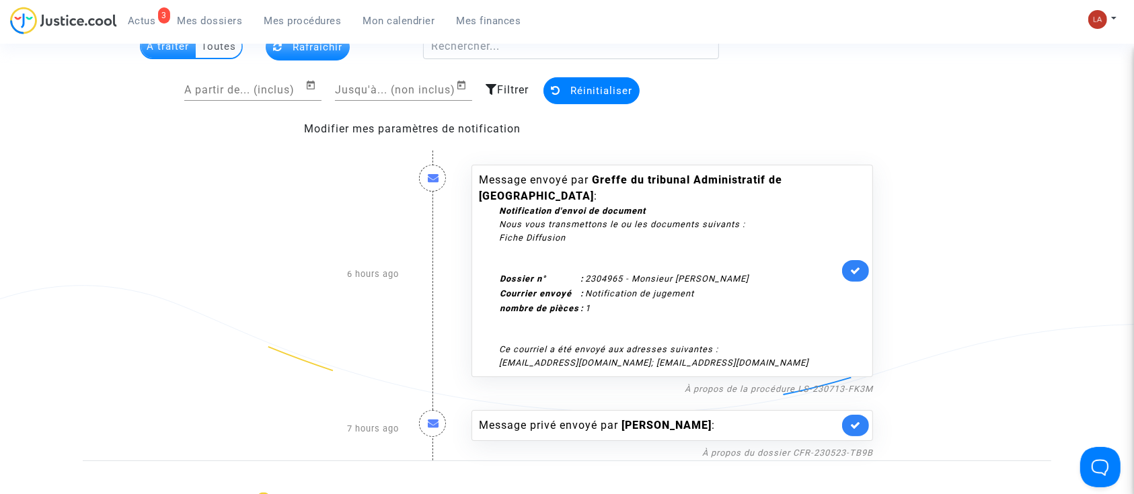
click at [854, 263] on link at bounding box center [855, 271] width 27 height 22
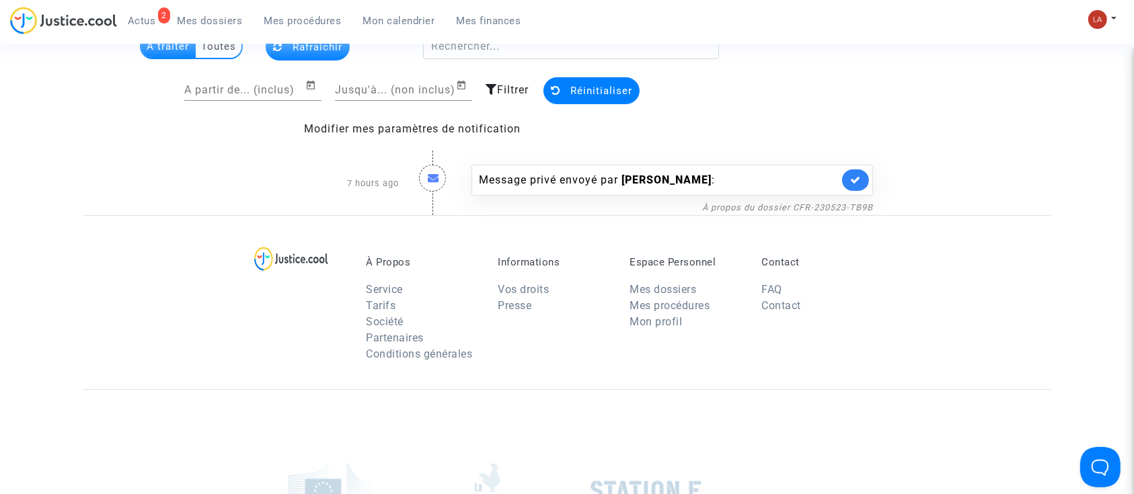
click at [700, 178] on div "Message privé envoyé par sylvie guitton :" at bounding box center [659, 180] width 360 height 16
click at [756, 206] on link "À propos du dossier CFR-230523-TB9B" at bounding box center [787, 208] width 171 height 10
click at [847, 175] on link at bounding box center [855, 181] width 27 height 22
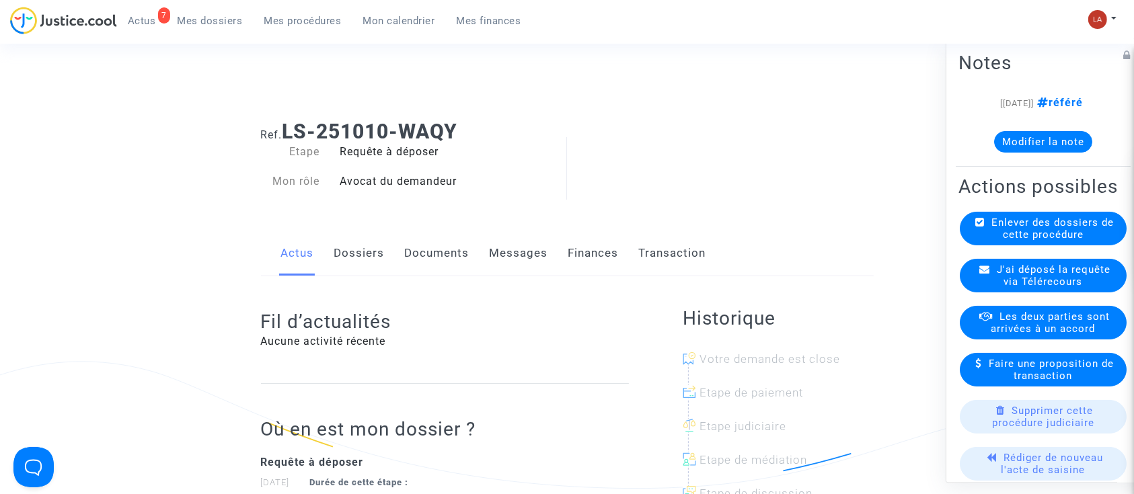
drag, startPoint x: 381, startPoint y: 256, endPoint x: 431, endPoint y: 264, distance: 50.5
click at [381, 256] on link "Dossiers" at bounding box center [359, 253] width 50 height 44
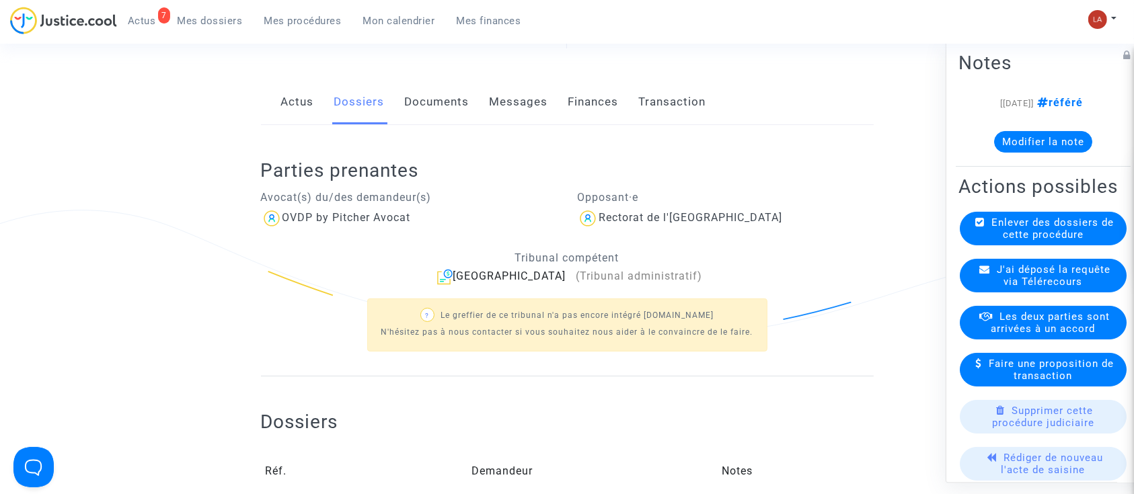
scroll to position [269, 0]
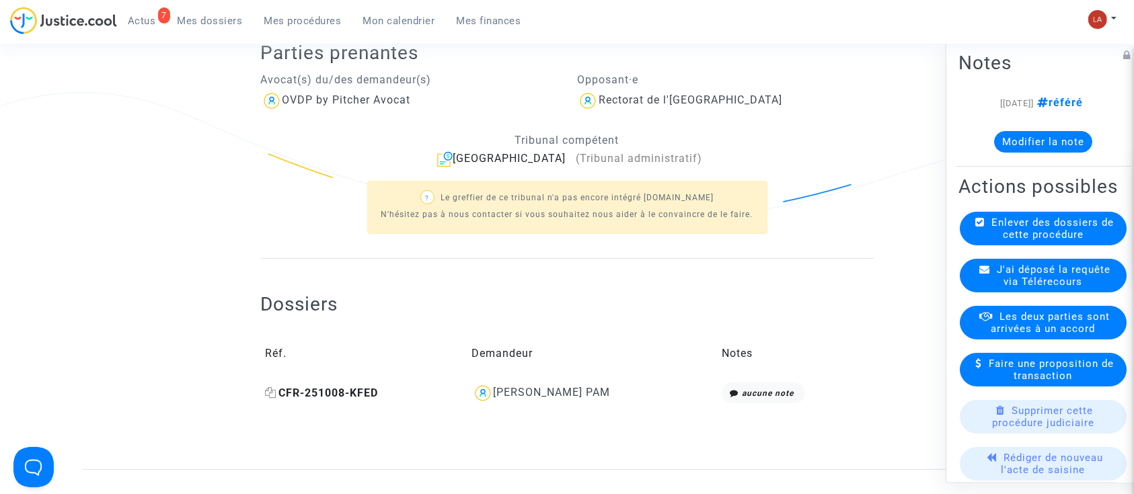
click at [348, 393] on span "CFR-251008-KFED" at bounding box center [322, 393] width 113 height 13
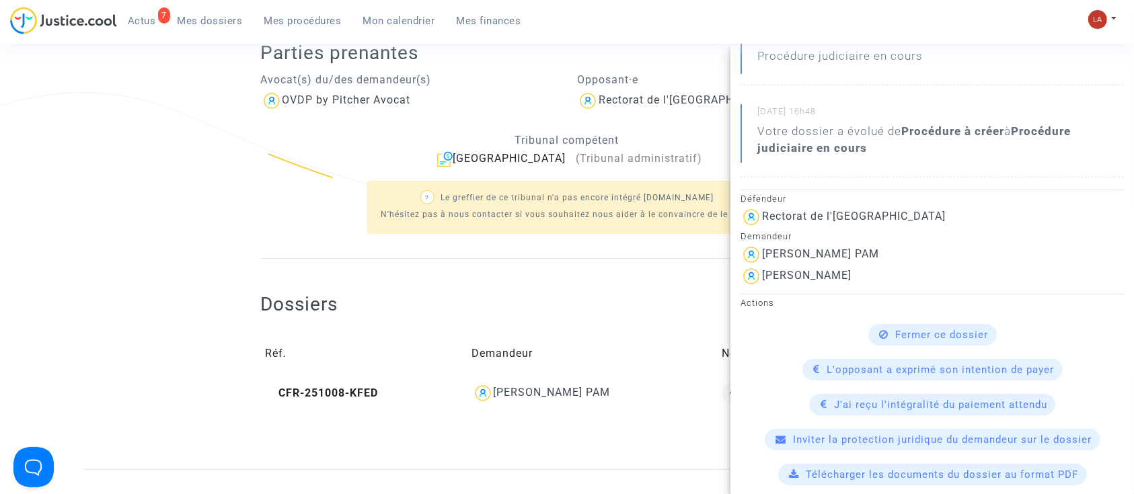
scroll to position [0, 0]
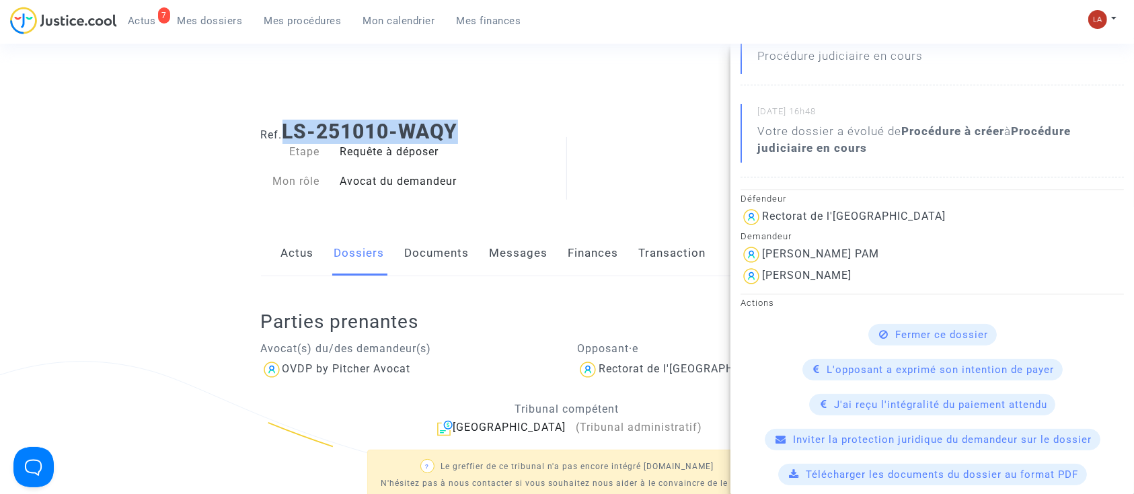
drag, startPoint x: 476, startPoint y: 117, endPoint x: 287, endPoint y: 136, distance: 190.7
click at [287, 136] on div "Ref. LS-251010-WAQY" at bounding box center [567, 127] width 633 height 34
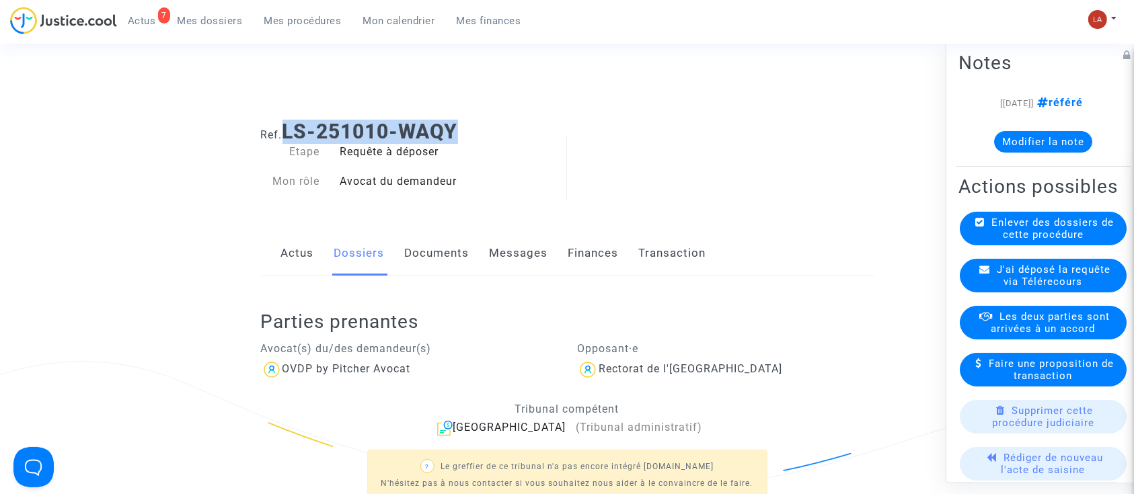
copy b "LS-251010-WAQY"
click at [411, 262] on link "Documents" at bounding box center [437, 253] width 65 height 44
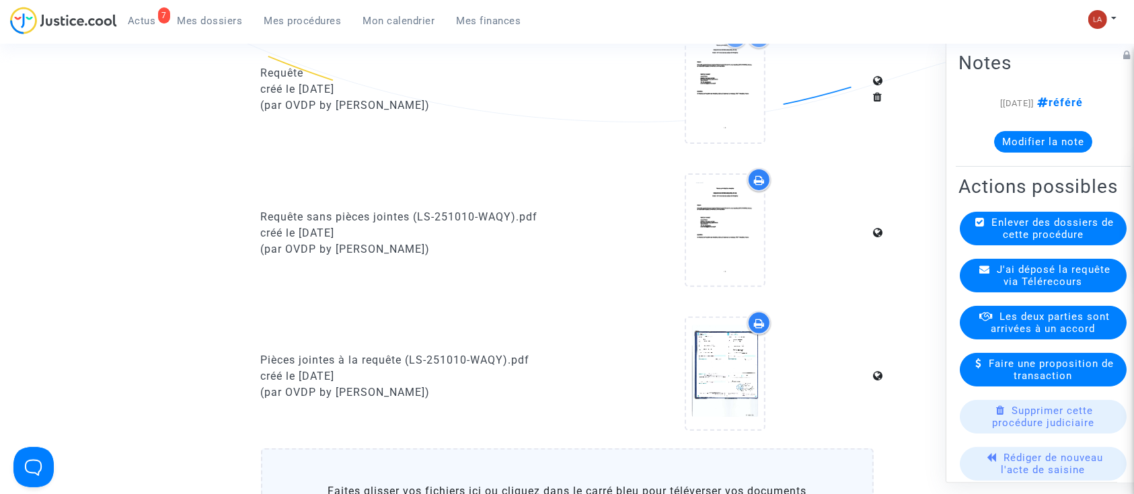
scroll to position [359, 0]
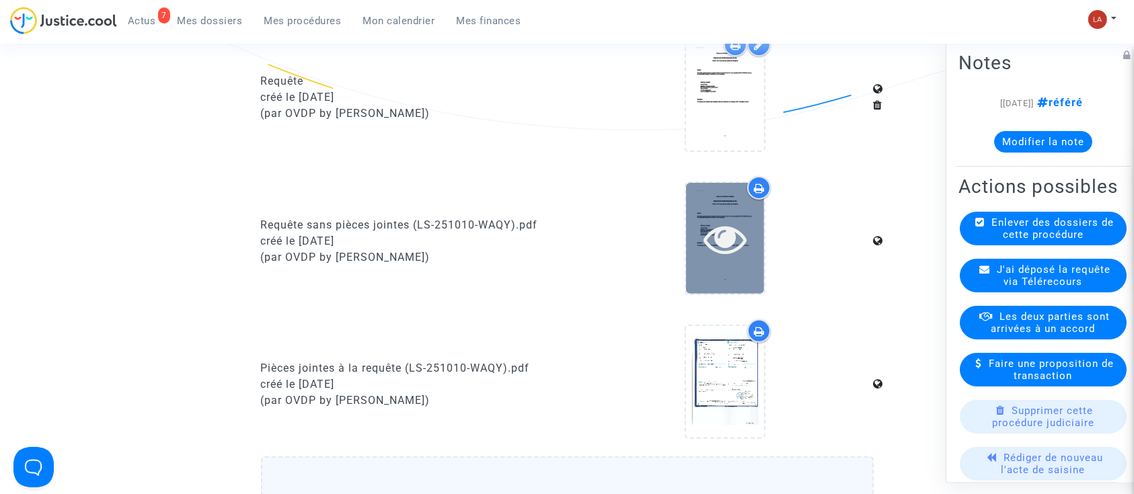
click at [699, 234] on div at bounding box center [725, 238] width 78 height 43
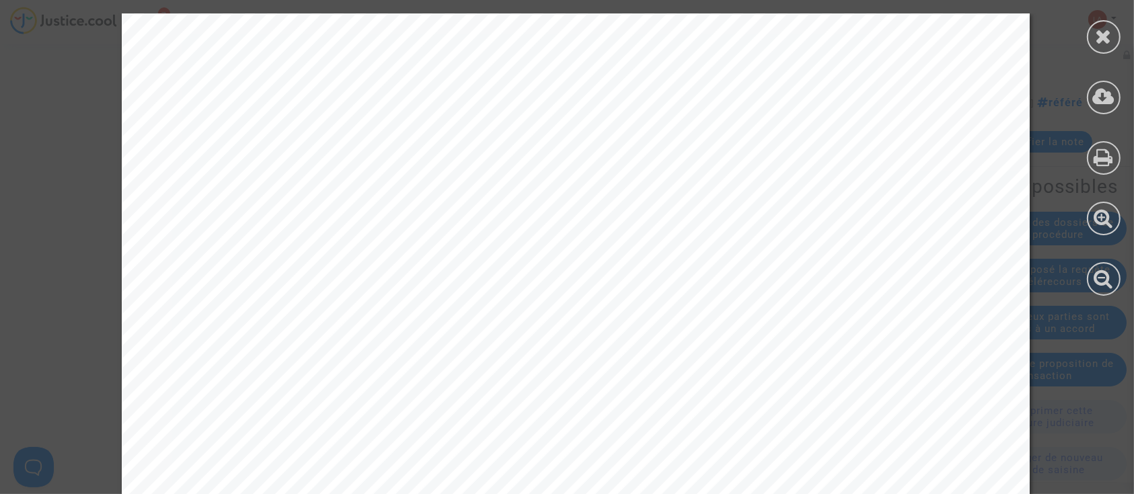
click at [1120, 55] on div at bounding box center [1104, 154] width 61 height 309
click at [1120, 52] on div at bounding box center [1104, 154] width 61 height 309
click at [1119, 44] on div at bounding box center [1104, 37] width 34 height 34
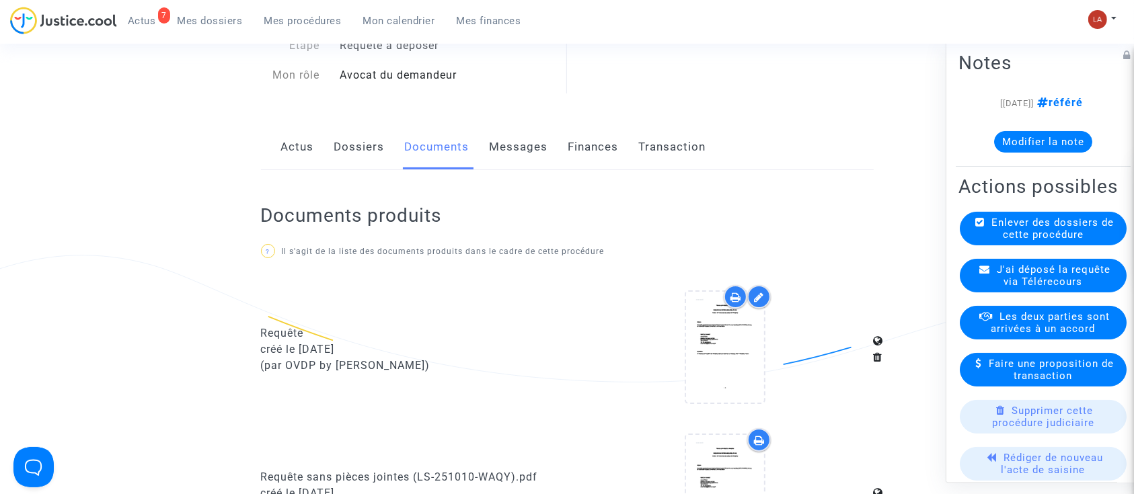
scroll to position [0, 0]
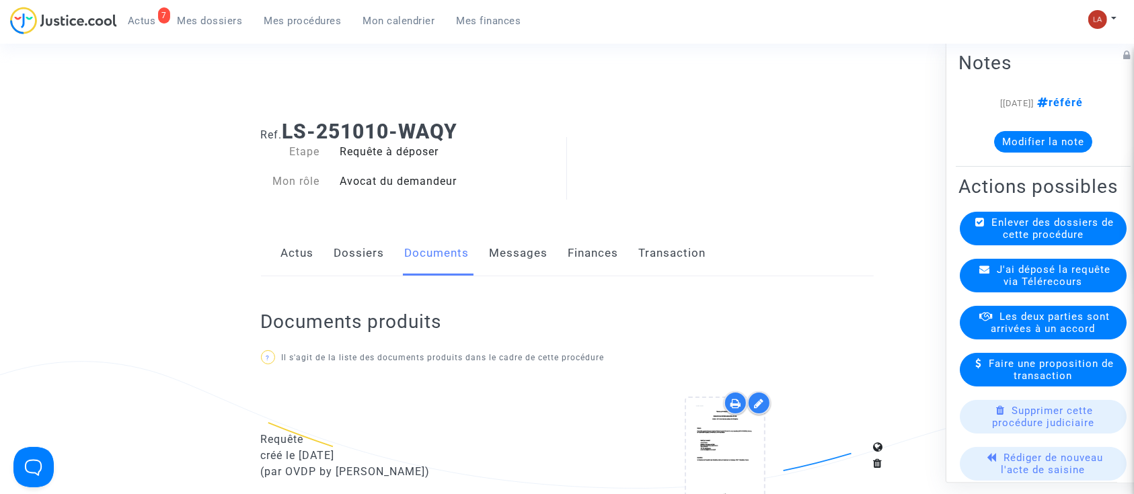
drag, startPoint x: 514, startPoint y: 228, endPoint x: 519, endPoint y: 237, distance: 9.9
click at [519, 254] on link "Messages" at bounding box center [519, 253] width 59 height 44
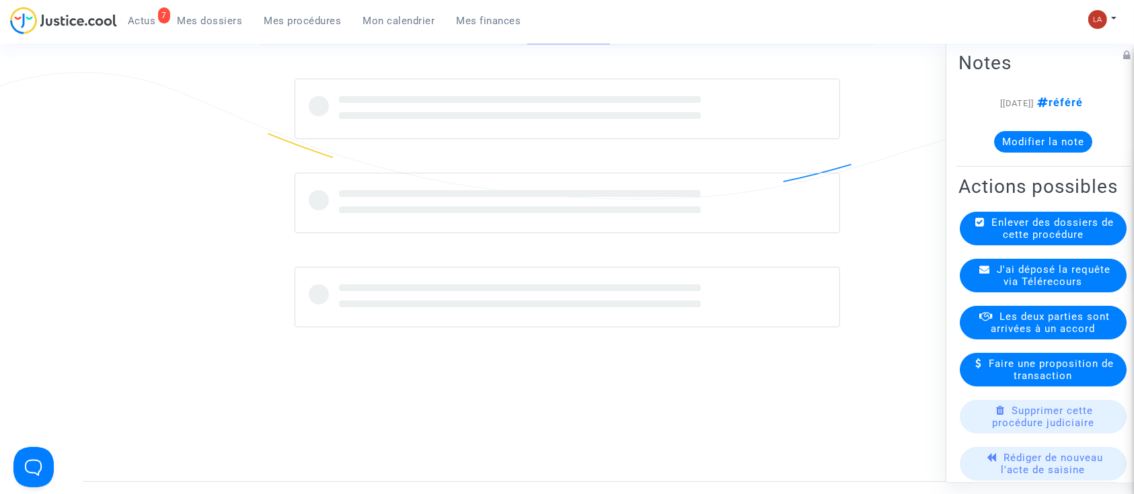
scroll to position [448, 0]
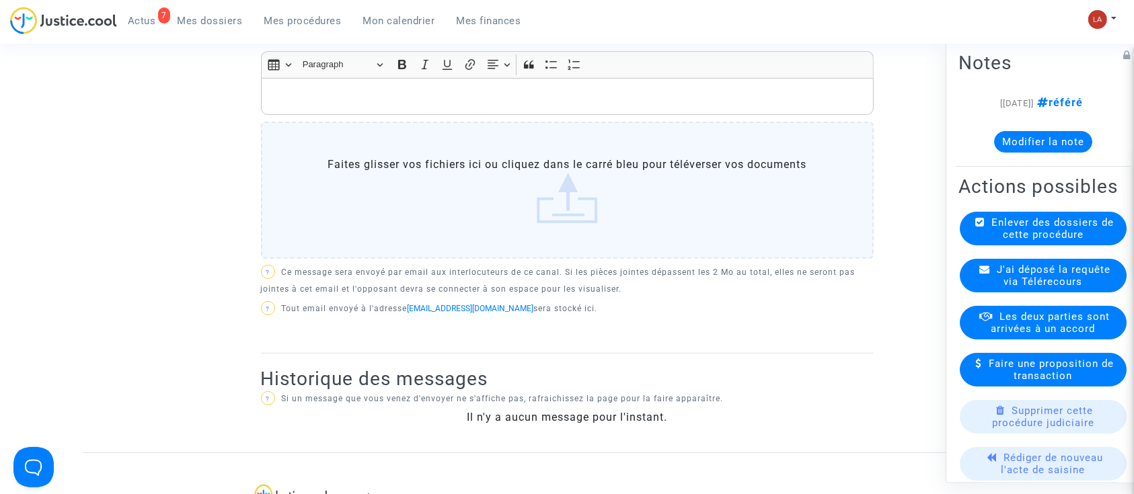
click at [1012, 241] on span "Enlever des dossiers de cette procédure" at bounding box center [1053, 229] width 122 height 24
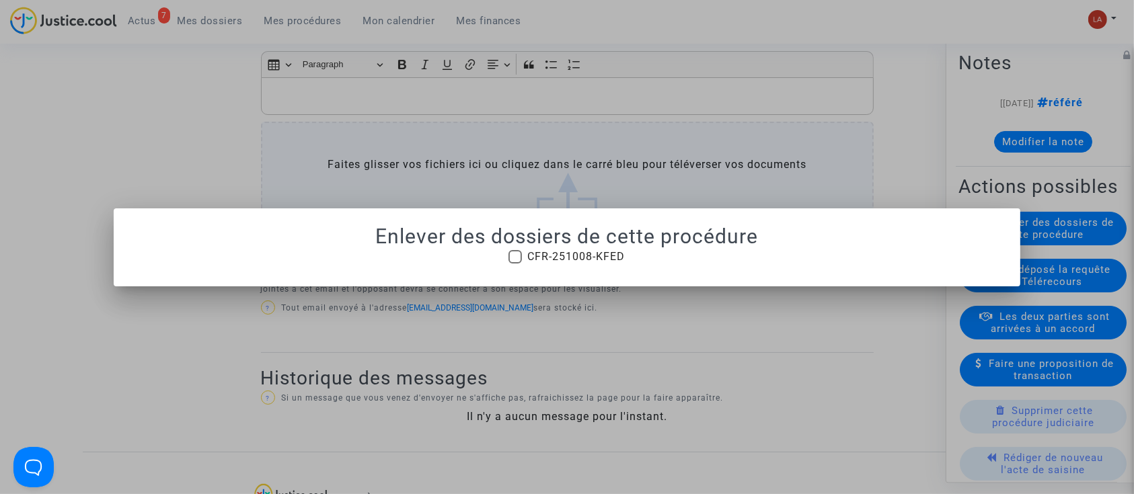
scroll to position [0, 0]
click at [886, 89] on div at bounding box center [567, 247] width 1134 height 494
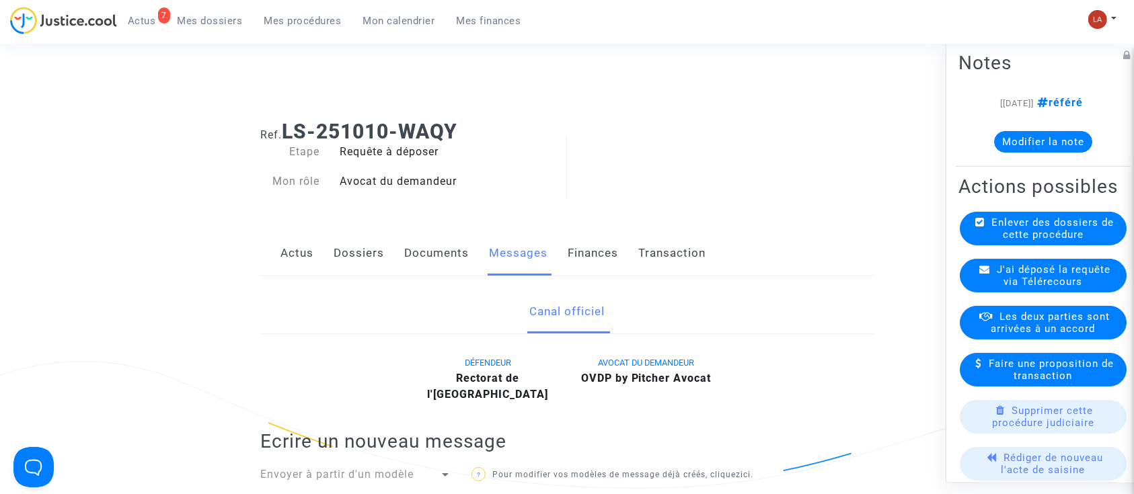
scroll to position [448, 0]
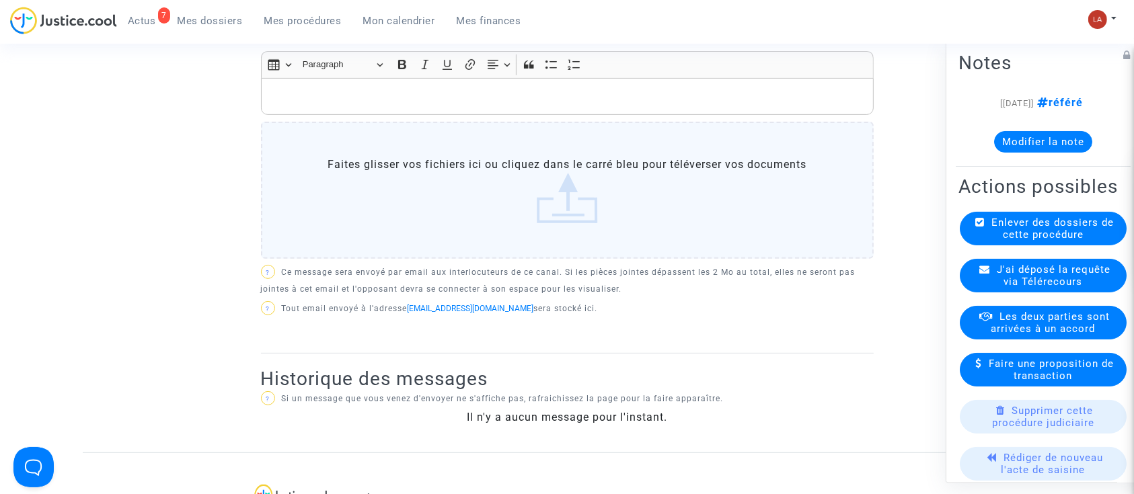
click at [1058, 288] on span "J'ai déposé la requête via Télérecours" at bounding box center [1054, 276] width 114 height 24
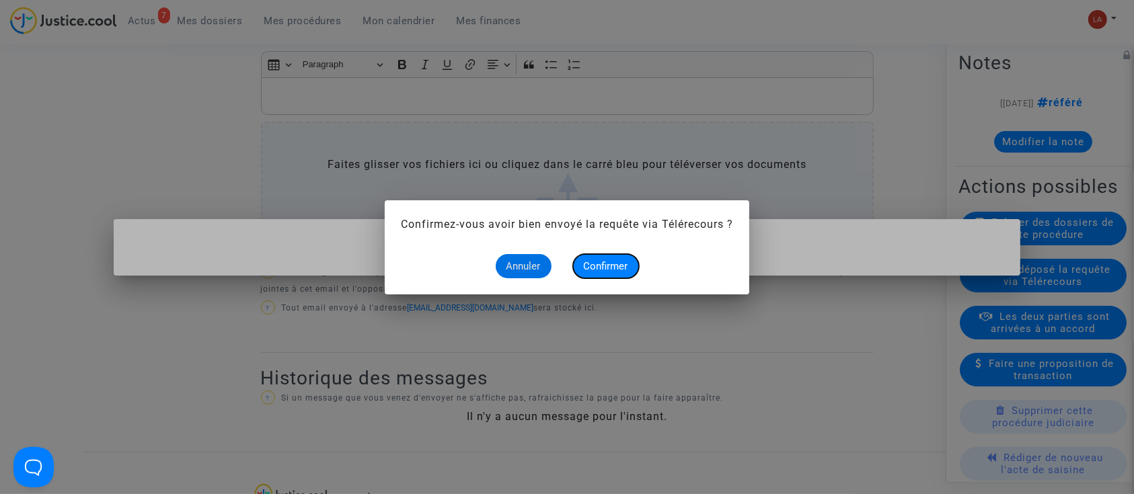
click at [588, 264] on span "Confirmer" at bounding box center [606, 266] width 44 height 12
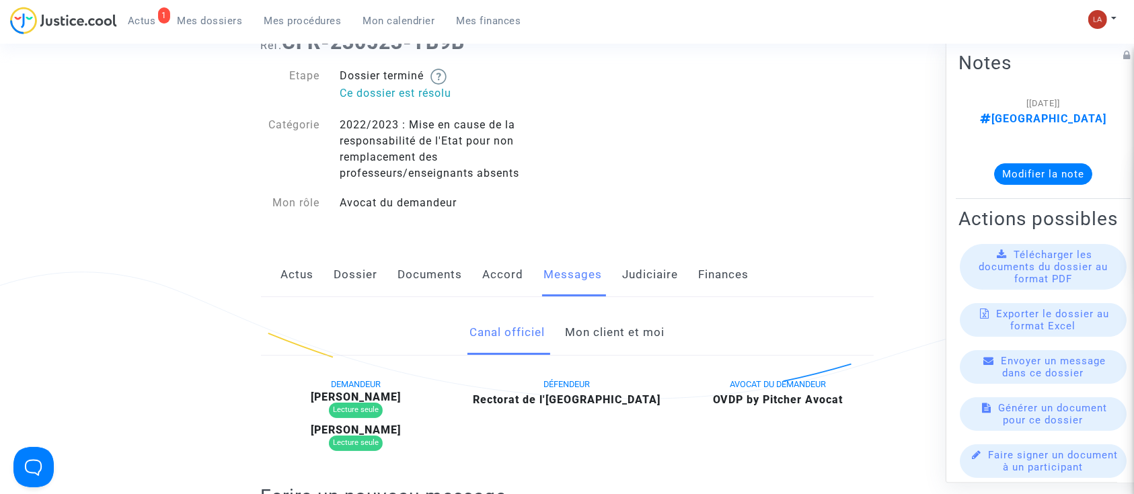
click at [610, 334] on link "Mon client et moi" at bounding box center [615, 333] width 100 height 44
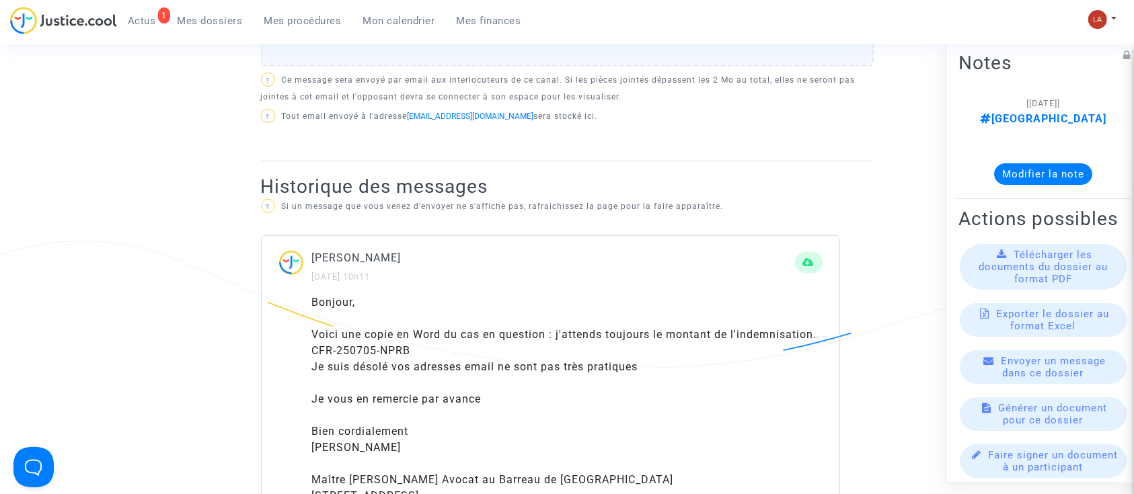
scroll to position [807, 0]
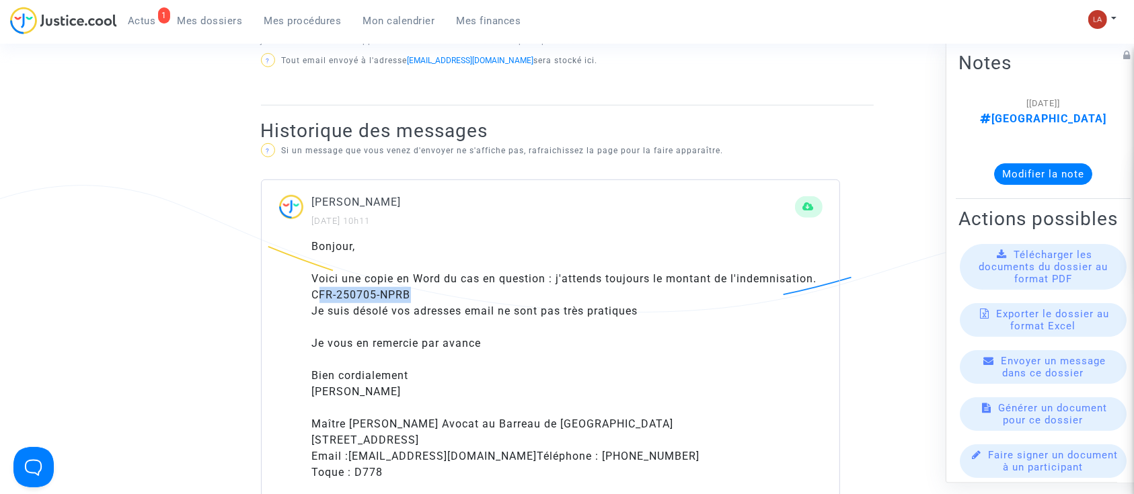
drag, startPoint x: 435, startPoint y: 296, endPoint x: 317, endPoint y: 293, distance: 118.5
click at [317, 293] on div "Voici une copie en Word du cas en question : j'attends toujours le montant de l…" at bounding box center [567, 287] width 511 height 32
drag, startPoint x: 308, startPoint y: 294, endPoint x: 415, endPoint y: 294, distance: 107.0
copy div "CFR-250705-NPRB"
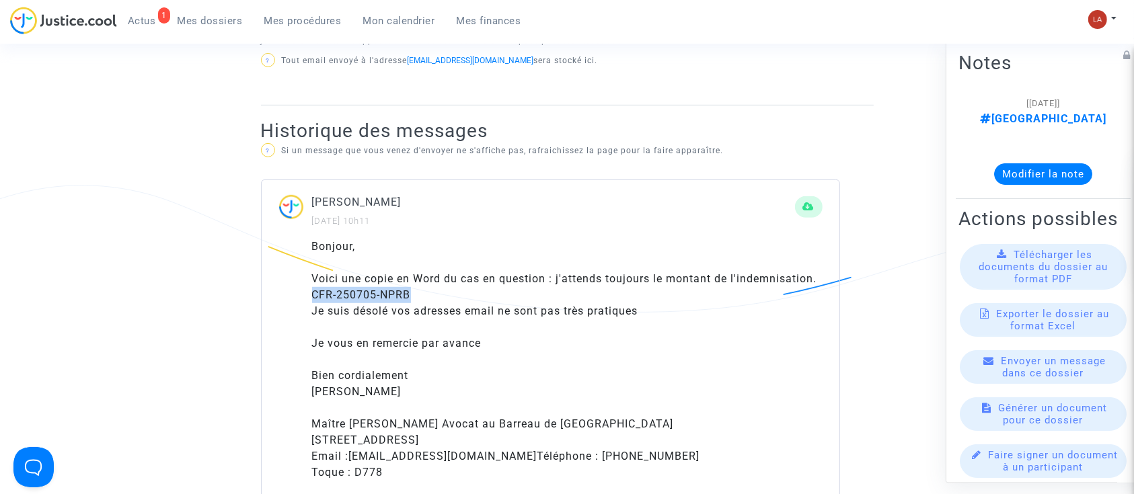
scroll to position [538, 0]
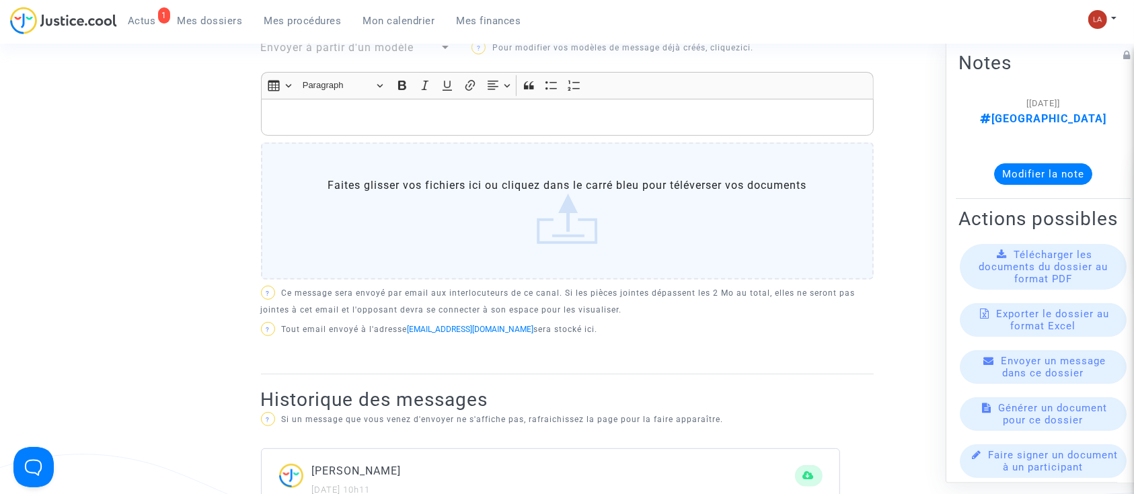
click at [492, 116] on p "Rich Text Editor, main" at bounding box center [567, 117] width 599 height 17
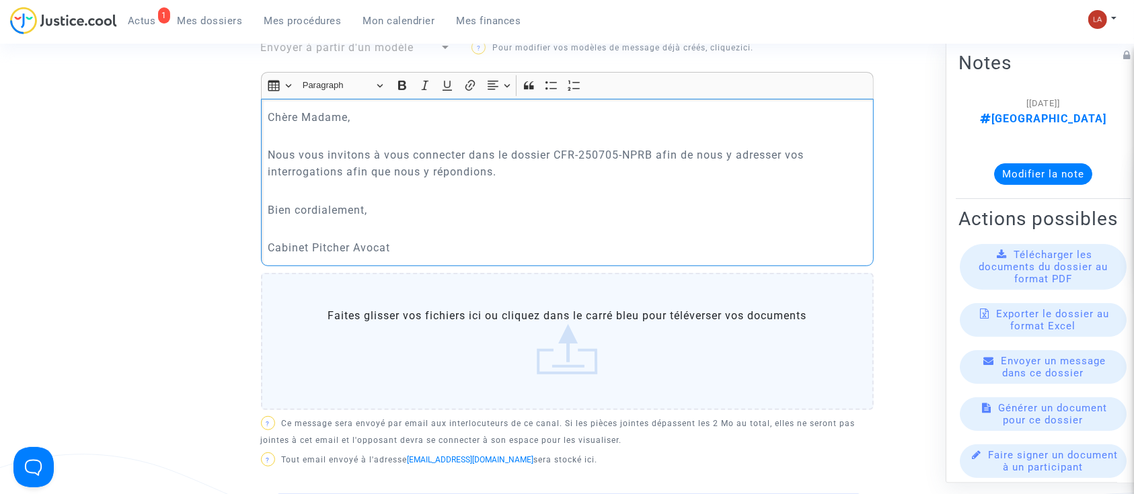
click at [469, 153] on p "Nous vous invitons à vous connecter dans le dossier CFR-250705-NPRB afin de nou…" at bounding box center [567, 164] width 599 height 34
drag, startPoint x: 531, startPoint y: 168, endPoint x: 677, endPoint y: 173, distance: 145.4
click at [677, 173] on p "Nous vous invitons à vous connecter sur la plateforme Justice.Cool où vous avez…" at bounding box center [567, 164] width 599 height 34
click at [567, 164] on p "Nous vous invitons à vous connecter sur la plateforme Justice.Cool où vous avez…" at bounding box center [567, 164] width 599 height 34
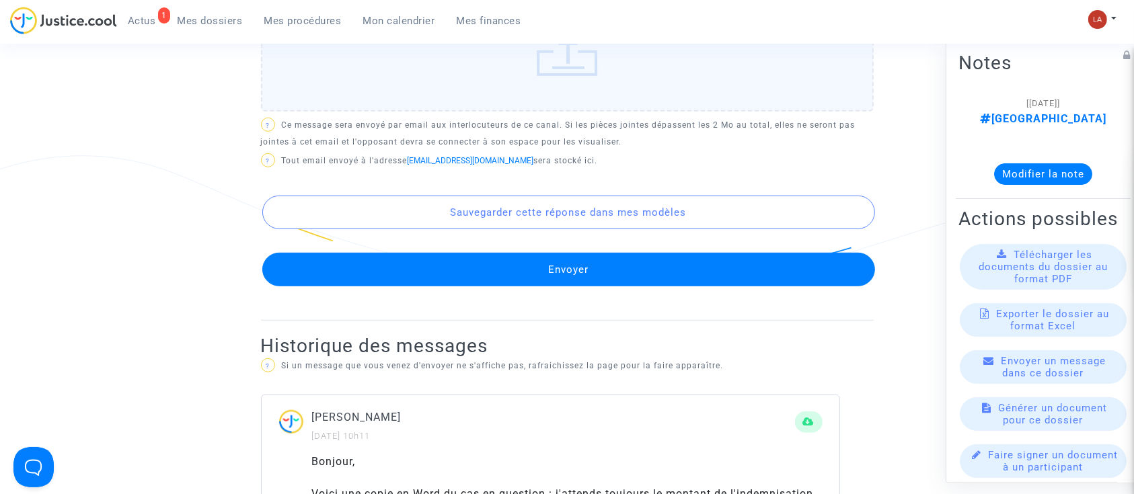
scroll to position [986, 0]
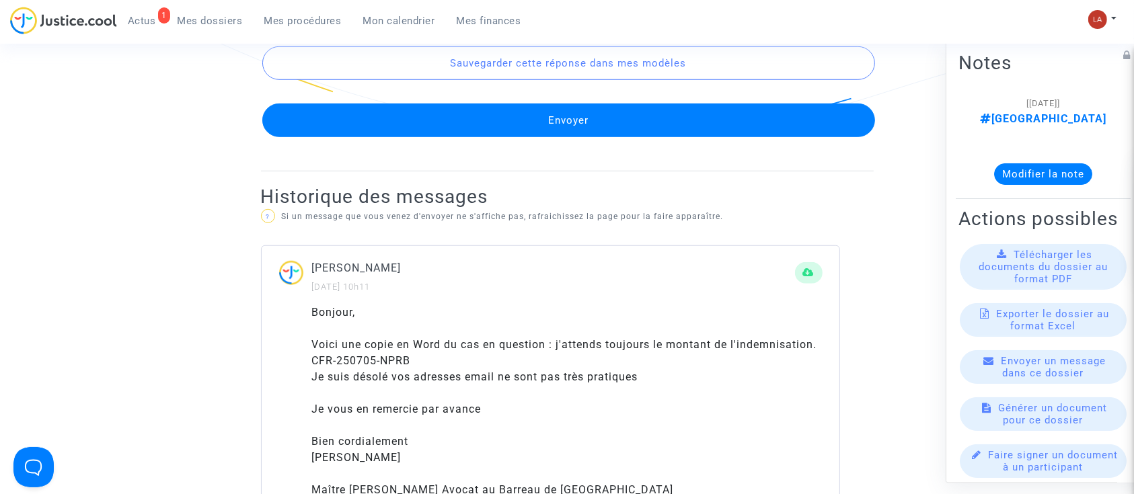
click at [717, 120] on button "Envoyer" at bounding box center [568, 121] width 613 height 34
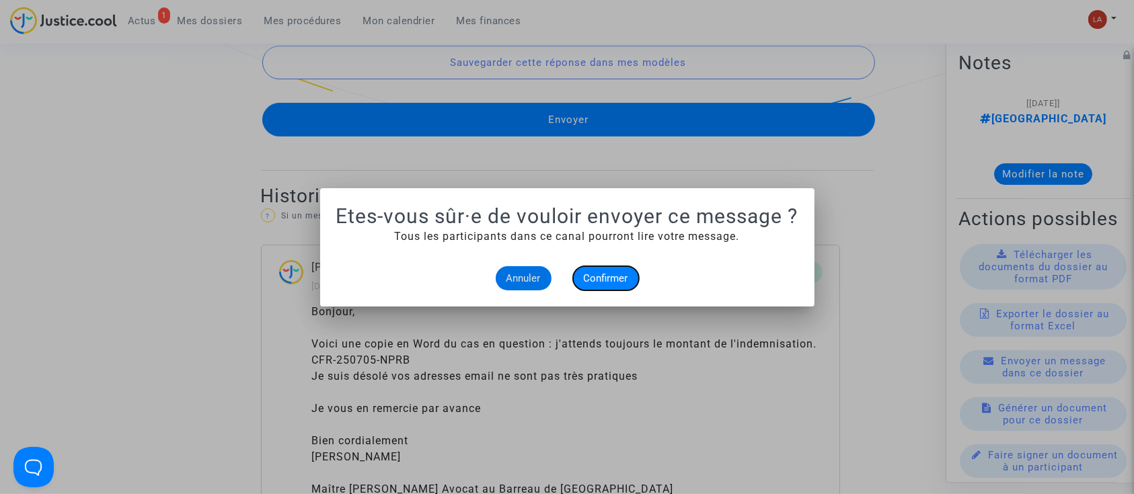
drag, startPoint x: 597, startPoint y: 277, endPoint x: 463, endPoint y: 116, distance: 209.2
click at [597, 277] on span "Confirmer" at bounding box center [606, 278] width 44 height 12
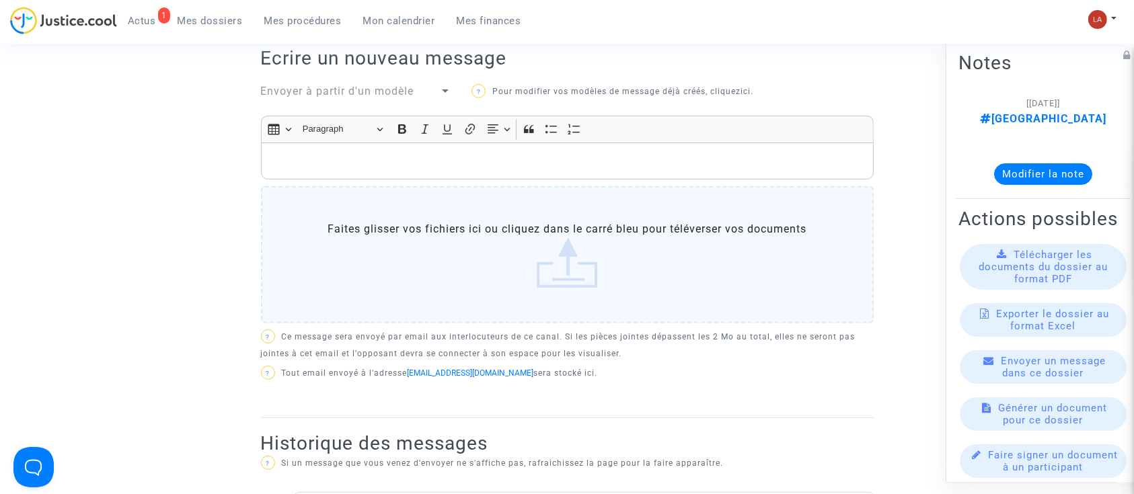
scroll to position [359, 0]
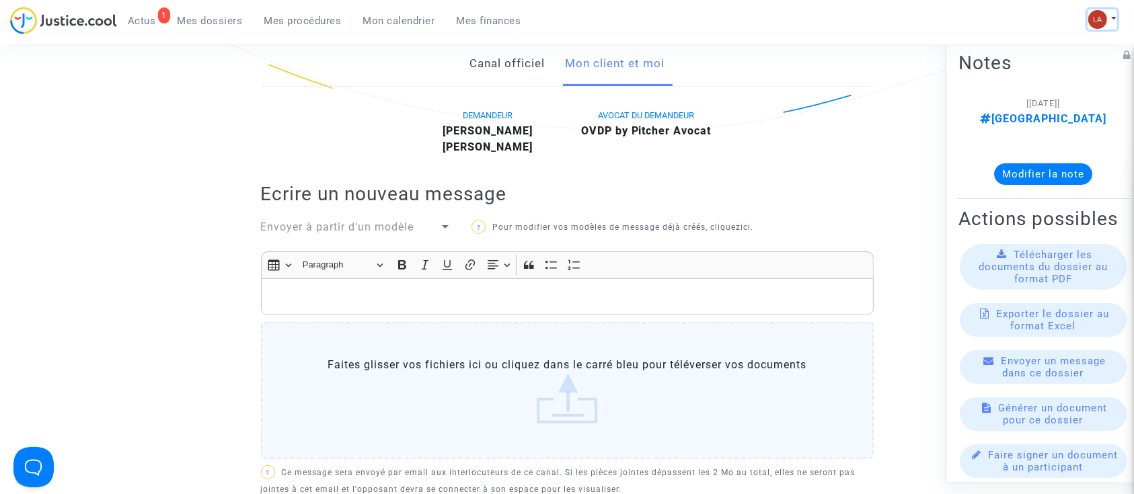
click at [1103, 11] on button at bounding box center [1103, 19] width 30 height 20
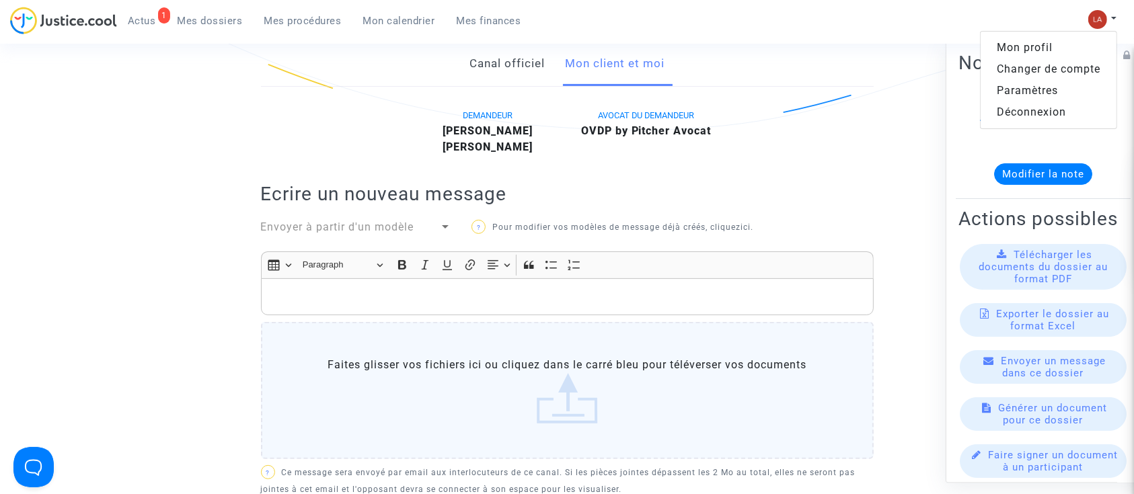
click at [1064, 69] on link "Changer de compte" at bounding box center [1049, 70] width 136 height 22
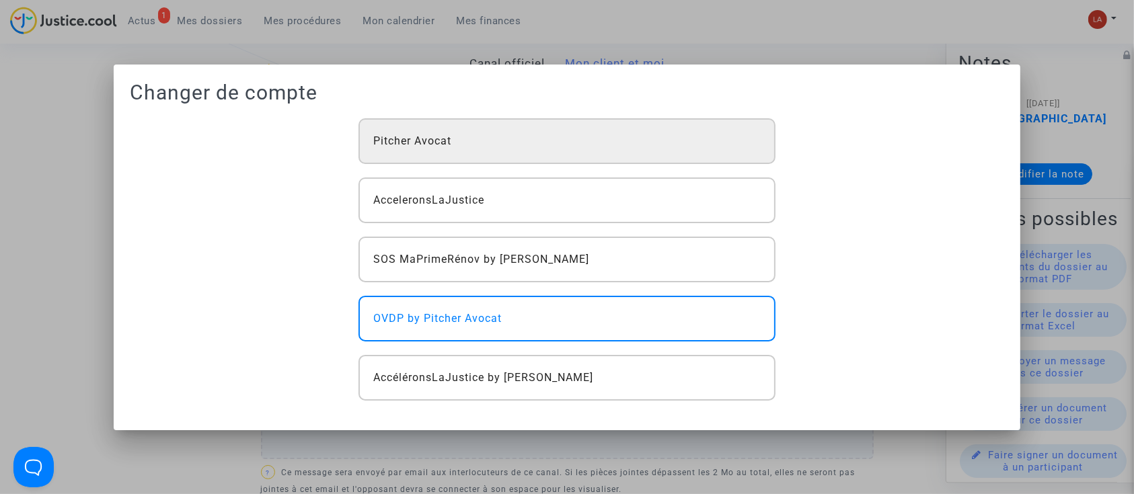
click at [566, 140] on div "Pitcher Avocat" at bounding box center [567, 141] width 417 height 46
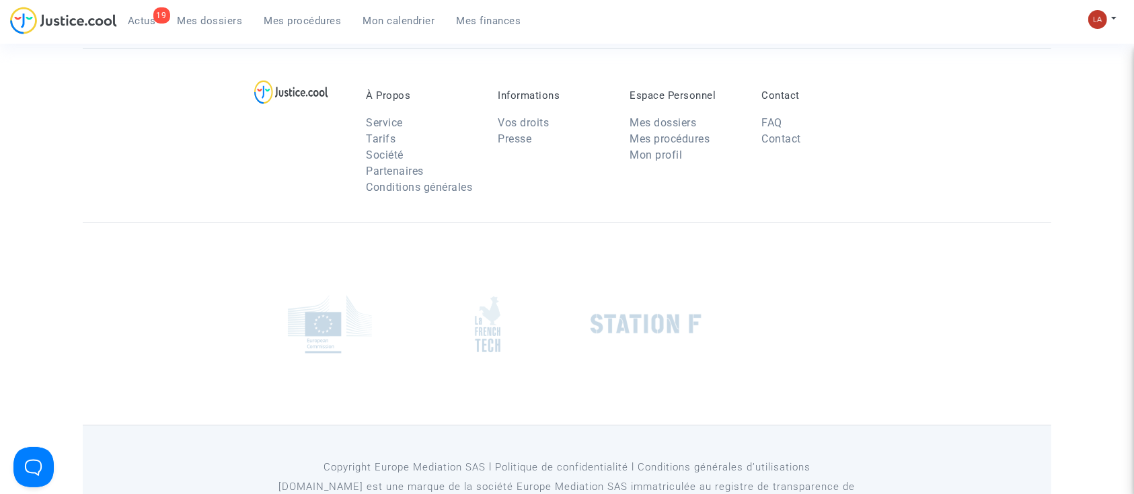
scroll to position [7, 0]
